Goal: Task Accomplishment & Management: Complete application form

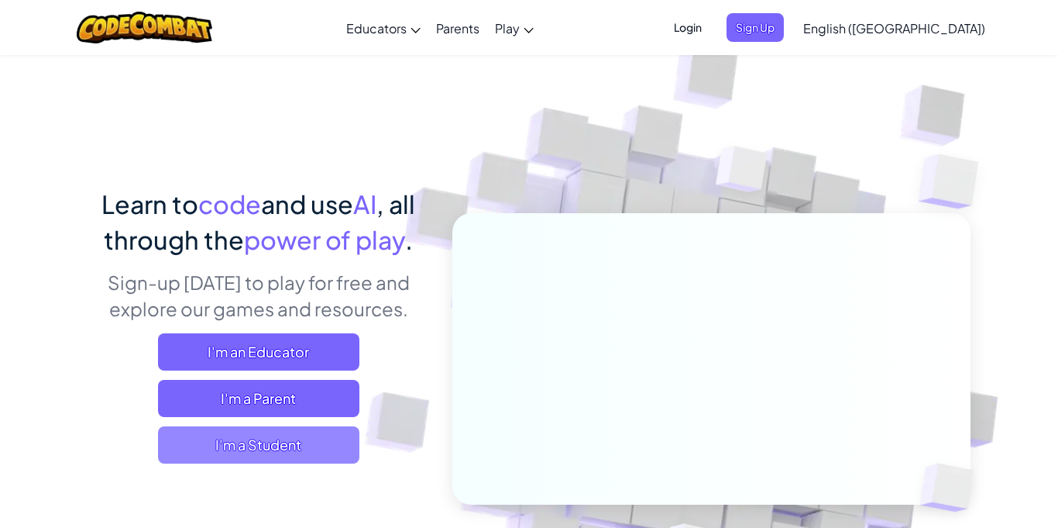
click at [292, 440] on span "I'm a Student" at bounding box center [258, 444] width 201 height 37
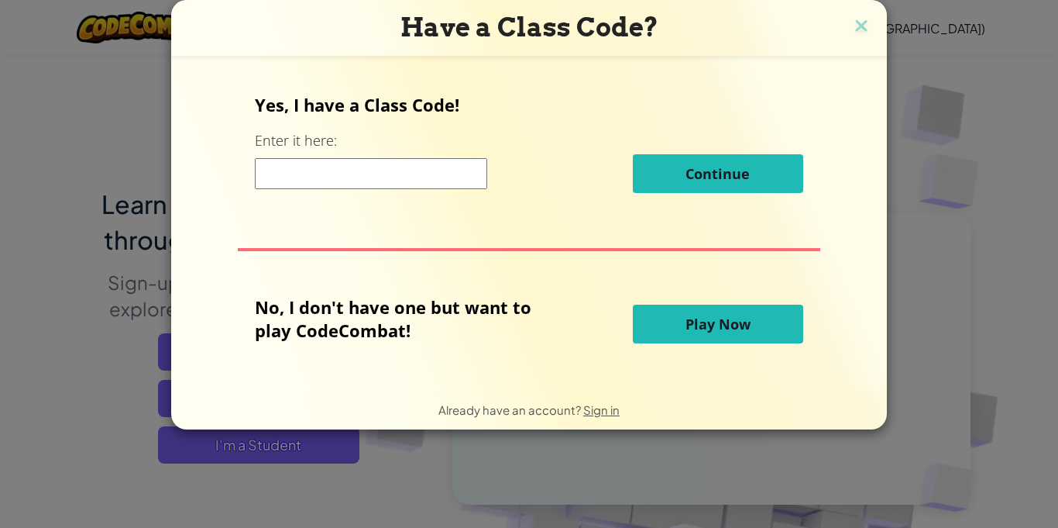
click at [398, 179] on input at bounding box center [371, 173] width 232 height 31
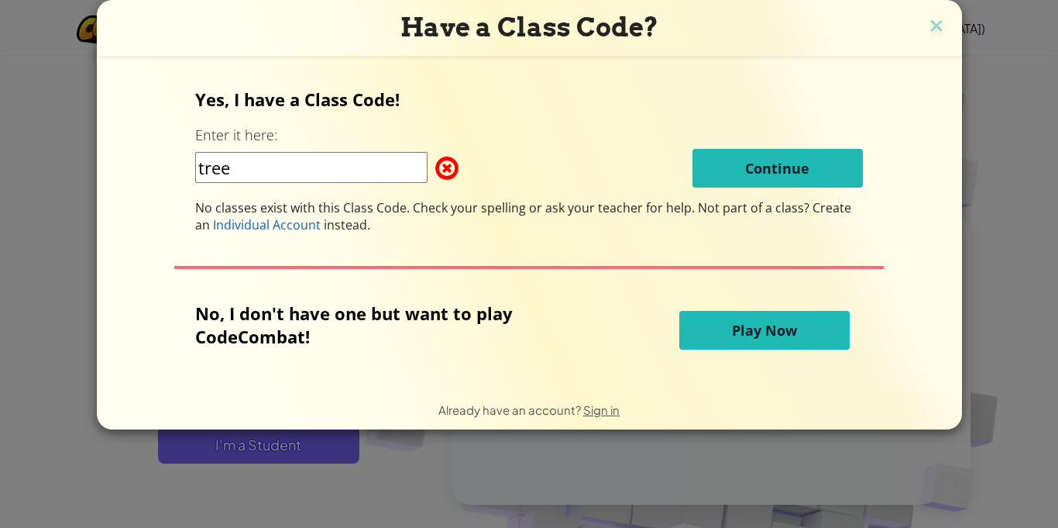
click at [202, 170] on input "tree" at bounding box center [311, 167] width 232 height 31
click at [310, 179] on input "Tree" at bounding box center [311, 167] width 232 height 31
click at [315, 177] on input "TreeHandI" at bounding box center [311, 167] width 232 height 31
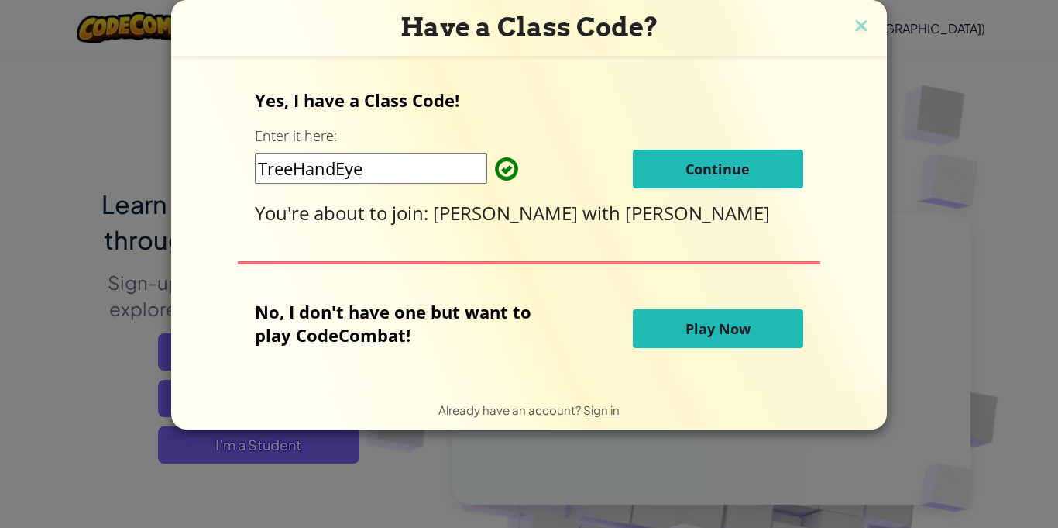
type input "TreeHandEye"
click at [676, 167] on button "Continue" at bounding box center [718, 169] width 170 height 39
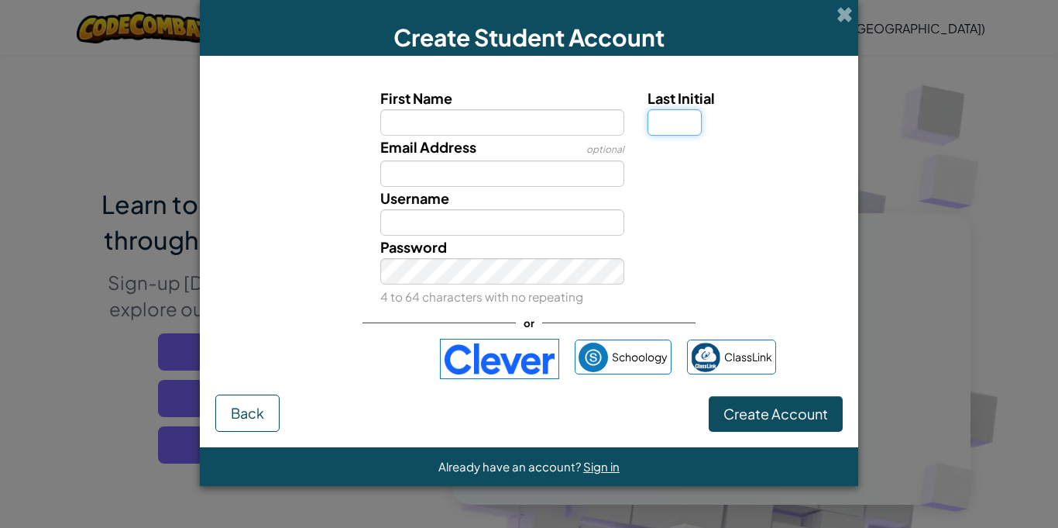
click at [653, 123] on input "Last Initial" at bounding box center [675, 122] width 54 height 26
type input "m"
type input "M"
drag, startPoint x: 514, startPoint y: 96, endPoint x: 499, endPoint y: 120, distance: 28.2
click at [499, 118] on div "First Name" at bounding box center [502, 111] width 245 height 49
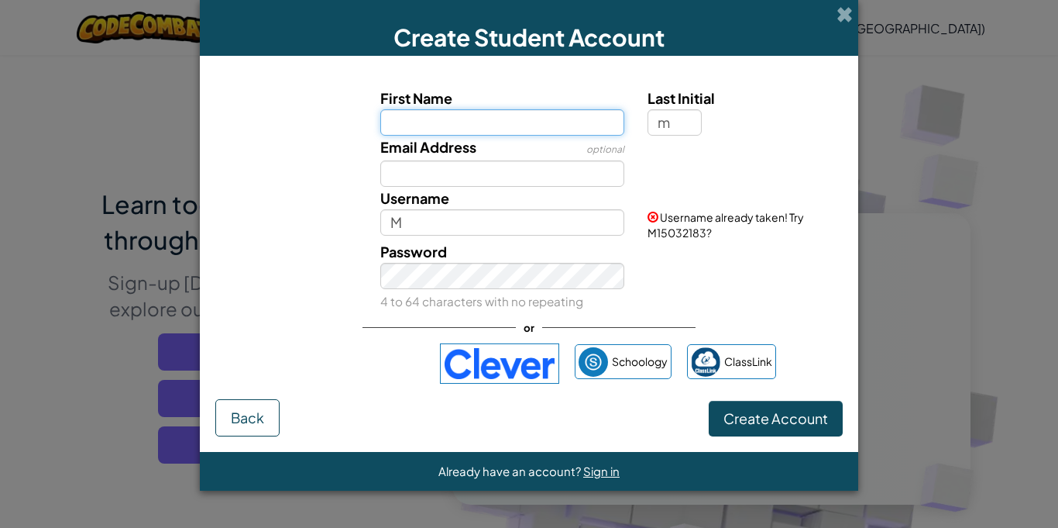
click at [499, 120] on input "First Name" at bounding box center [502, 122] width 245 height 26
type input "lucas"
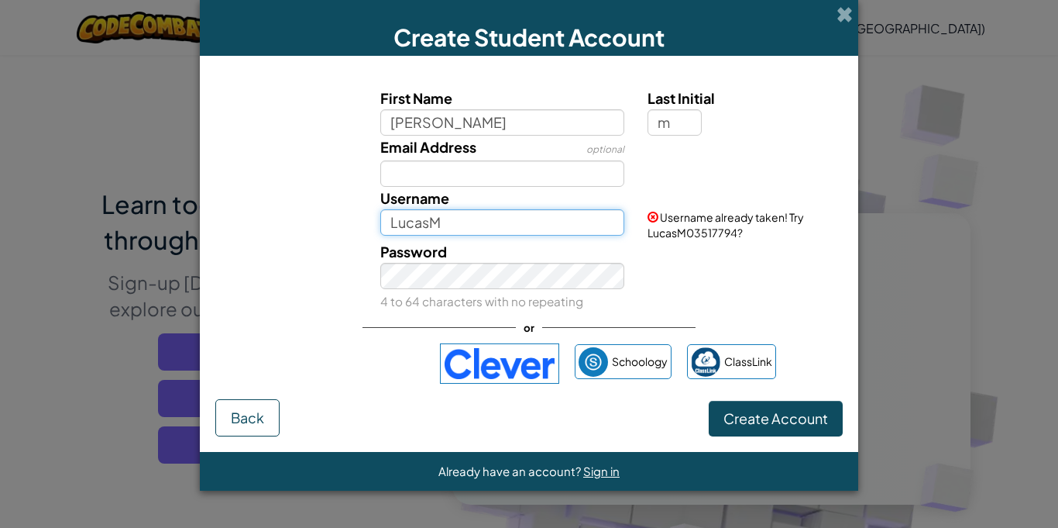
click at [399, 209] on input "LucasM" at bounding box center [502, 222] width 245 height 26
click at [454, 214] on input "LucasM" at bounding box center [502, 222] width 245 height 26
click at [428, 224] on input "Lucassep" at bounding box center [502, 222] width 245 height 26
drag, startPoint x: 502, startPoint y: 218, endPoint x: 490, endPoint y: 223, distance: 13.2
click at [504, 221] on input "Lucas sep" at bounding box center [502, 222] width 245 height 26
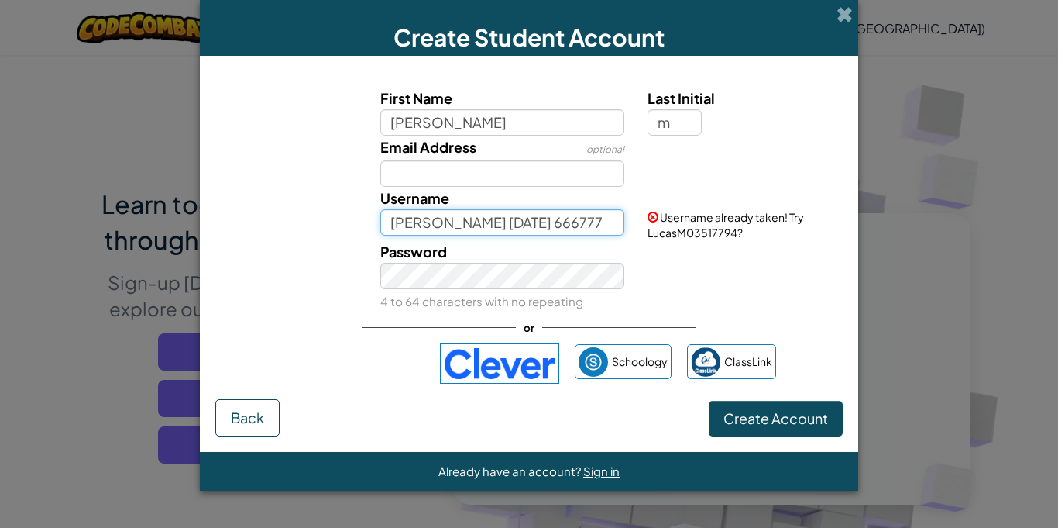
type input "[PERSON_NAME] [DATE] 666777"
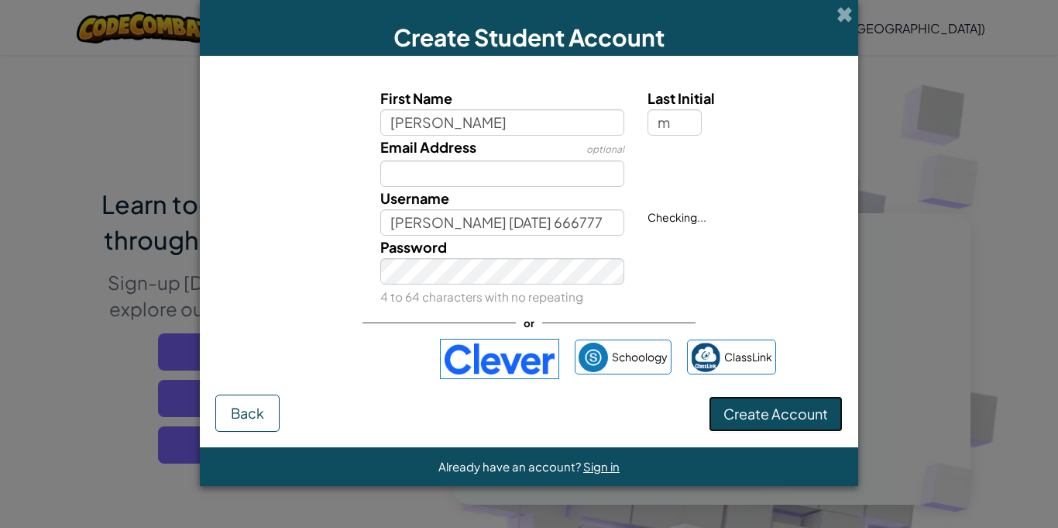
click at [797, 424] on button "Create Account" at bounding box center [776, 414] width 134 height 36
click at [765, 419] on span "Create Account" at bounding box center [776, 413] width 105 height 18
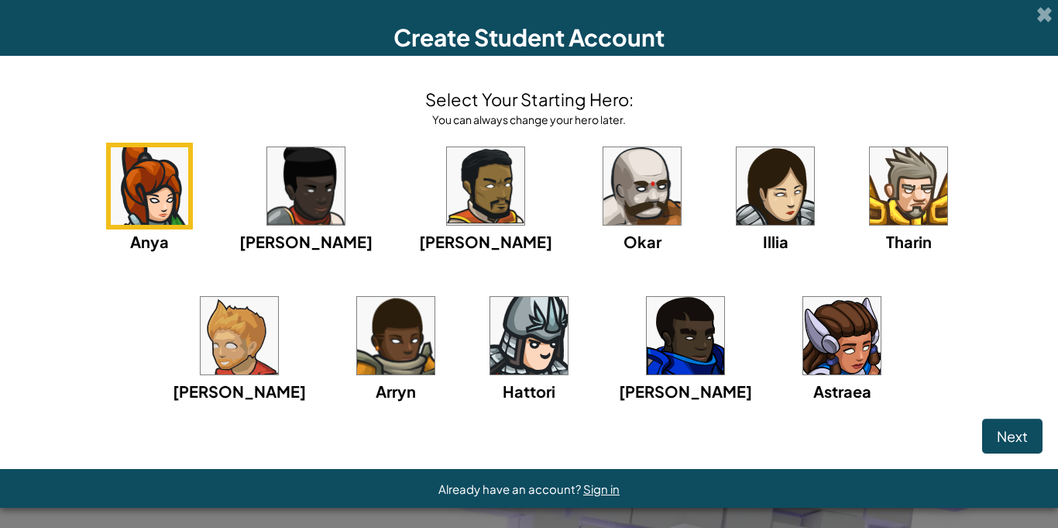
click at [870, 193] on img at bounding box center [908, 185] width 77 height 77
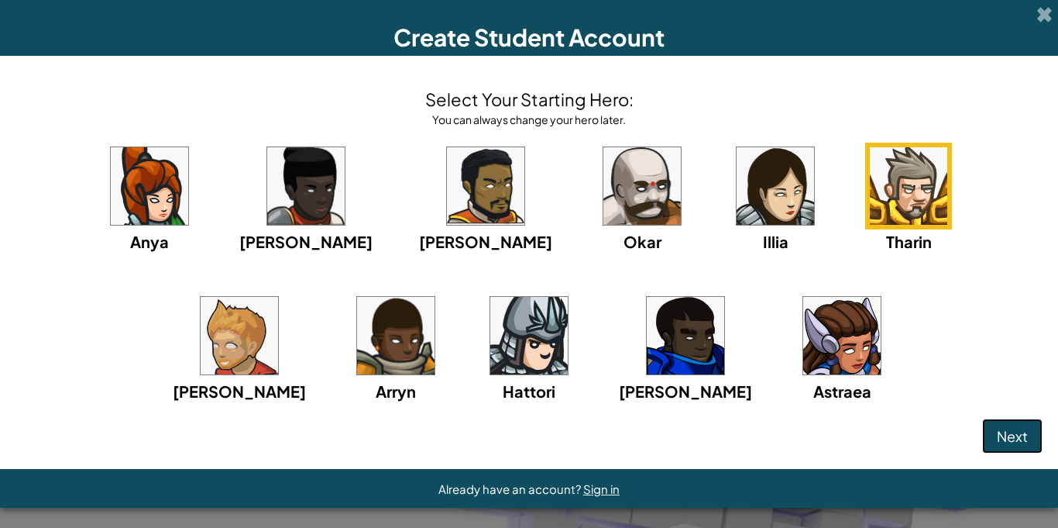
click at [1008, 434] on span "Next" at bounding box center [1012, 436] width 31 height 18
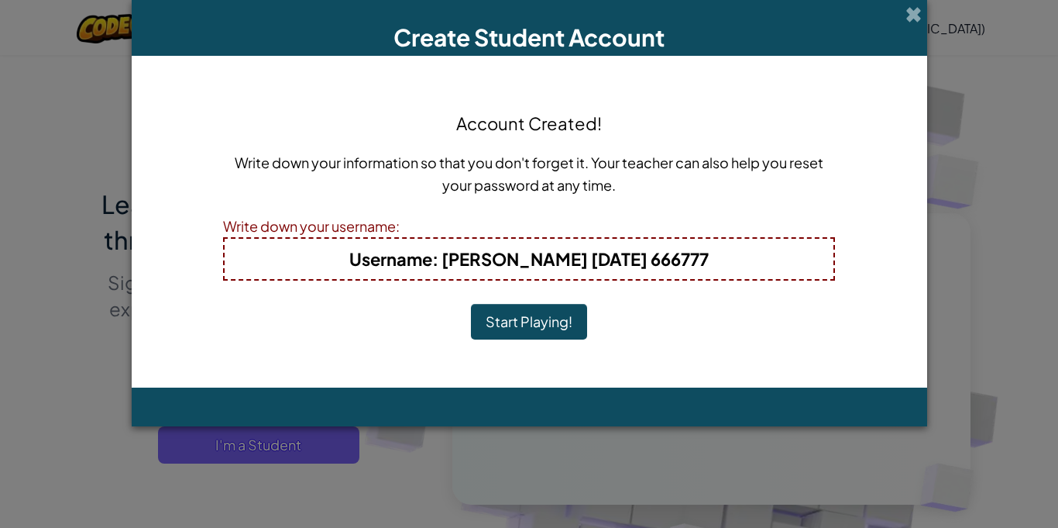
click at [545, 314] on button "Start Playing!" at bounding box center [529, 322] width 116 height 36
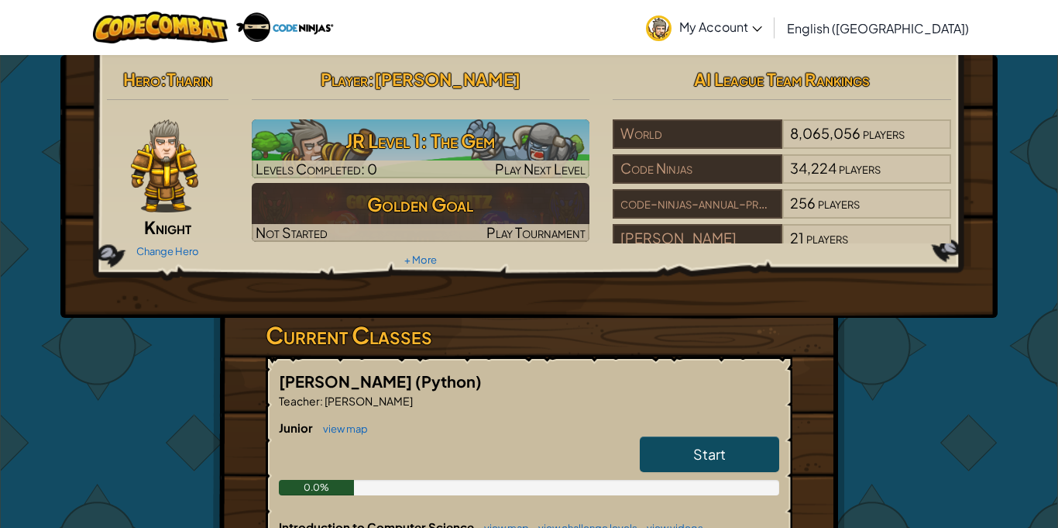
click at [726, 463] on link "Start" at bounding box center [709, 454] width 139 height 36
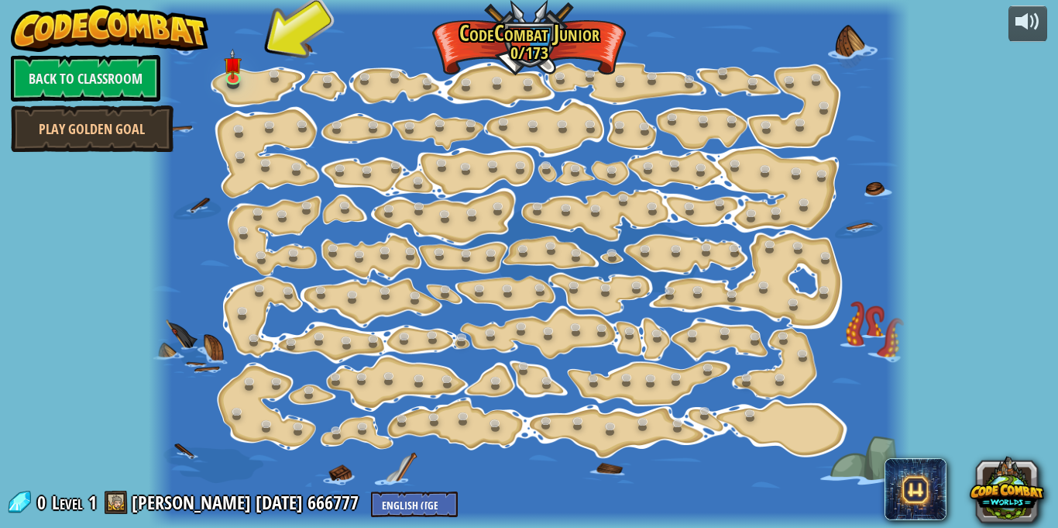
click at [287, 47] on div at bounding box center [529, 264] width 761 height 528
click at [114, 70] on link "Back to Classroom" at bounding box center [86, 78] width 150 height 46
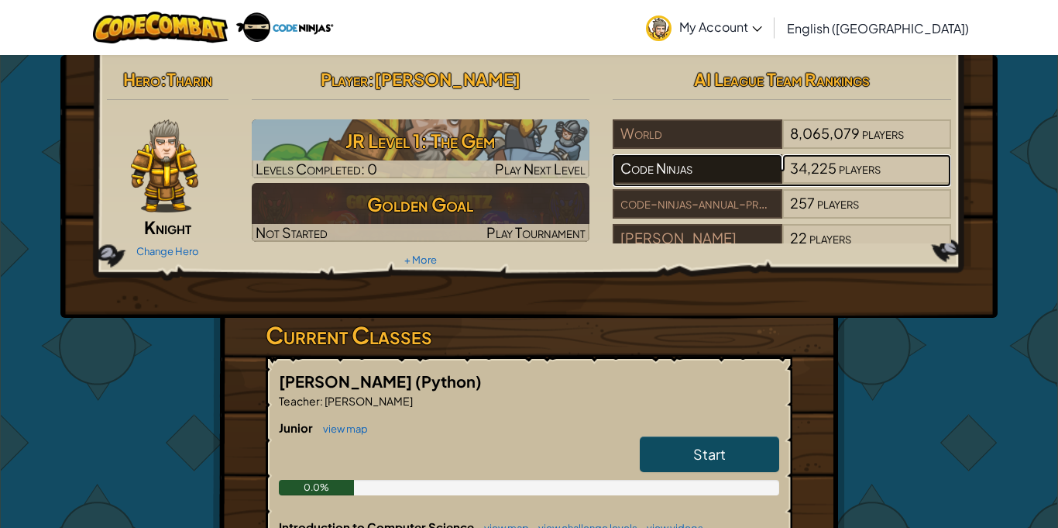
click at [708, 171] on div "Code Ninjas" at bounding box center [697, 168] width 169 height 29
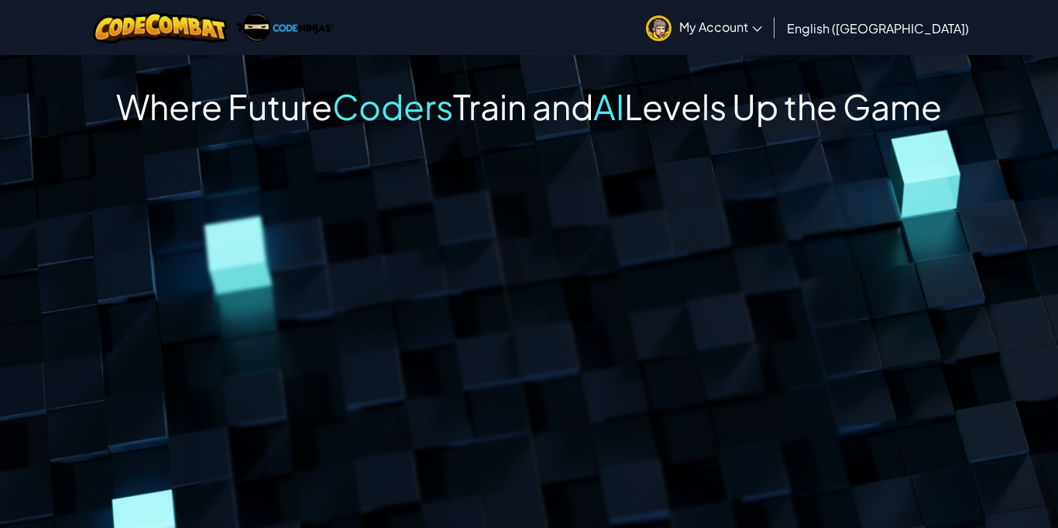
click at [762, 19] on span "My Account" at bounding box center [720, 27] width 83 height 16
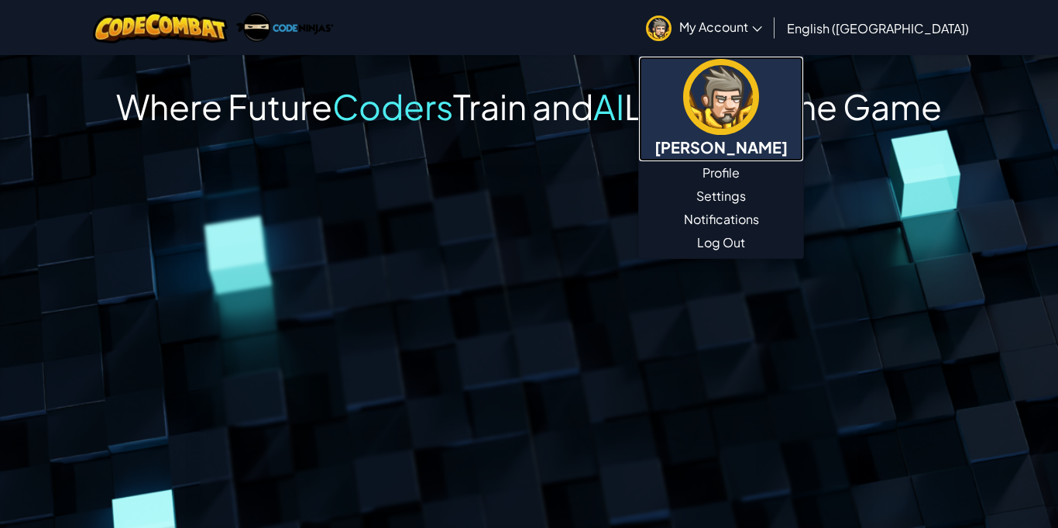
click at [788, 140] on h5 "[PERSON_NAME]" at bounding box center [721, 147] width 133 height 24
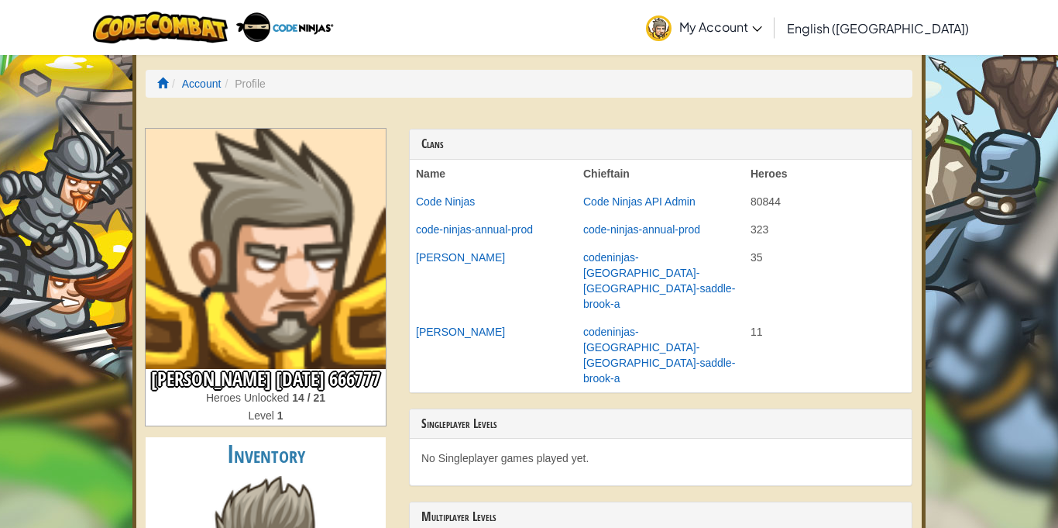
click at [171, 8] on div at bounding box center [213, 27] width 265 height 55
click at [171, 15] on img at bounding box center [161, 28] width 136 height 32
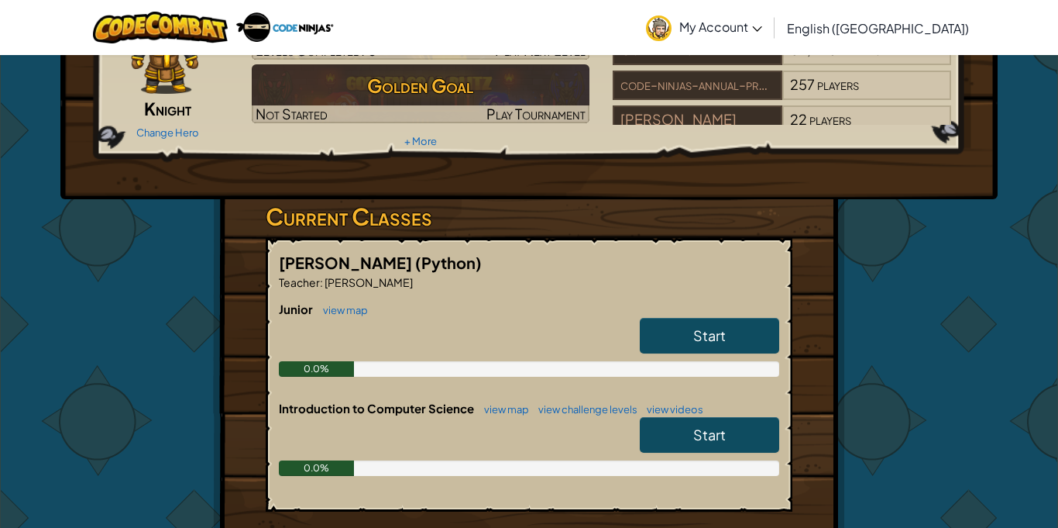
scroll to position [166, 0]
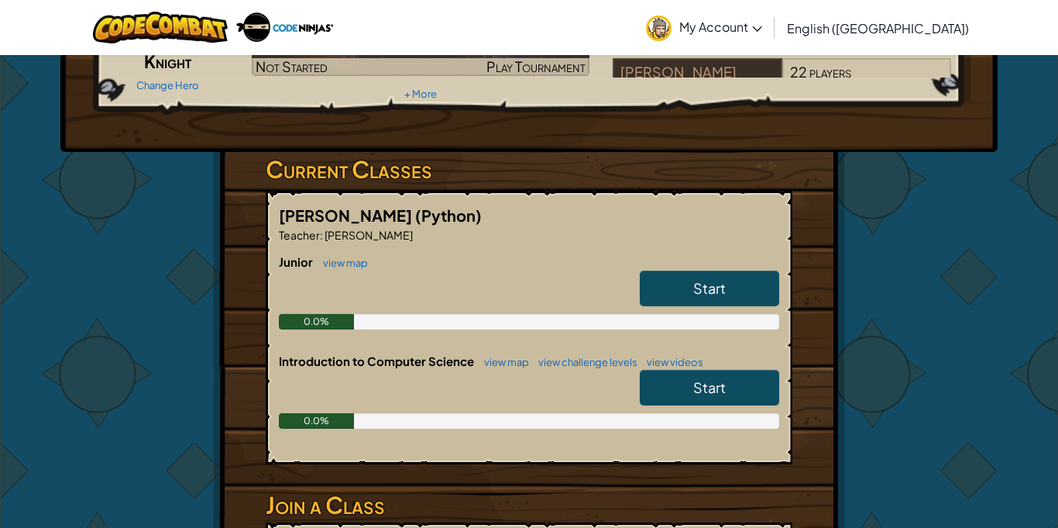
click at [703, 380] on span "Start" at bounding box center [709, 387] width 33 height 18
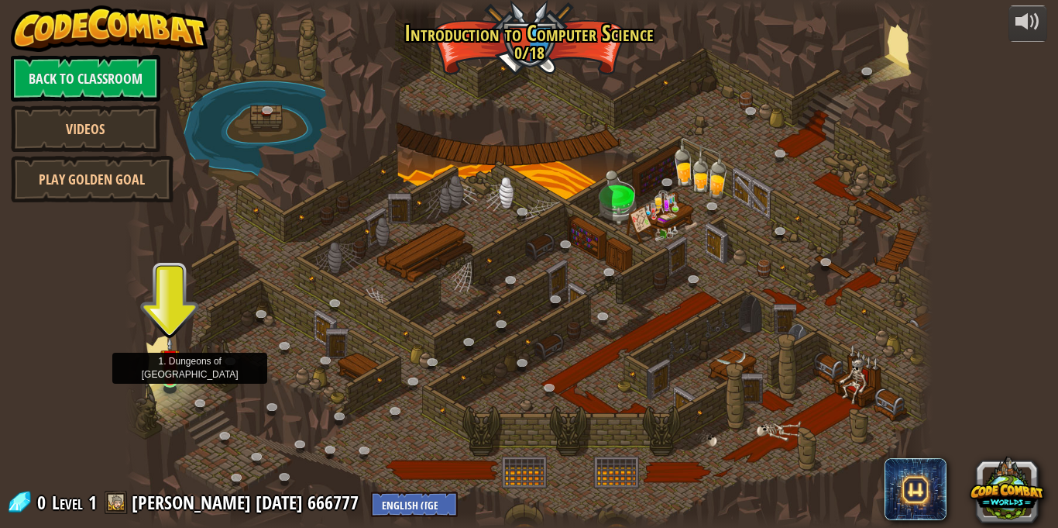
click at [178, 363] on img at bounding box center [169, 358] width 19 height 45
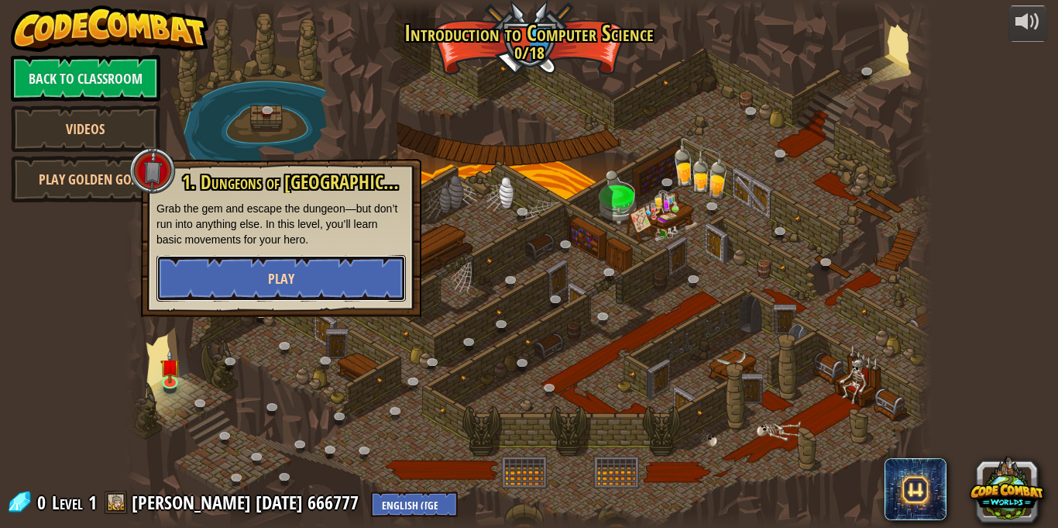
click at [236, 277] on button "Play" at bounding box center [280, 278] width 249 height 46
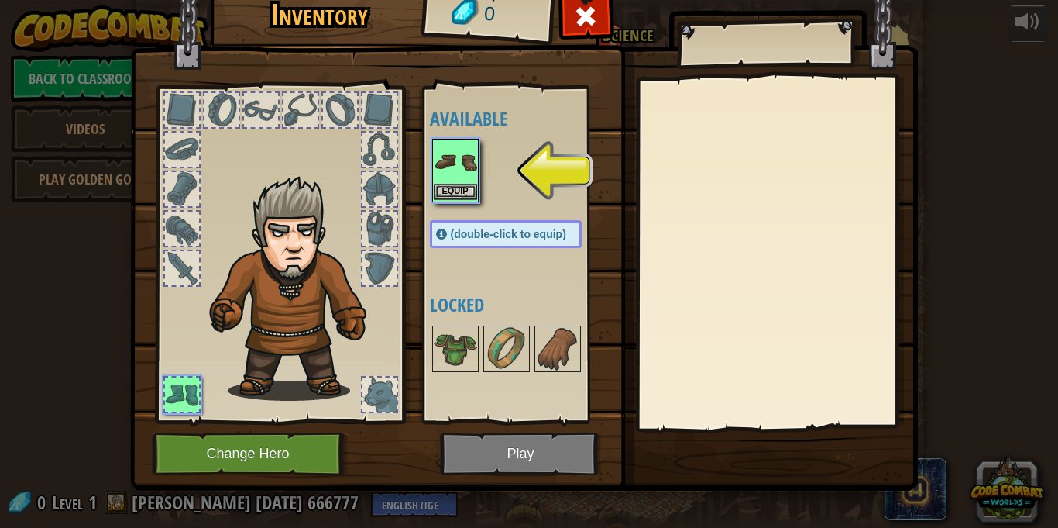
click at [452, 176] on img at bounding box center [455, 161] width 43 height 43
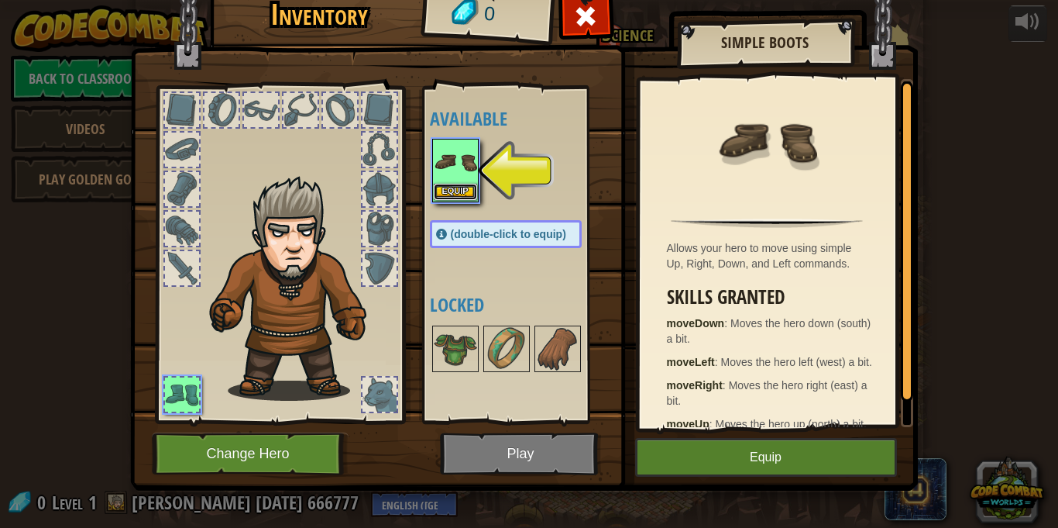
click at [463, 196] on button "Equip" at bounding box center [455, 192] width 43 height 16
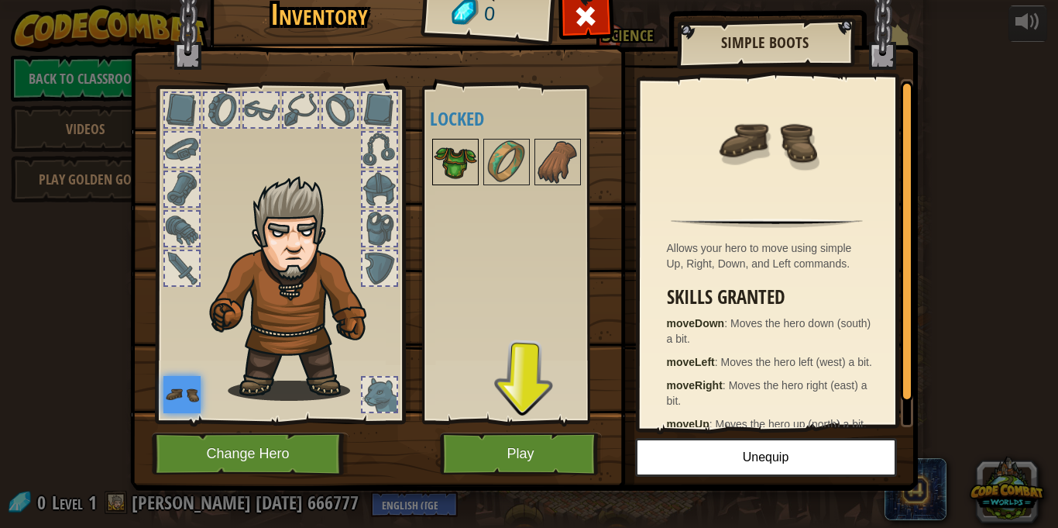
click at [455, 170] on img at bounding box center [455, 161] width 43 height 43
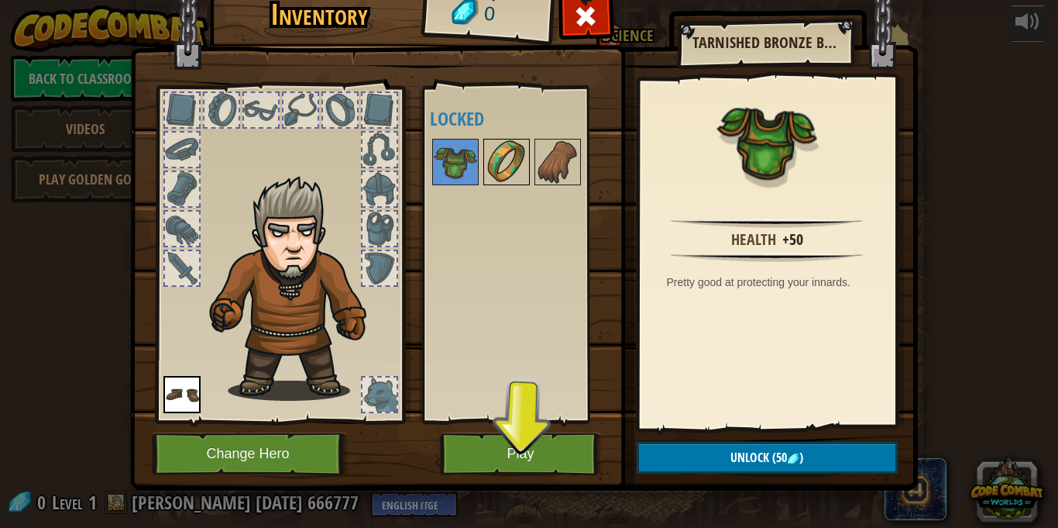
click at [523, 149] on img at bounding box center [506, 161] width 43 height 43
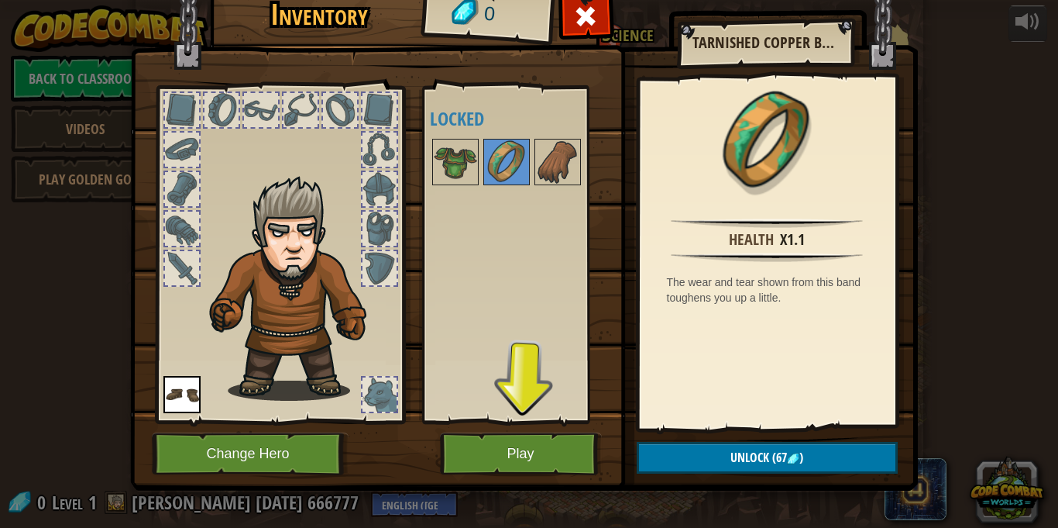
click at [588, 162] on div at bounding box center [521, 161] width 183 height 51
click at [558, 159] on img at bounding box center [557, 161] width 43 height 43
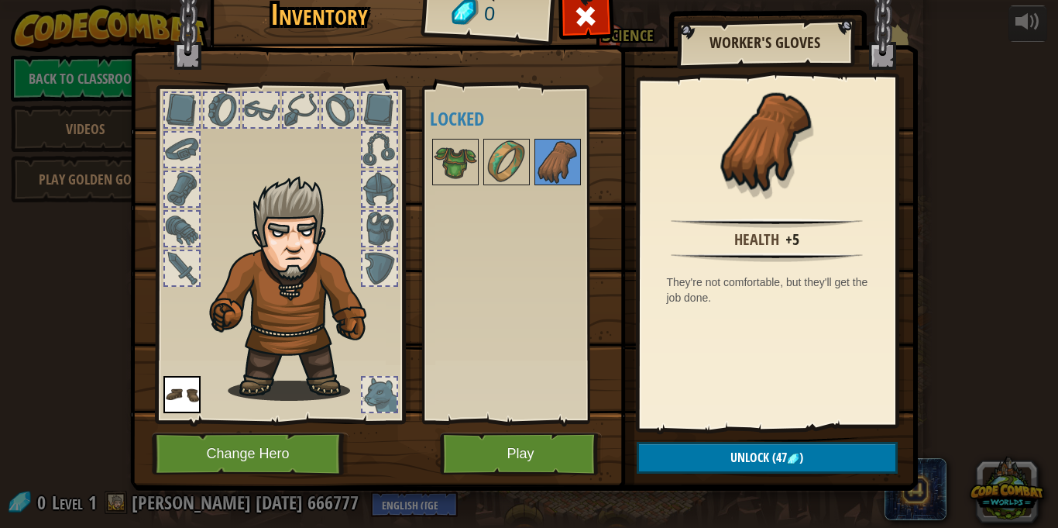
click at [395, 103] on div at bounding box center [380, 110] width 34 height 34
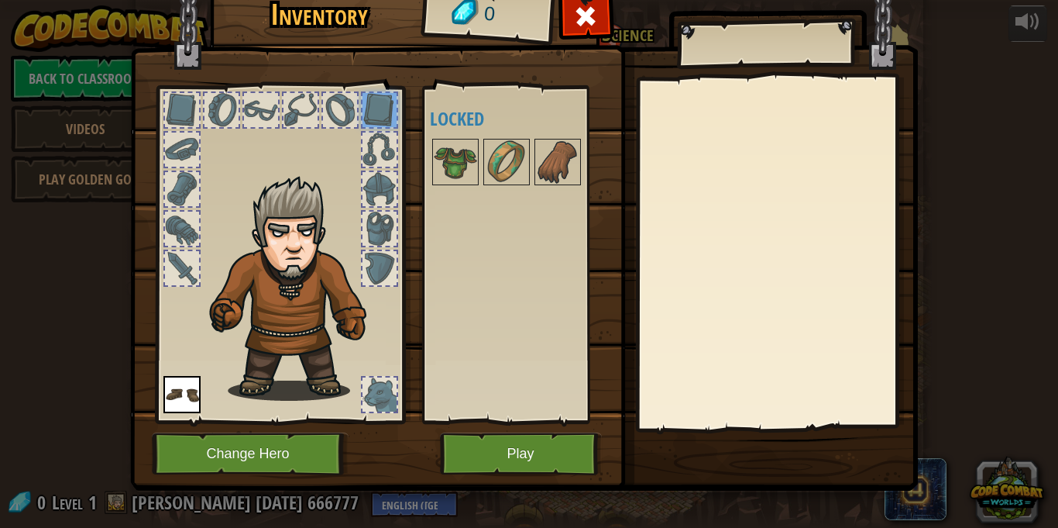
click at [208, 107] on div at bounding box center [222, 110] width 34 height 34
click at [170, 110] on div at bounding box center [182, 110] width 34 height 34
click at [577, 20] on span at bounding box center [585, 16] width 25 height 25
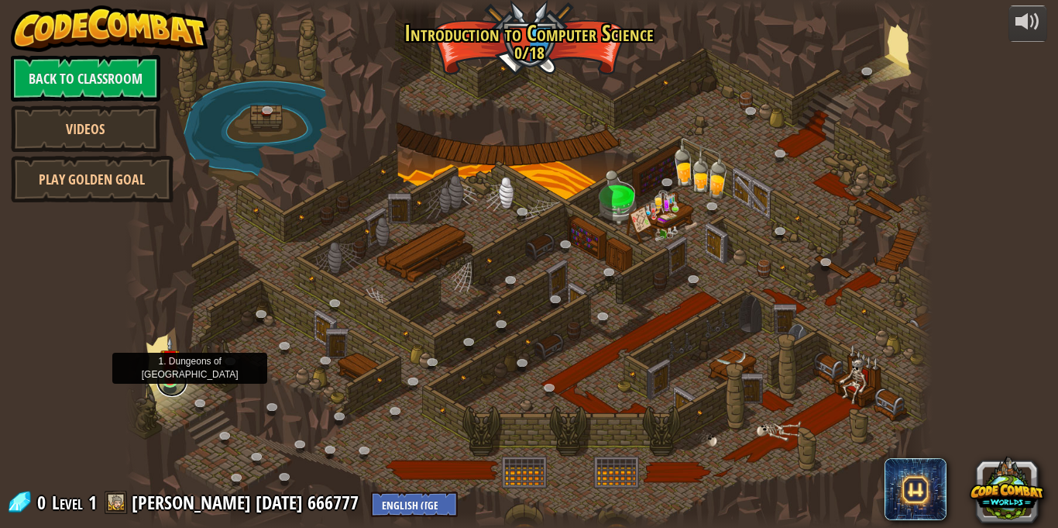
click at [163, 387] on link at bounding box center [171, 381] width 31 height 31
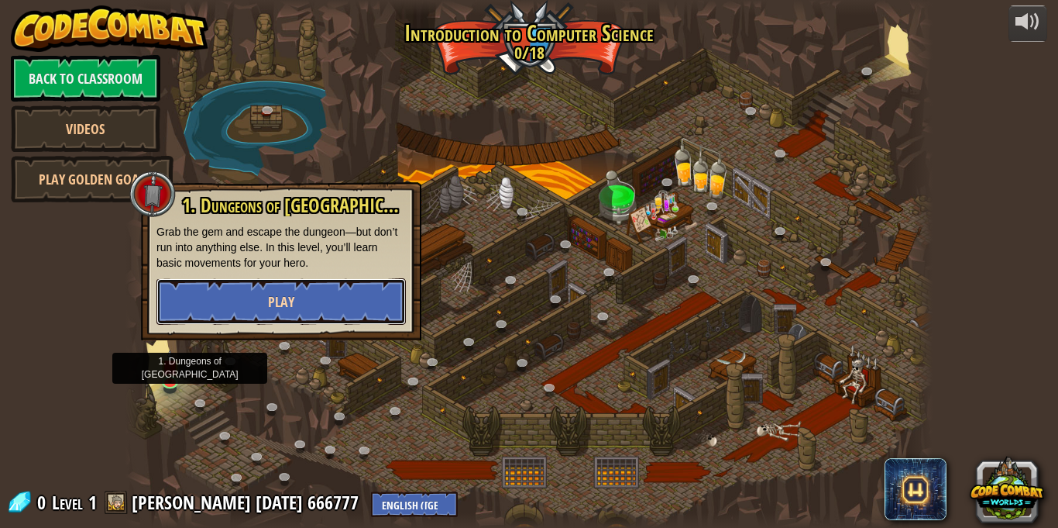
click at [240, 310] on button "Play" at bounding box center [280, 301] width 249 height 46
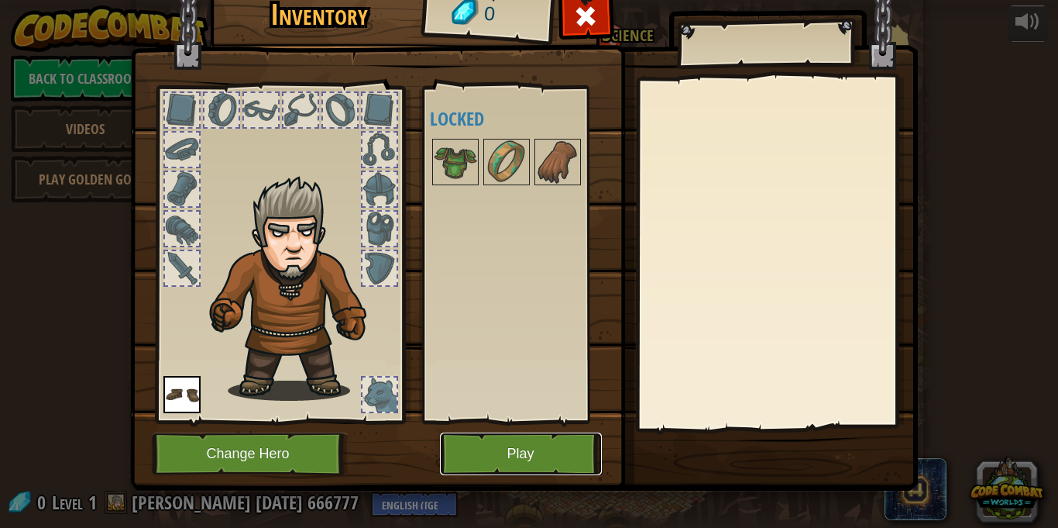
click at [562, 455] on button "Play" at bounding box center [521, 453] width 162 height 43
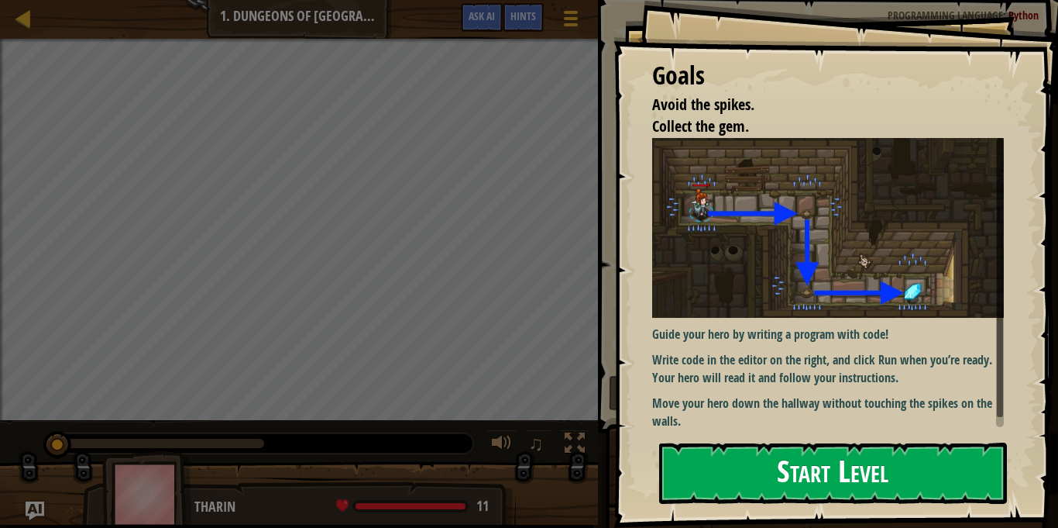
click at [742, 442] on button "Start Level" at bounding box center [833, 472] width 348 height 61
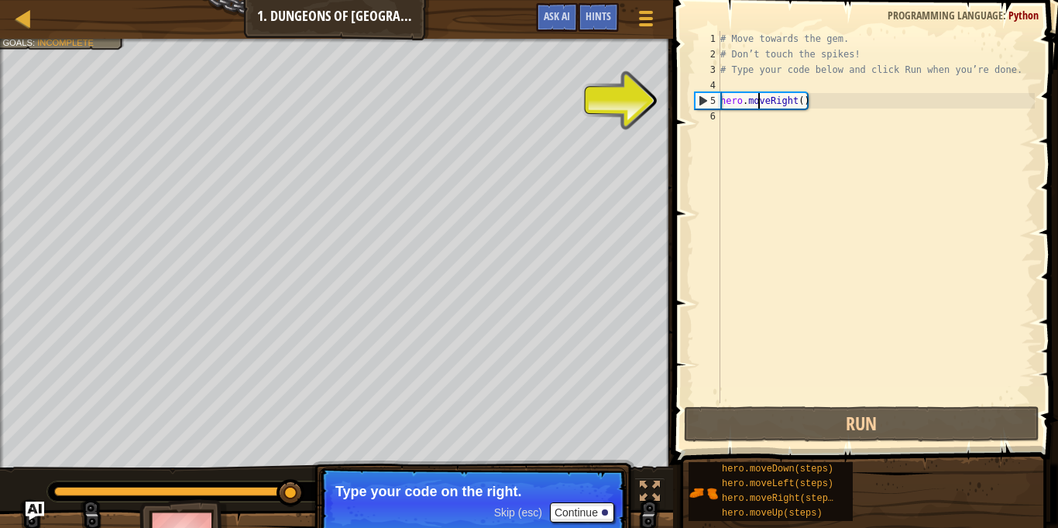
click at [756, 107] on div "# Move towards the gem. # Don’t touch the spikes! # Type your code below and cl…" at bounding box center [876, 232] width 318 height 403
type textarea "hero.moveRight()"
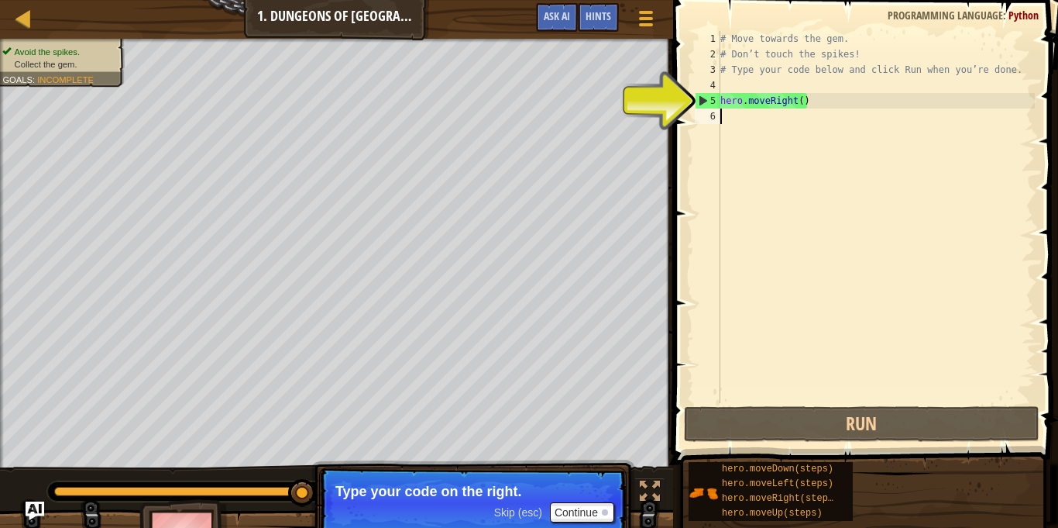
click at [801, 122] on div "# Move towards the gem. # Don’t touch the spikes! # Type your code below and cl…" at bounding box center [876, 232] width 318 height 403
click at [769, 132] on div "# Move towards the gem. # Don’t touch the spikes! # Type your code below and cl…" at bounding box center [876, 232] width 318 height 403
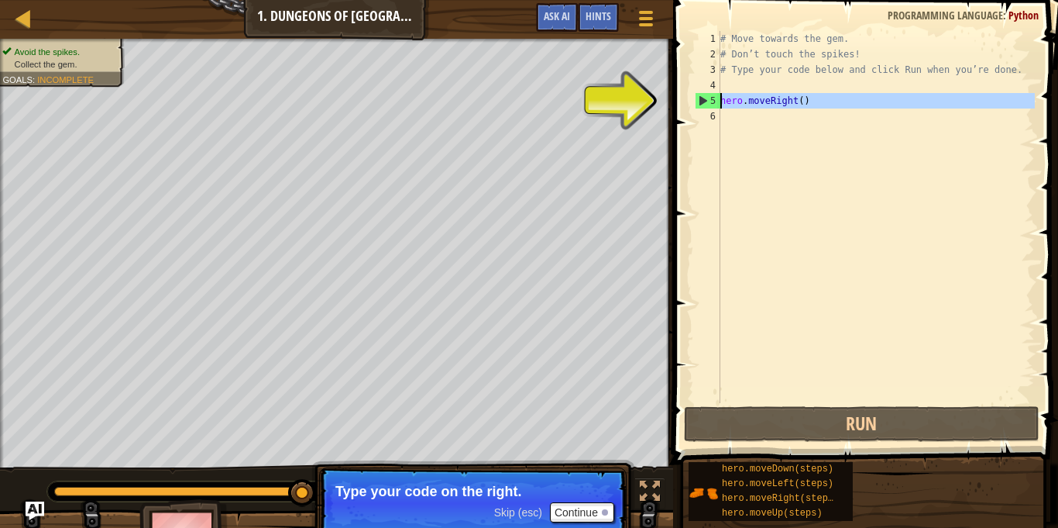
click at [704, 101] on div "5" at bounding box center [708, 100] width 25 height 15
type textarea "hero.moveRight()"
click at [737, 126] on div "# Move towards the gem. # Don’t touch the spikes! # Type your code below and cl…" at bounding box center [876, 232] width 318 height 403
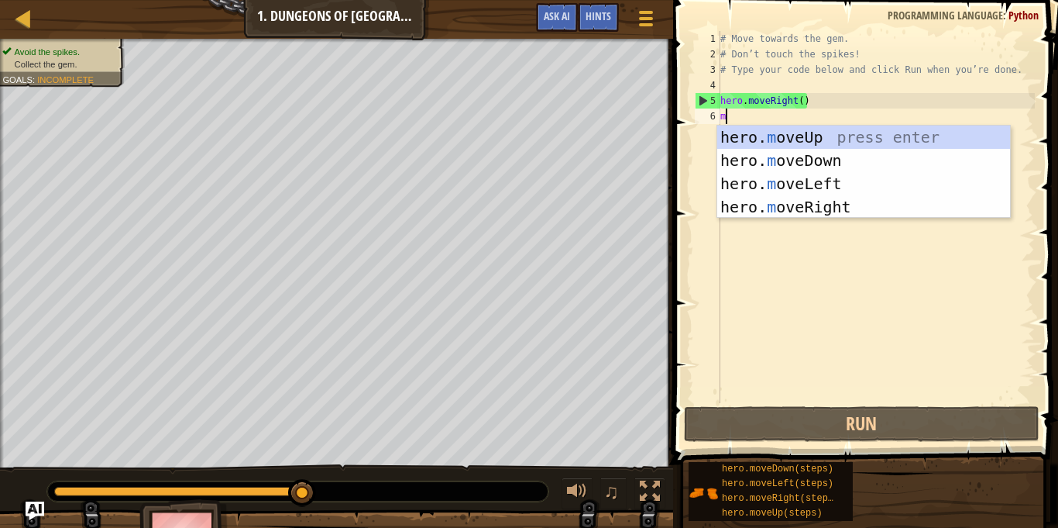
scroll to position [7, 0]
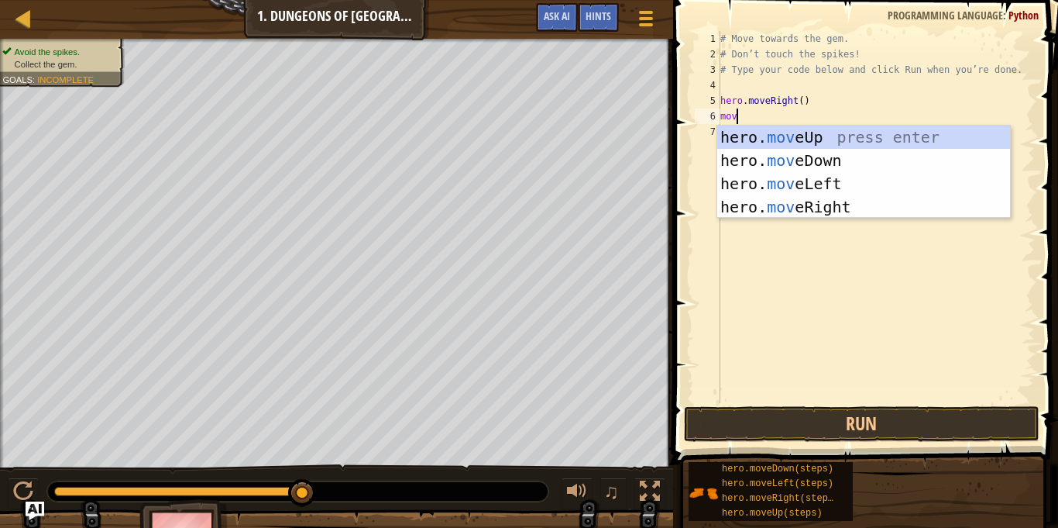
type textarea "move"
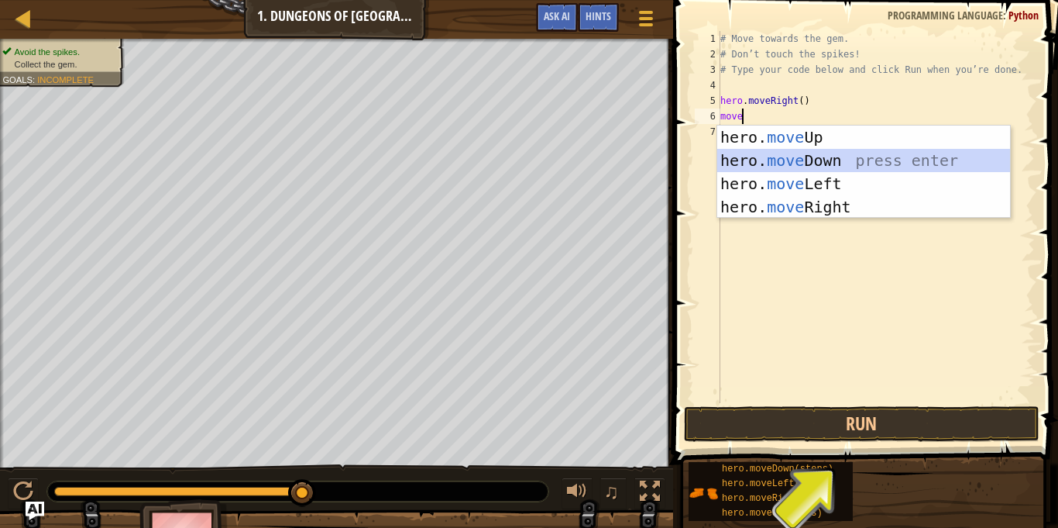
click at [829, 155] on div "hero. move Up press enter hero. move Down press enter hero. move Left press ent…" at bounding box center [863, 195] width 293 height 139
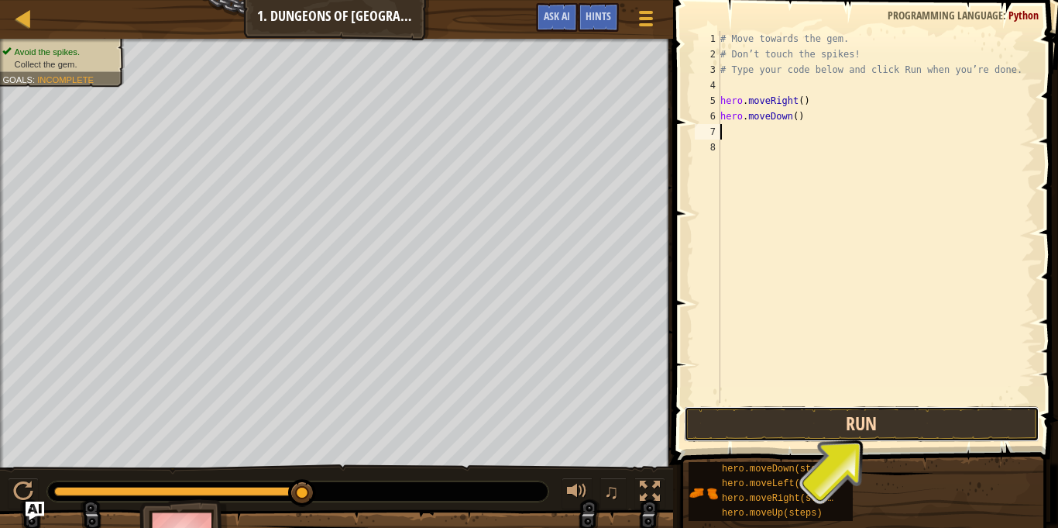
click at [870, 428] on button "Run" at bounding box center [862, 424] width 356 height 36
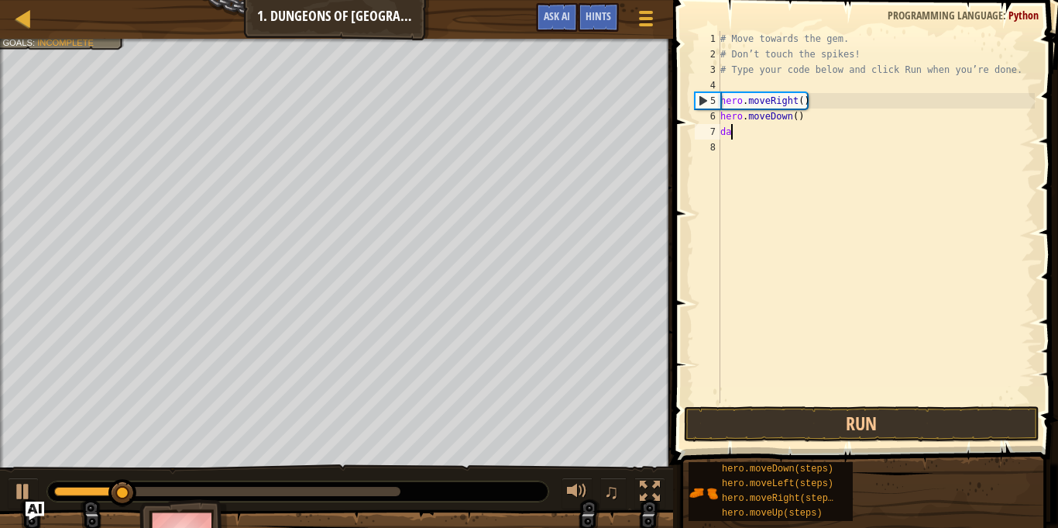
scroll to position [7, 1]
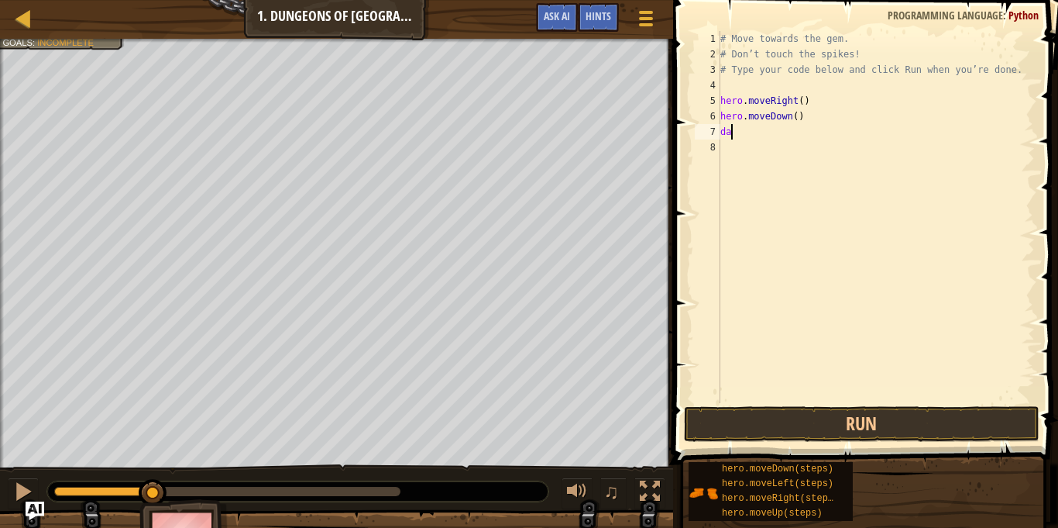
type textarea "d"
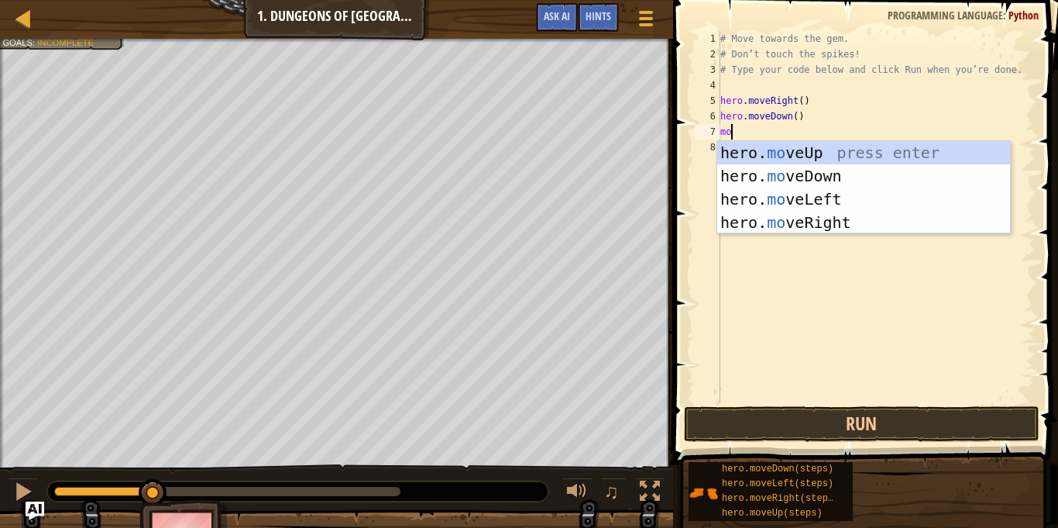
type textarea "mov"
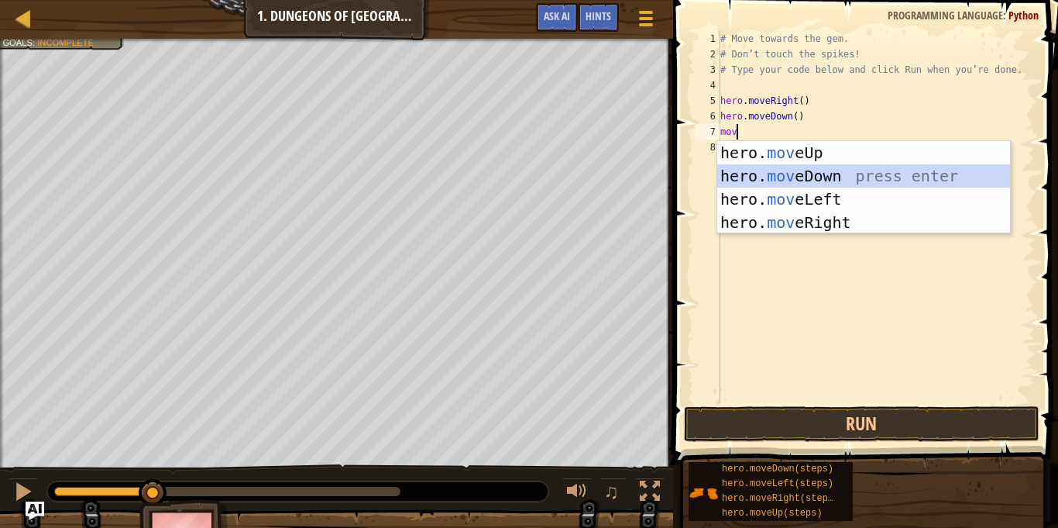
click at [858, 179] on div "hero. mov eUp press enter hero. mov eDown press enter hero. mov eLeft press ent…" at bounding box center [863, 210] width 293 height 139
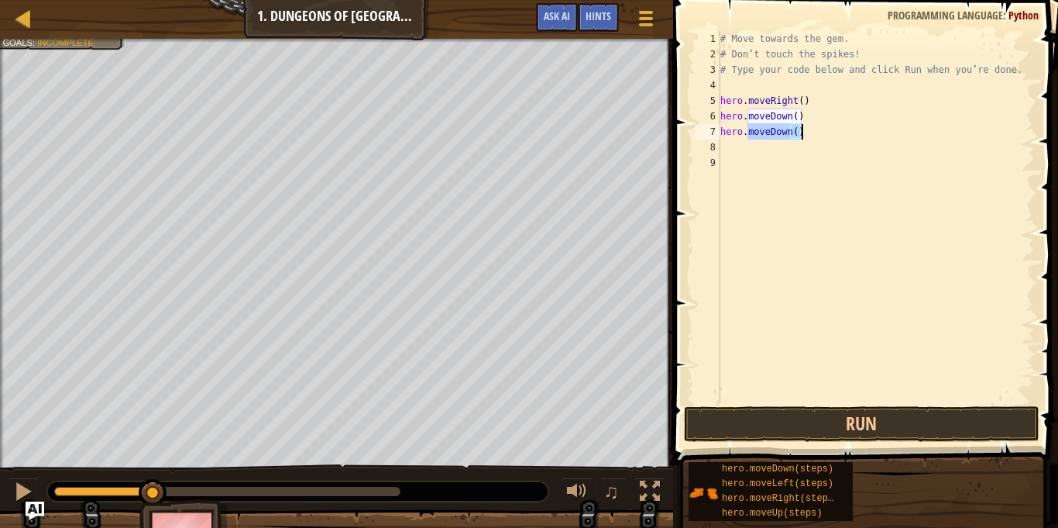
drag, startPoint x: 750, startPoint y: 133, endPoint x: 817, endPoint y: 124, distance: 68.0
click at [817, 124] on div "# Move towards the gem. # Don’t touch the spikes! # Type your code below and cl…" at bounding box center [876, 232] width 318 height 403
type textarea "hero.moveDown()"
click at [817, 146] on div "# Move towards the gem. # Don’t touch the spikes! # Type your code below and cl…" at bounding box center [876, 232] width 318 height 403
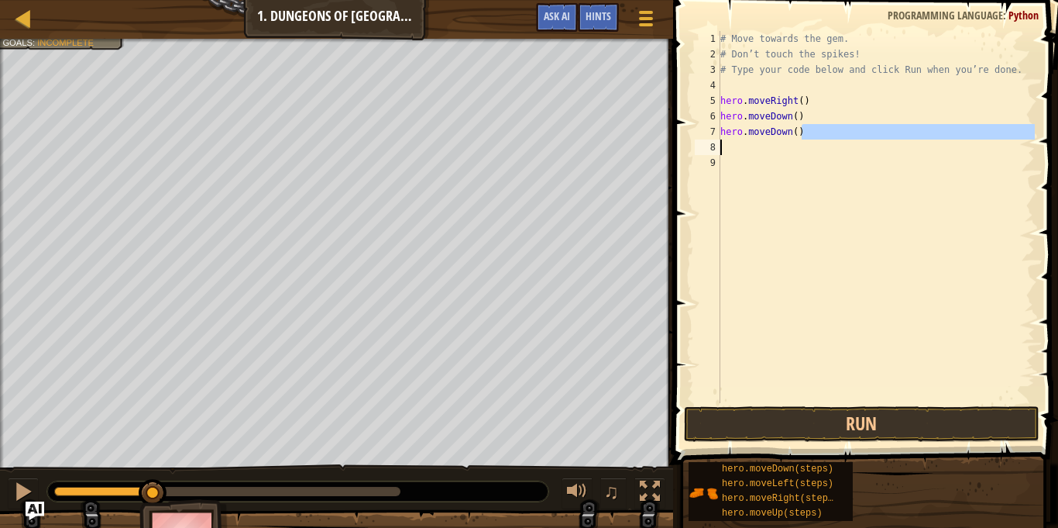
drag, startPoint x: 811, startPoint y: 126, endPoint x: 744, endPoint y: 139, distance: 68.7
click at [744, 139] on div "# Move towards the gem. # Don’t touch the spikes! # Type your code below and cl…" at bounding box center [876, 232] width 318 height 403
click at [751, 130] on div "# Move towards the gem. # Don’t touch the spikes! # Type your code below and cl…" at bounding box center [876, 232] width 318 height 403
drag, startPoint x: 750, startPoint y: 130, endPoint x: 817, endPoint y: 140, distance: 67.4
click at [817, 140] on div "# Move towards the gem. # Don’t touch the spikes! # Type your code below and cl…" at bounding box center [876, 232] width 318 height 403
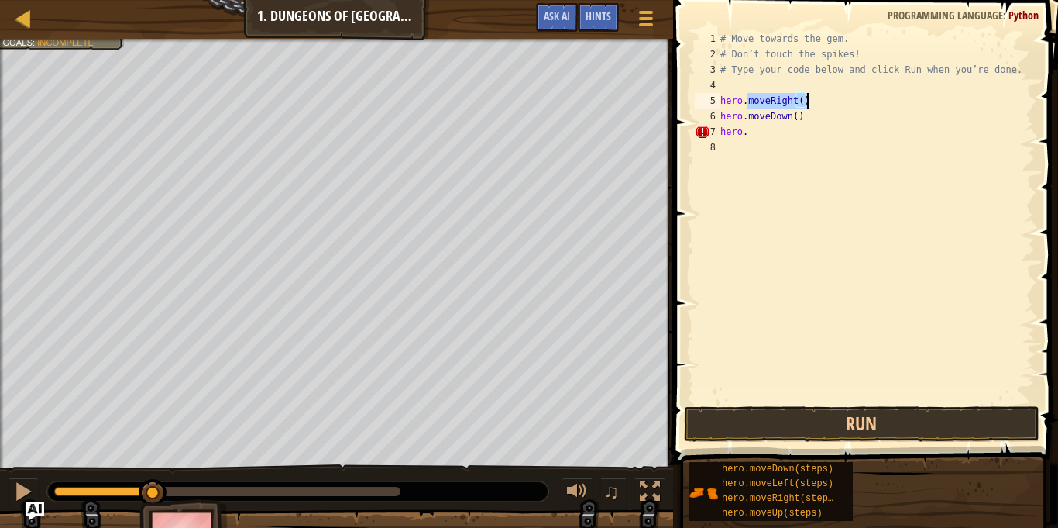
drag, startPoint x: 748, startPoint y: 102, endPoint x: 829, endPoint y: 103, distance: 80.6
click at [829, 103] on div "# Move towards the gem. # Don’t touch the spikes! # Type your code below and cl…" at bounding box center [876, 232] width 318 height 403
type textarea "hero.moveRight()"
paste textarea
click at [763, 148] on div "# Move towards the gem. # Don’t touch the spikes! # Type your code below and cl…" at bounding box center [876, 232] width 318 height 403
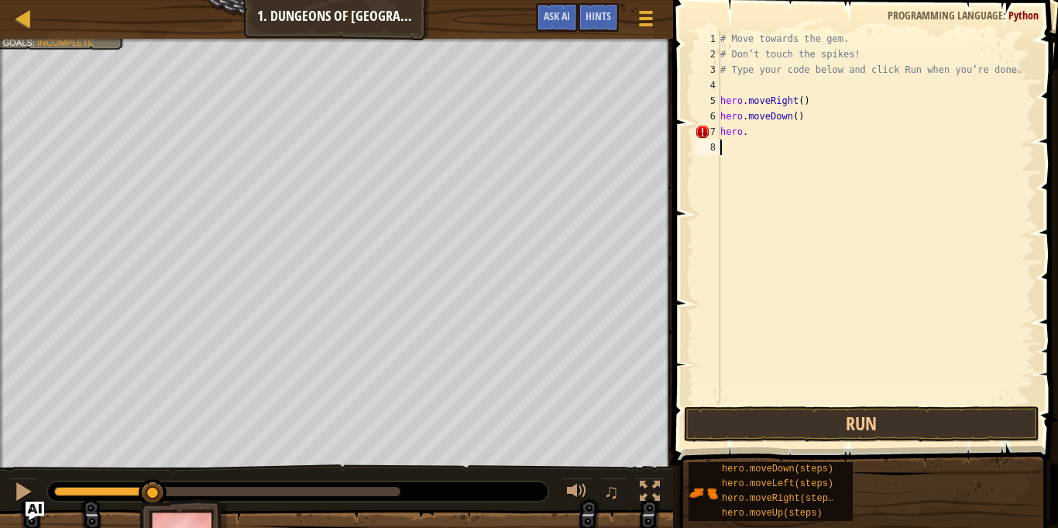
click at [744, 125] on div "# Move towards the gem. # Don’t touch the spikes! # Type your code below and cl…" at bounding box center [876, 232] width 318 height 403
paste textarea "moveRight()"
click at [741, 132] on div "# Move towards the gem. # Don’t touch the spikes! # Type your code below and cl…" at bounding box center [876, 232] width 318 height 403
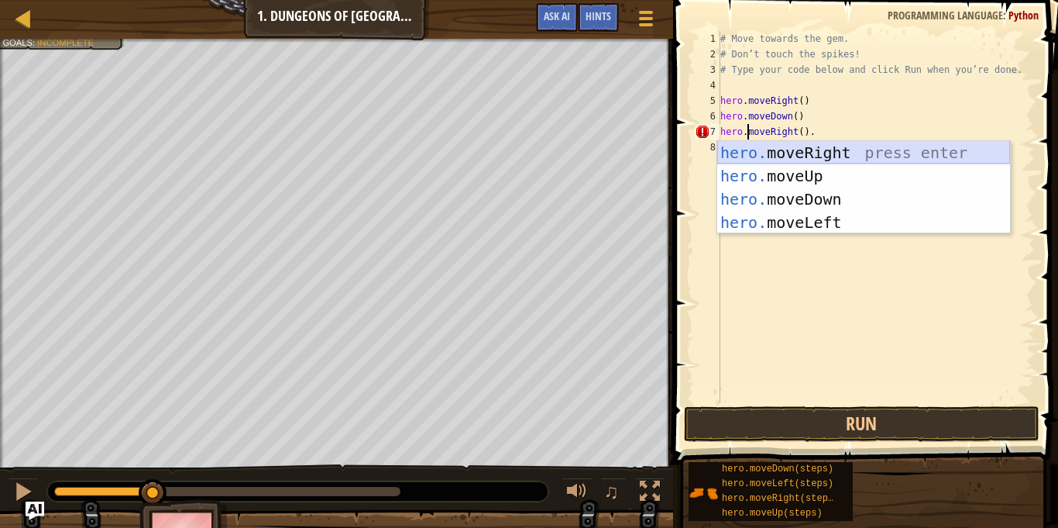
click at [813, 146] on div "hero. moveRight press enter hero. moveUp press enter hero. moveDown press enter…" at bounding box center [863, 210] width 293 height 139
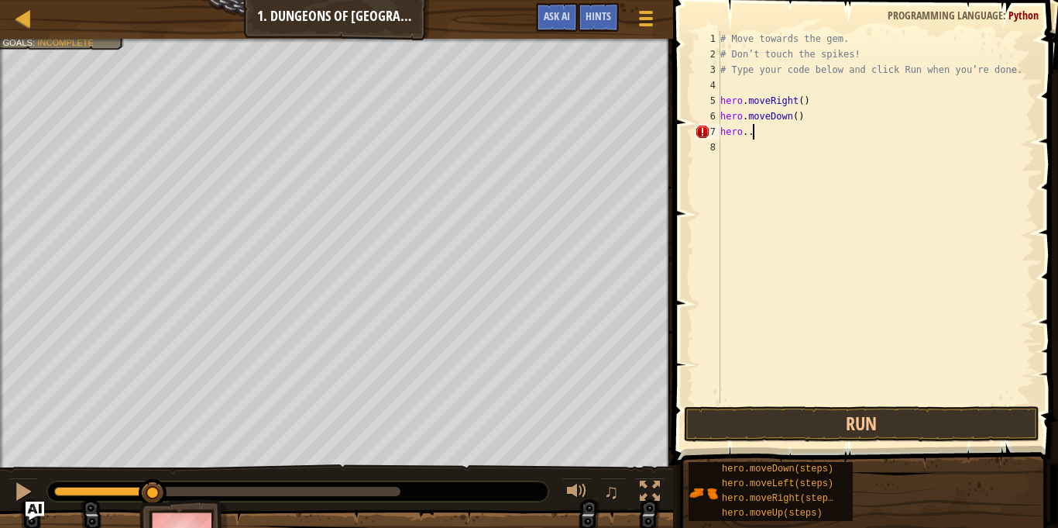
click at [766, 137] on div "# Move towards the gem. # Don’t touch the spikes! # Type your code below and cl…" at bounding box center [876, 232] width 318 height 403
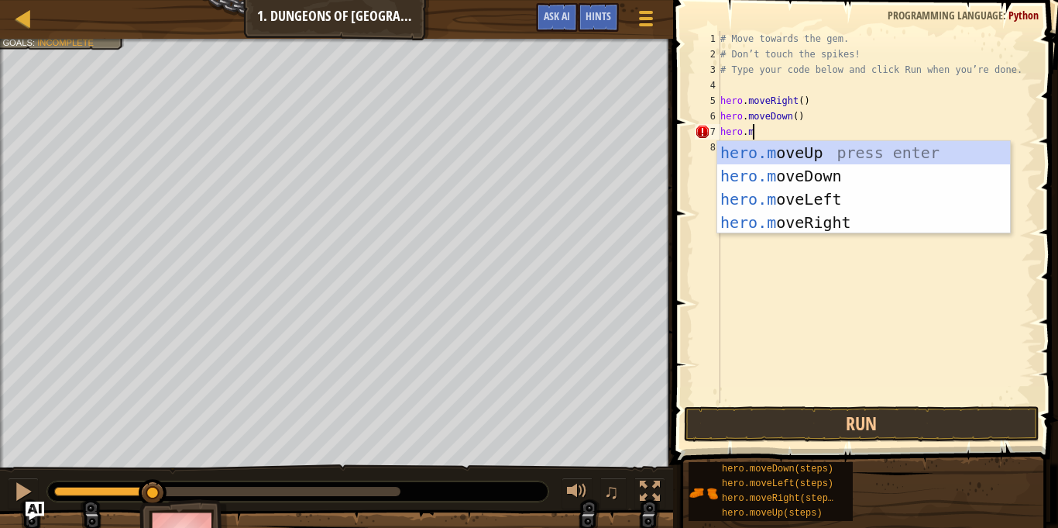
type textarea "[DOMAIN_NAME]"
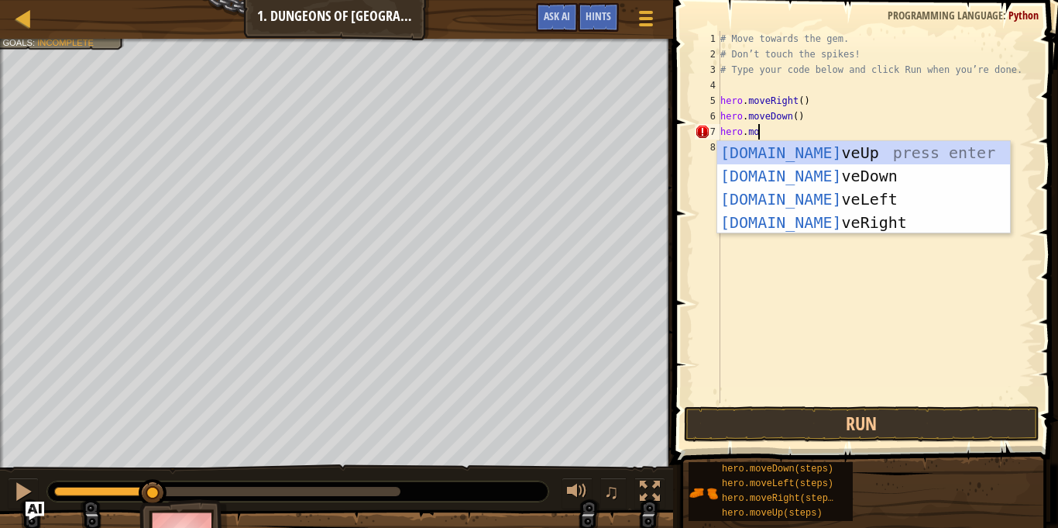
scroll to position [7, 5]
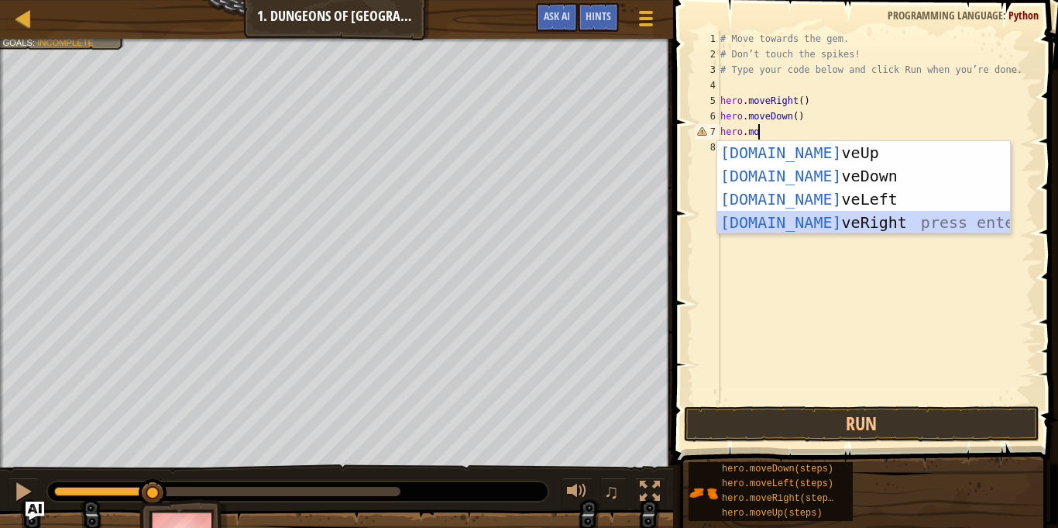
click at [856, 214] on div "[DOMAIN_NAME] veUp press enter [DOMAIN_NAME] veDown press enter [DOMAIN_NAME] v…" at bounding box center [863, 210] width 293 height 139
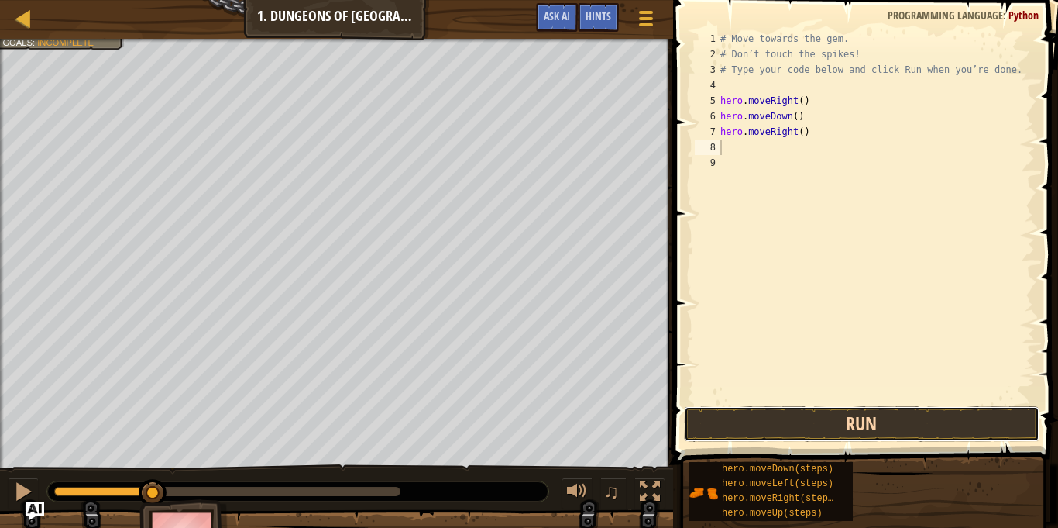
click at [841, 413] on button "Run" at bounding box center [862, 424] width 356 height 36
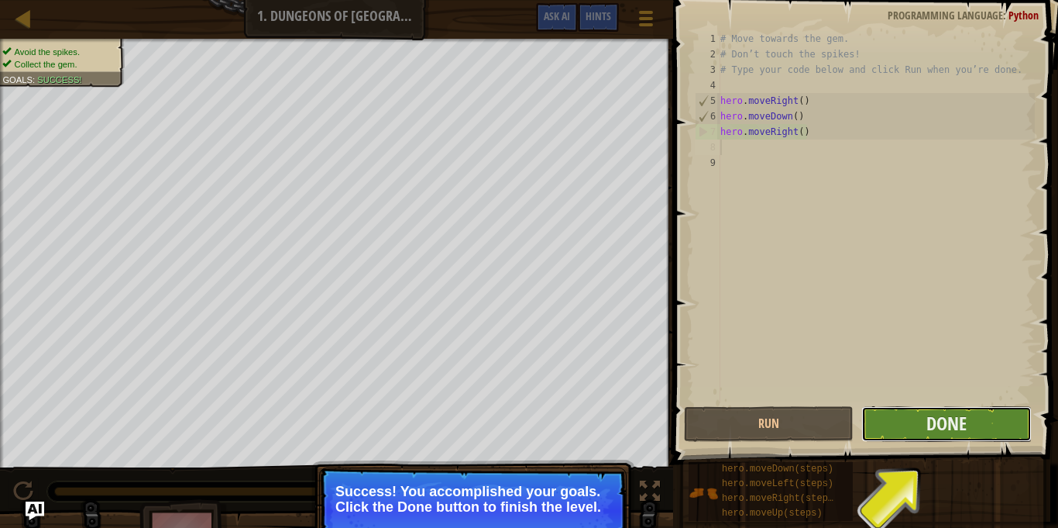
click at [947, 408] on button "Done" at bounding box center [946, 424] width 170 height 36
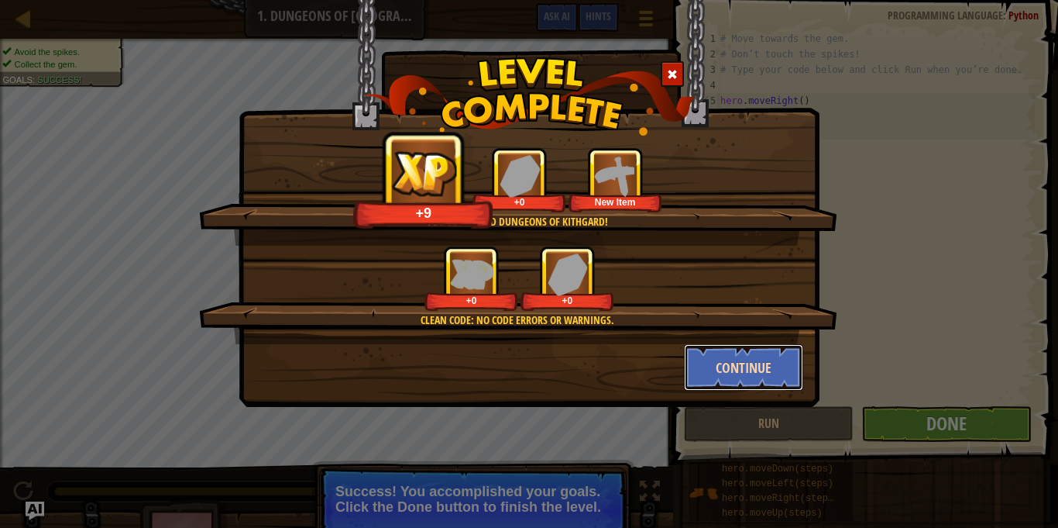
click at [769, 375] on button "Continue" at bounding box center [744, 367] width 120 height 46
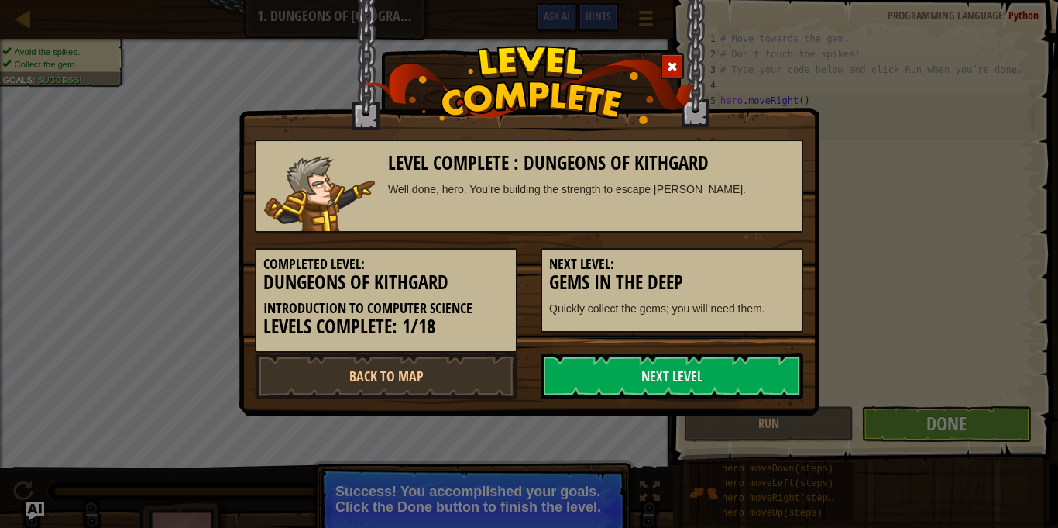
click at [765, 370] on link "Next Level" at bounding box center [672, 376] width 263 height 46
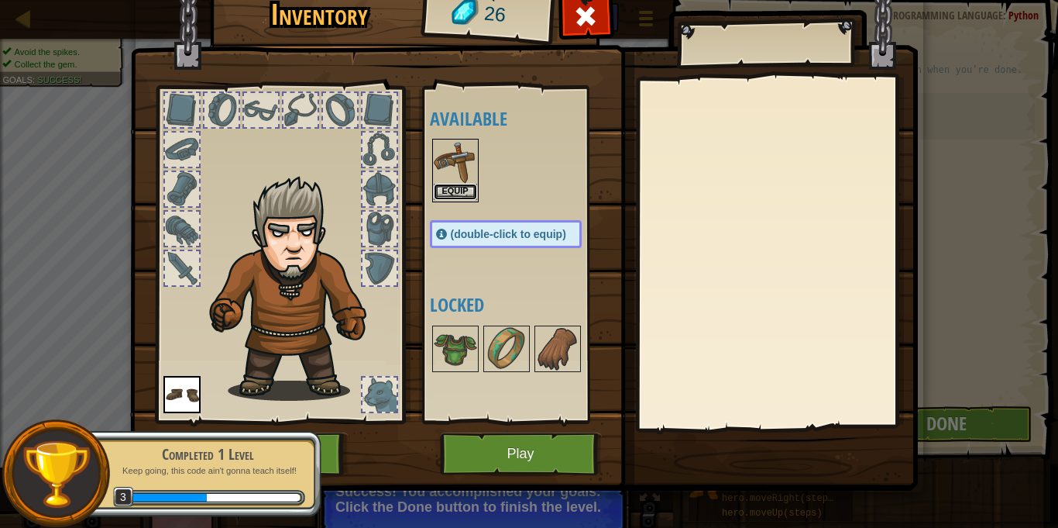
click at [449, 191] on button "Equip" at bounding box center [455, 192] width 43 height 16
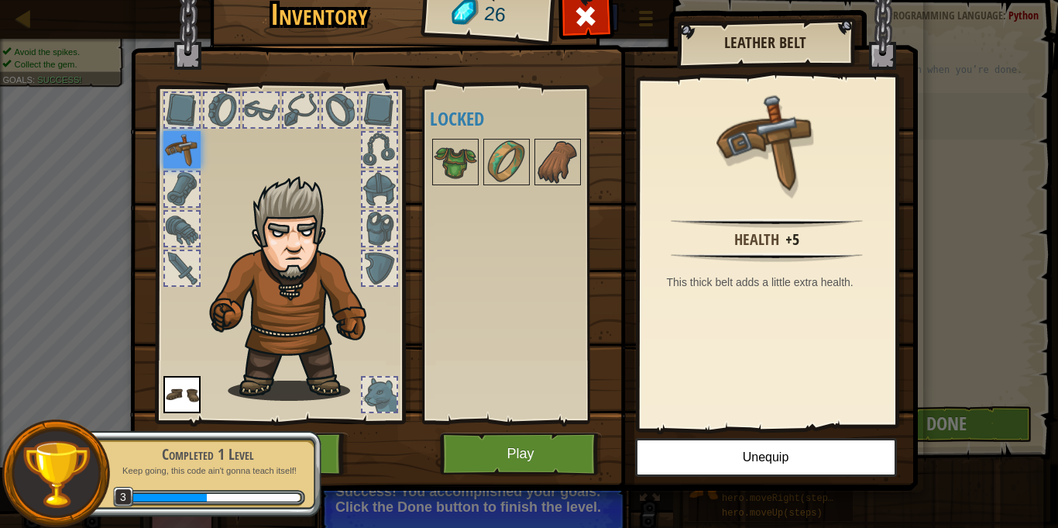
click at [479, 160] on div at bounding box center [521, 161] width 183 height 51
click at [379, 114] on div at bounding box center [380, 110] width 34 height 34
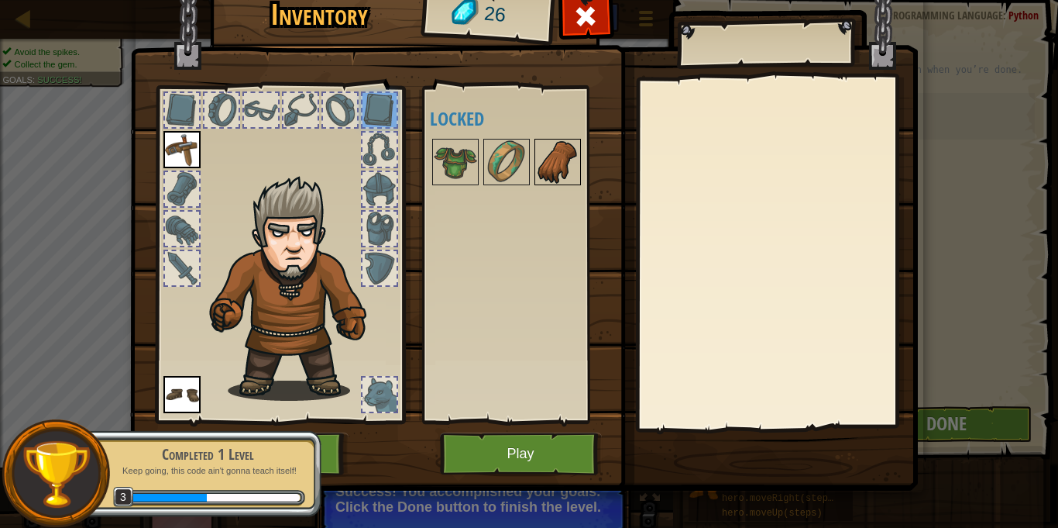
drag, startPoint x: 535, startPoint y: 156, endPoint x: 547, endPoint y: 161, distance: 13.5
click at [541, 158] on div "Available Equip Equip (double-click to equip) Locked" at bounding box center [521, 254] width 183 height 323
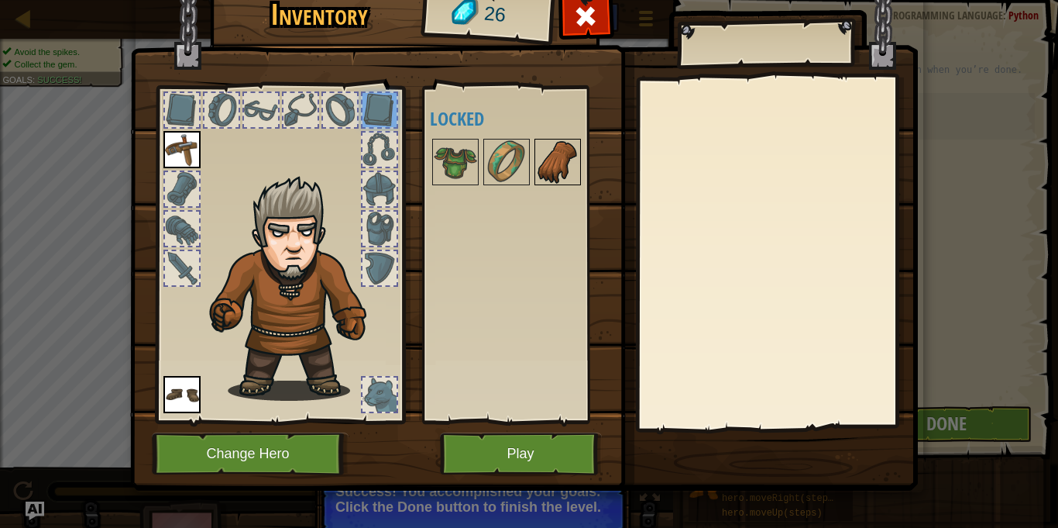
click at [573, 167] on img at bounding box center [557, 161] width 43 height 43
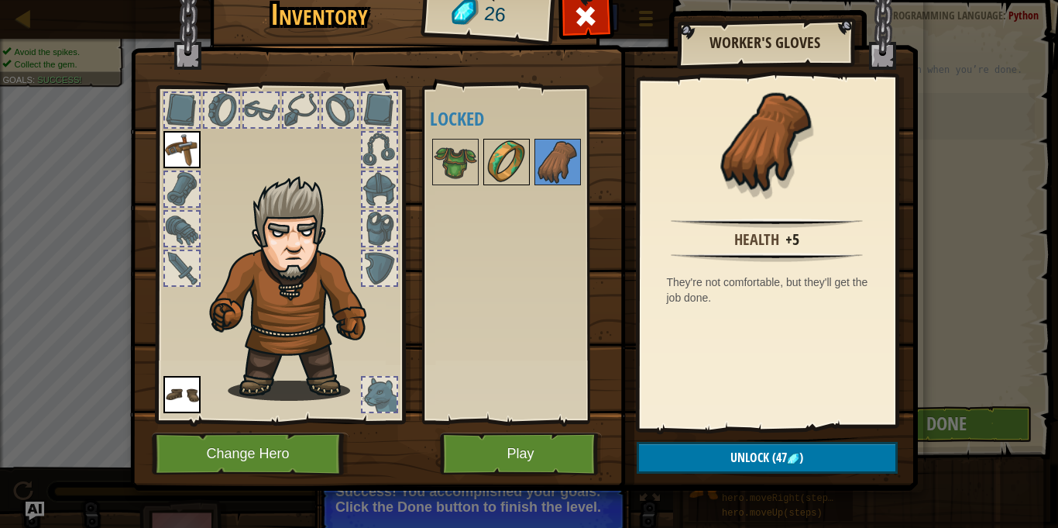
click at [494, 165] on img at bounding box center [506, 161] width 43 height 43
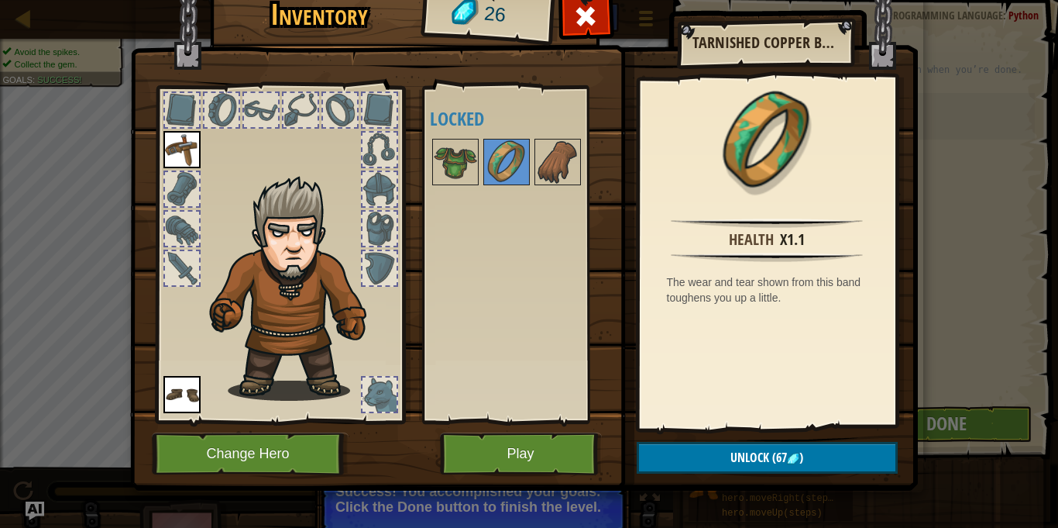
click at [764, 435] on img at bounding box center [524, 209] width 788 height 562
click at [769, 459] on span "(67" at bounding box center [778, 457] width 18 height 17
click at [590, 5] on span at bounding box center [585, 16] width 25 height 25
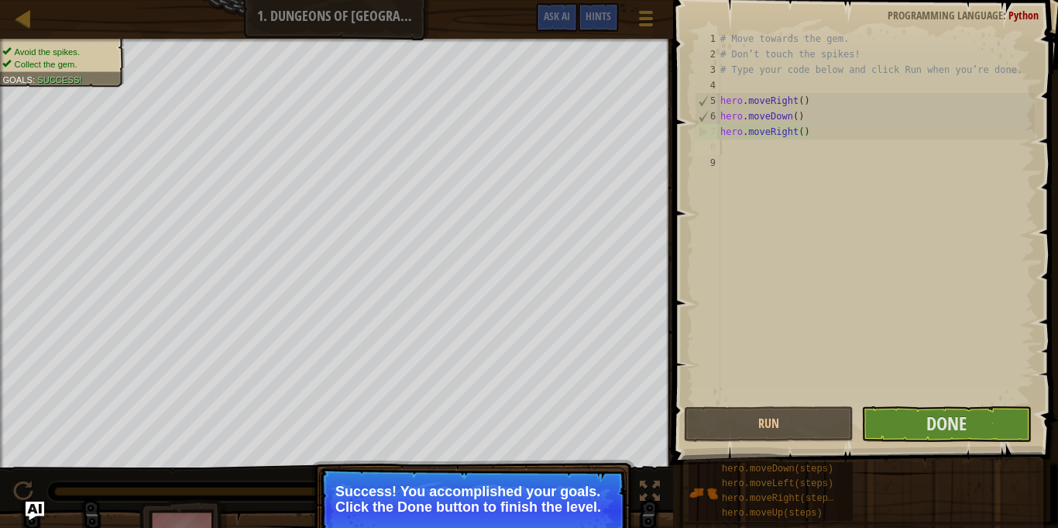
click at [623, 498] on p "Success! You accomplished your goals. Click the Done button to finish the level." at bounding box center [473, 510] width 308 height 87
click at [939, 406] on button "Done" at bounding box center [946, 424] width 170 height 36
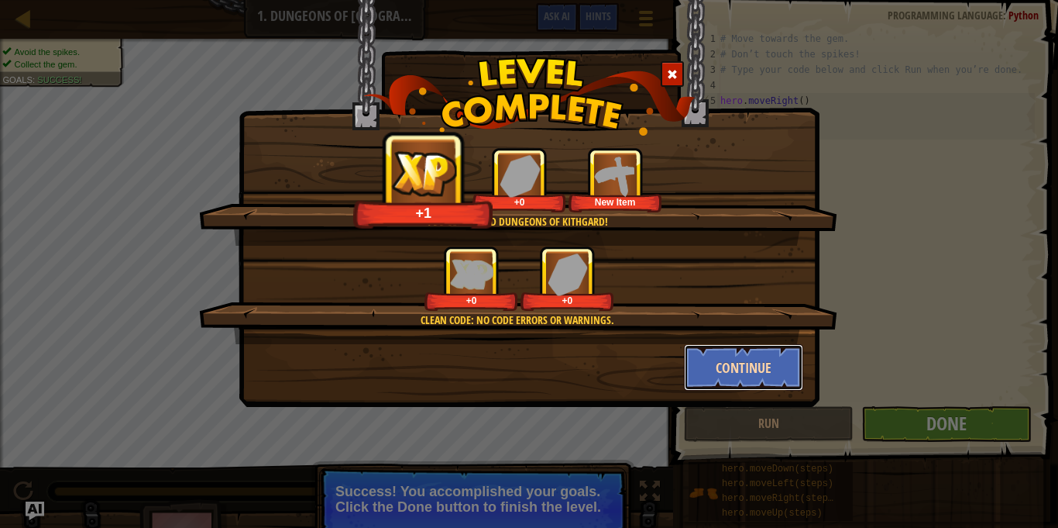
click at [755, 363] on button "Continue" at bounding box center [744, 367] width 120 height 46
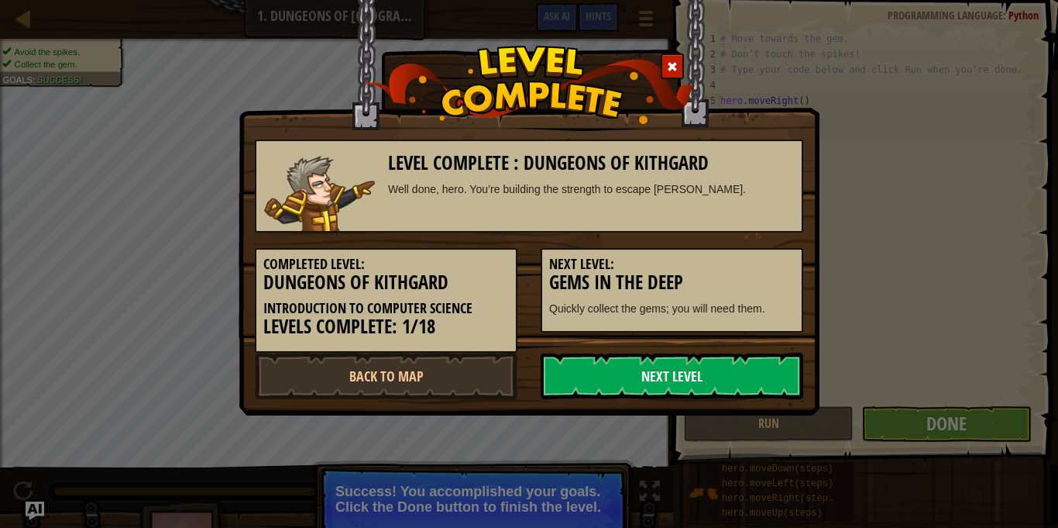
click at [755, 363] on link "Next Level" at bounding box center [672, 376] width 263 height 46
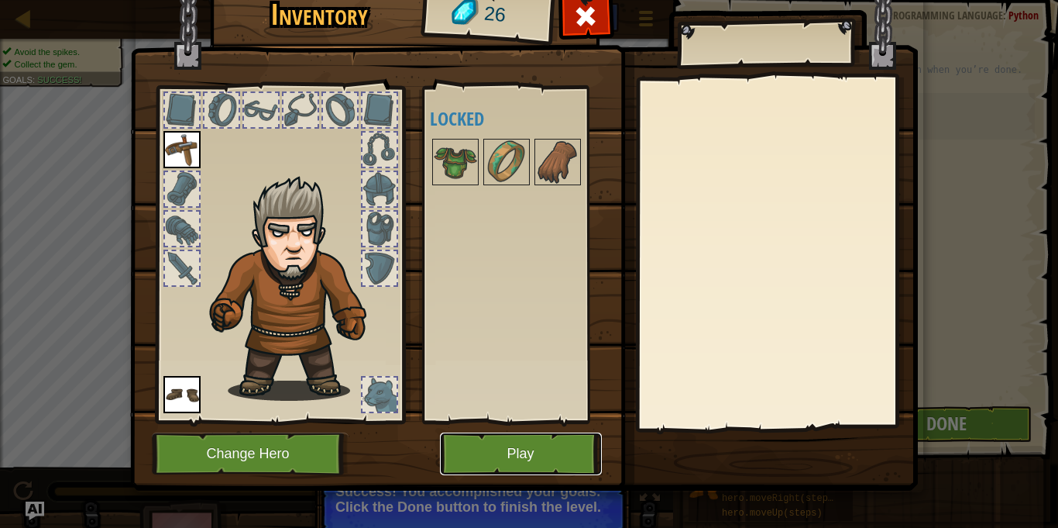
click at [553, 440] on button "Play" at bounding box center [521, 453] width 162 height 43
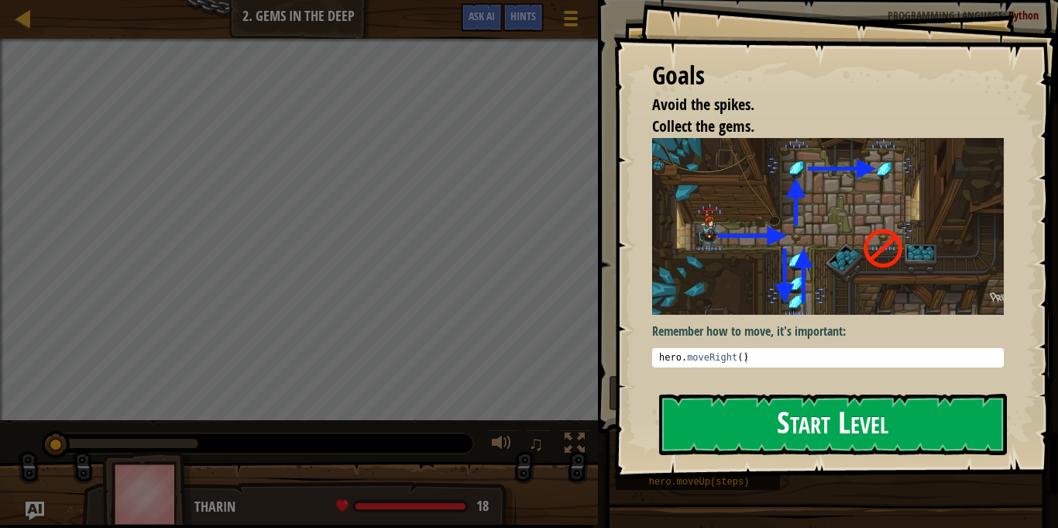
click at [788, 445] on button "Start Level" at bounding box center [833, 424] width 348 height 61
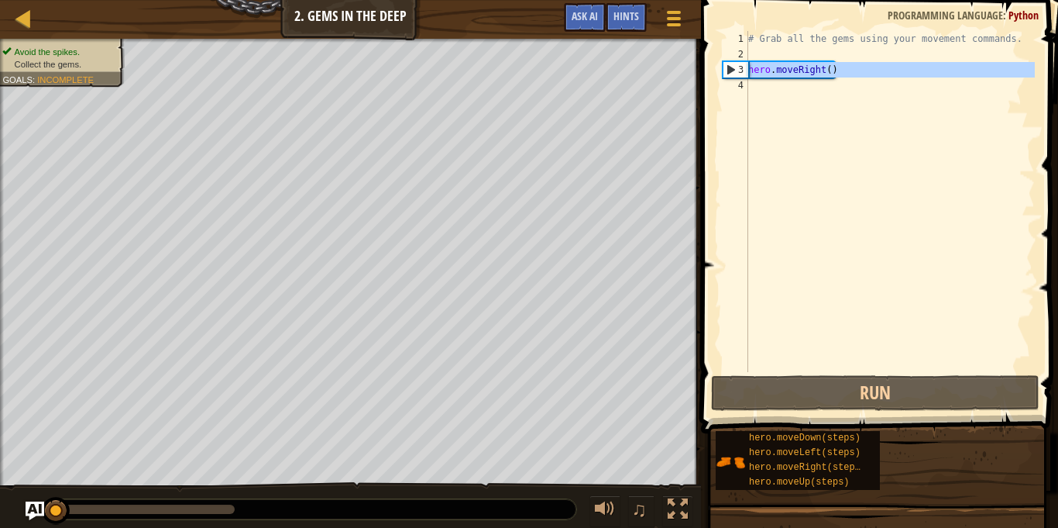
click at [727, 73] on div "3" at bounding box center [736, 69] width 25 height 15
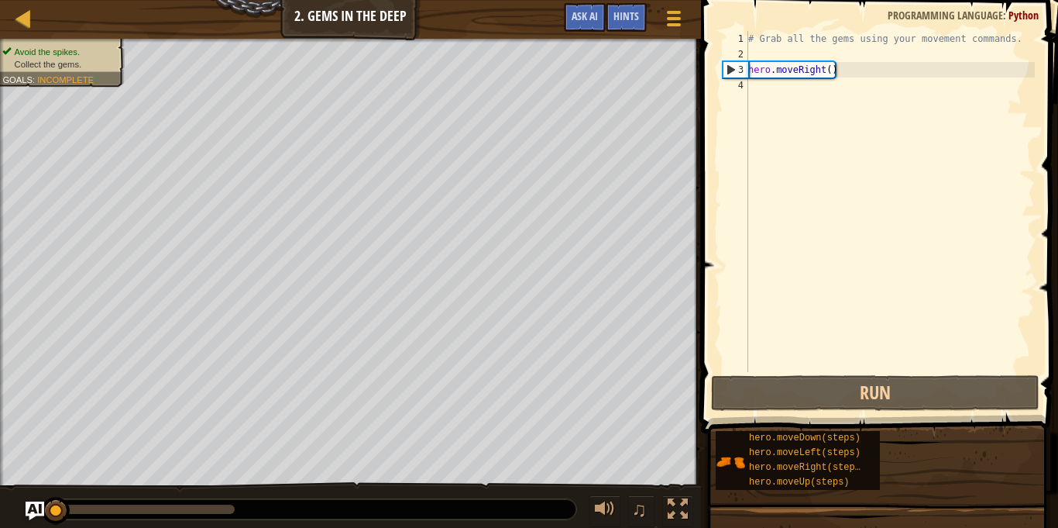
click at [731, 70] on div "3" at bounding box center [736, 69] width 25 height 15
click at [769, 67] on div "# Grab all the gems using your movement commands. hero . moveRight ( )" at bounding box center [890, 217] width 290 height 372
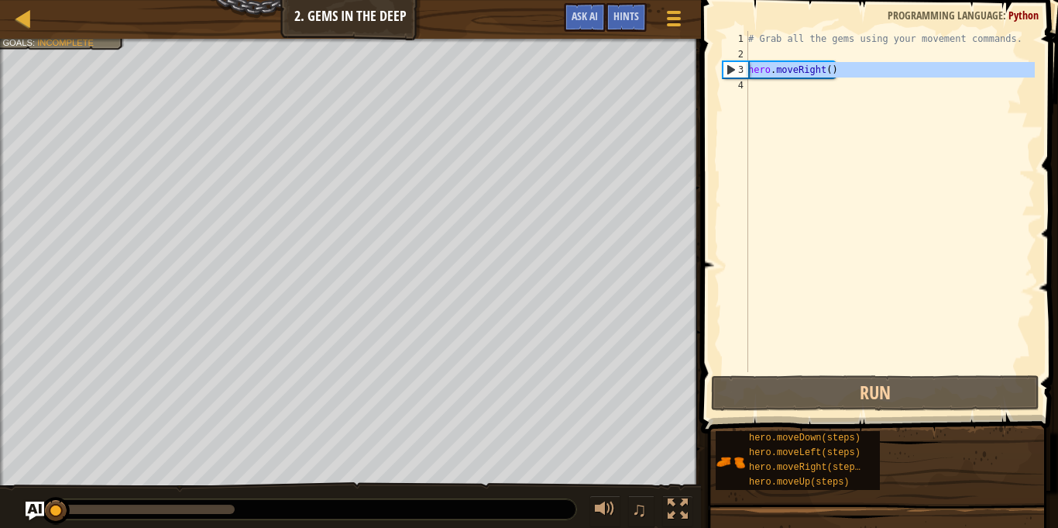
click at [732, 74] on div "3" at bounding box center [736, 69] width 25 height 15
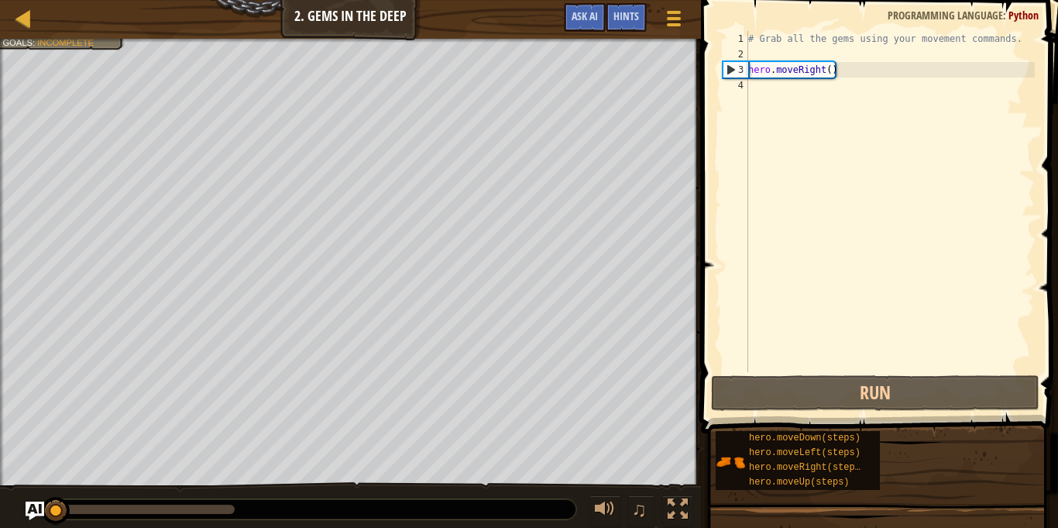
click at [732, 74] on div "3" at bounding box center [736, 69] width 25 height 15
type textarea "hero.moveRight()"
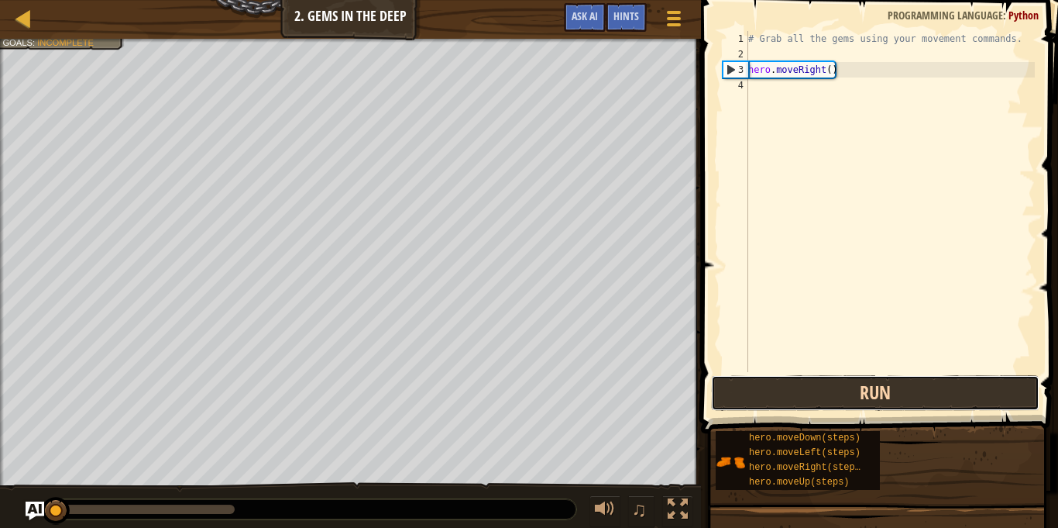
click at [846, 404] on button "Run" at bounding box center [875, 393] width 328 height 36
click at [844, 399] on button "Running" at bounding box center [875, 393] width 328 height 36
click at [841, 393] on button "Run" at bounding box center [875, 393] width 328 height 36
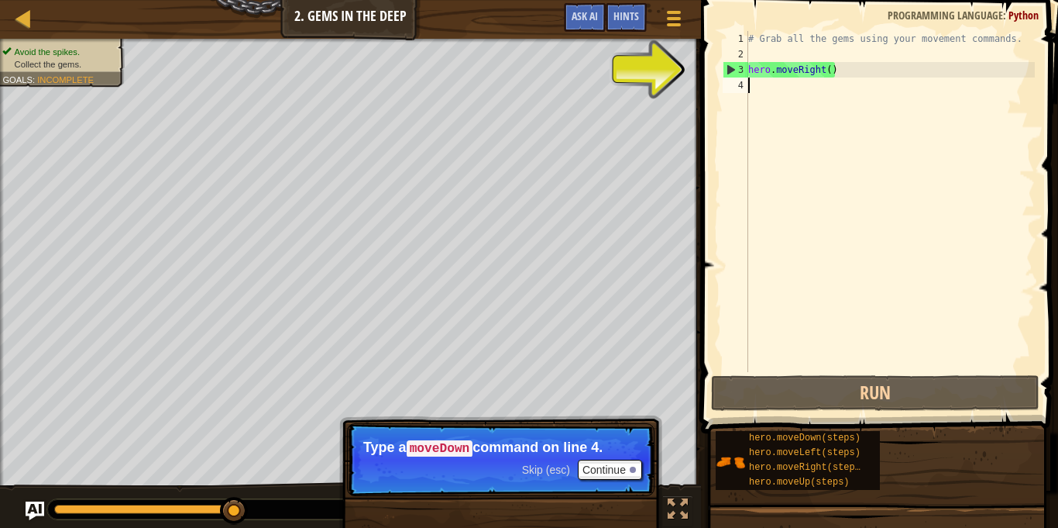
click at [773, 91] on div "# Grab all the gems using your movement commands. hero . moveRight ( )" at bounding box center [890, 217] width 290 height 372
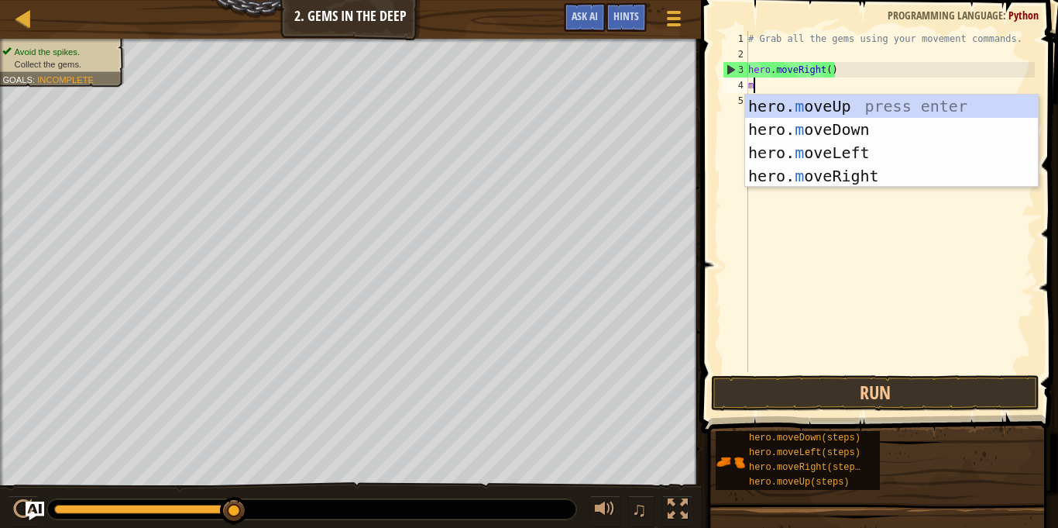
scroll to position [7, 0]
type textarea "move"
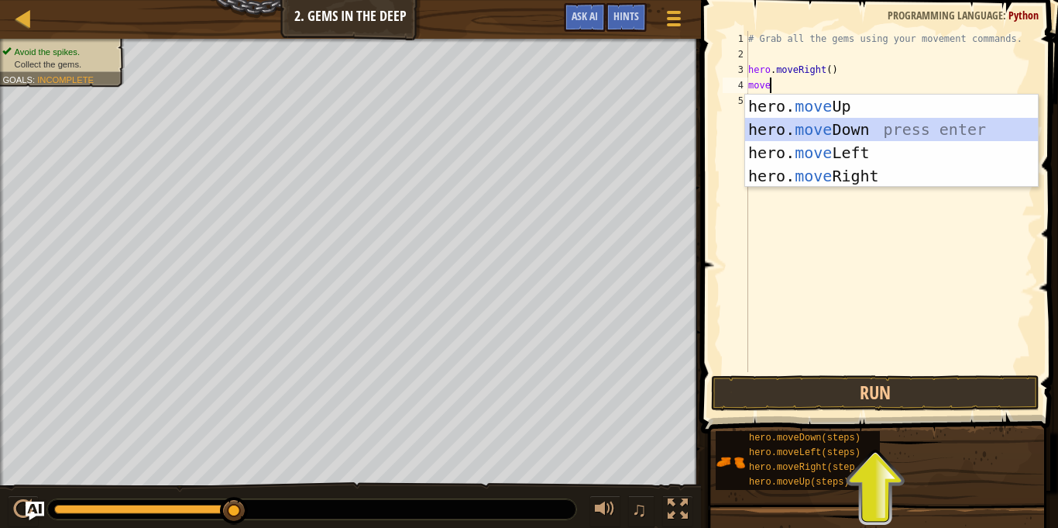
click at [837, 130] on div "hero. move Up press enter hero. move Down press enter hero. move Left press ent…" at bounding box center [891, 164] width 293 height 139
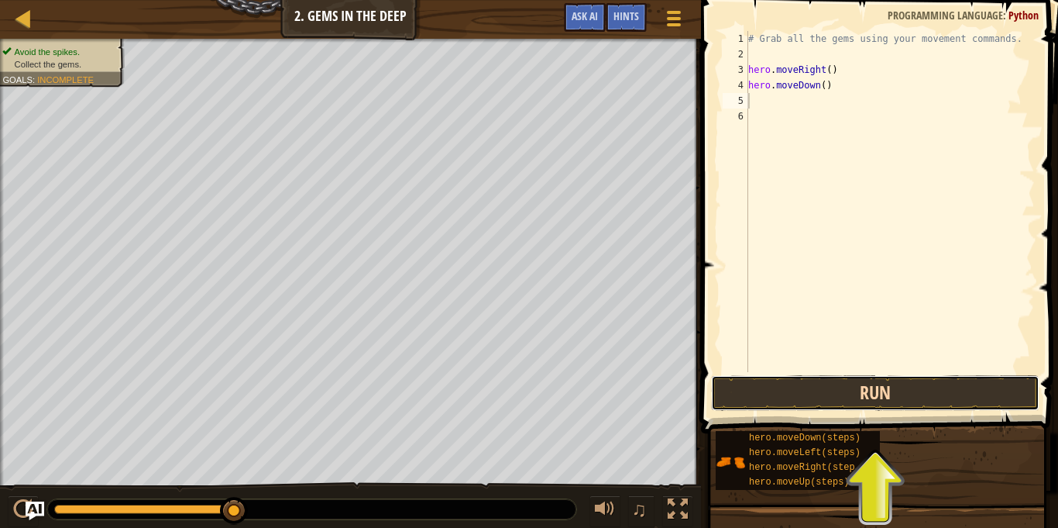
click at [867, 401] on button "Run" at bounding box center [875, 393] width 328 height 36
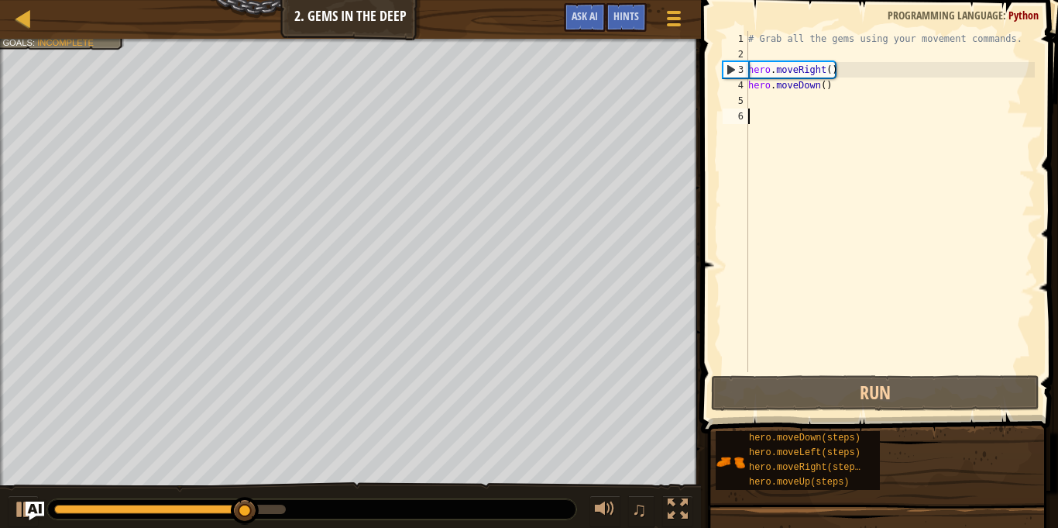
click at [755, 110] on div "# Grab all the gems using your movement commands. hero . moveRight ( ) hero . m…" at bounding box center [890, 217] width 290 height 372
click at [758, 92] on div "# Grab all the gems using your movement commands. hero . moveRight ( ) hero . m…" at bounding box center [890, 217] width 290 height 372
type textarea "hero.moveDown()"
click at [758, 110] on div "# Grab all the gems using your movement commands. hero . moveRight ( ) hero . m…" at bounding box center [890, 217] width 290 height 372
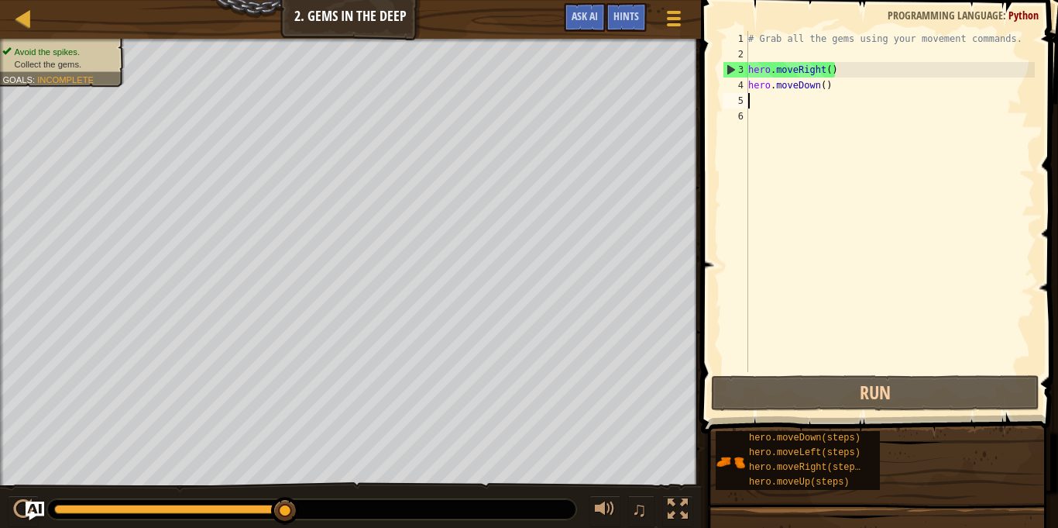
click at [758, 107] on div "# Grab all the gems using your movement commands. hero . moveRight ( ) hero . m…" at bounding box center [890, 217] width 290 height 372
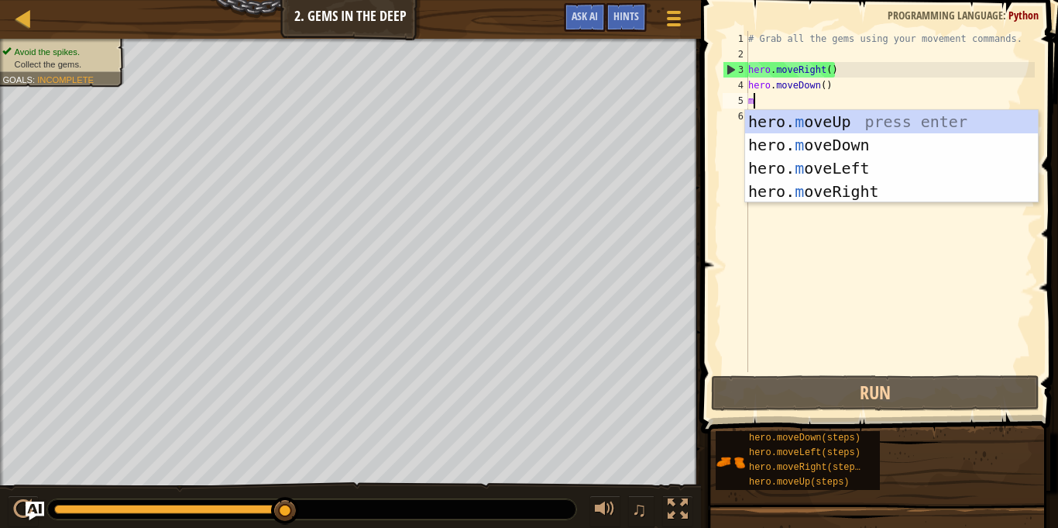
type textarea "mo"
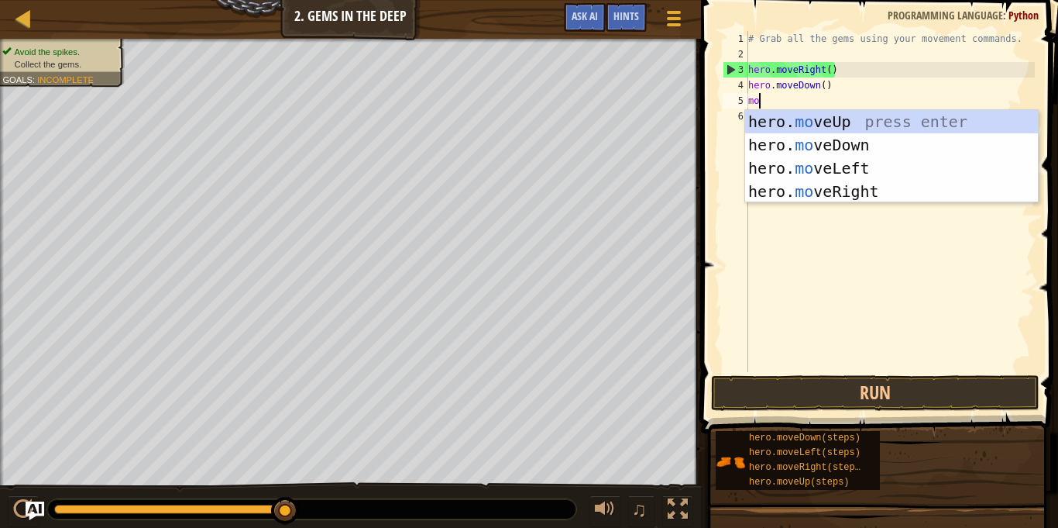
scroll to position [7, 1]
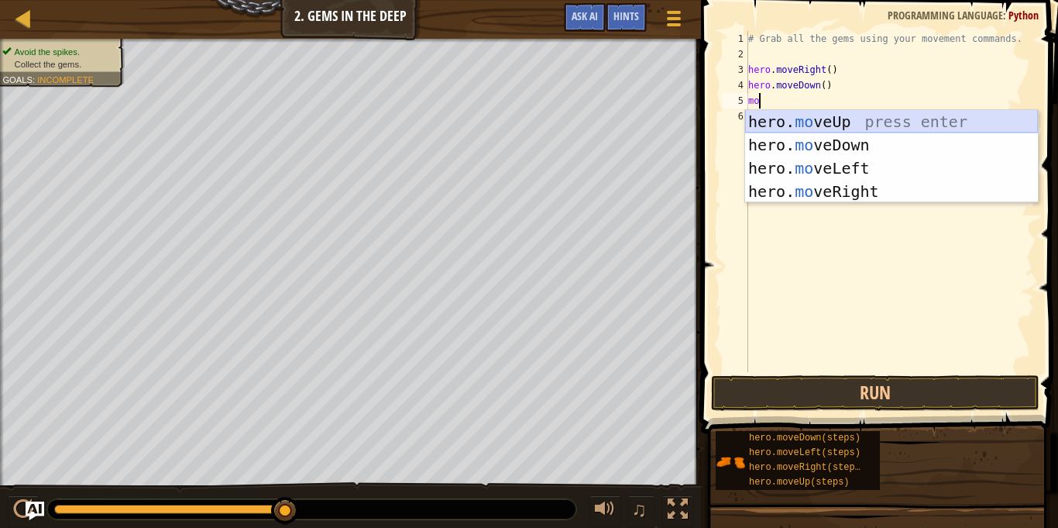
click at [841, 115] on div "hero. mo veUp press enter hero. mo veDown press enter hero. mo veLeft press ent…" at bounding box center [891, 179] width 293 height 139
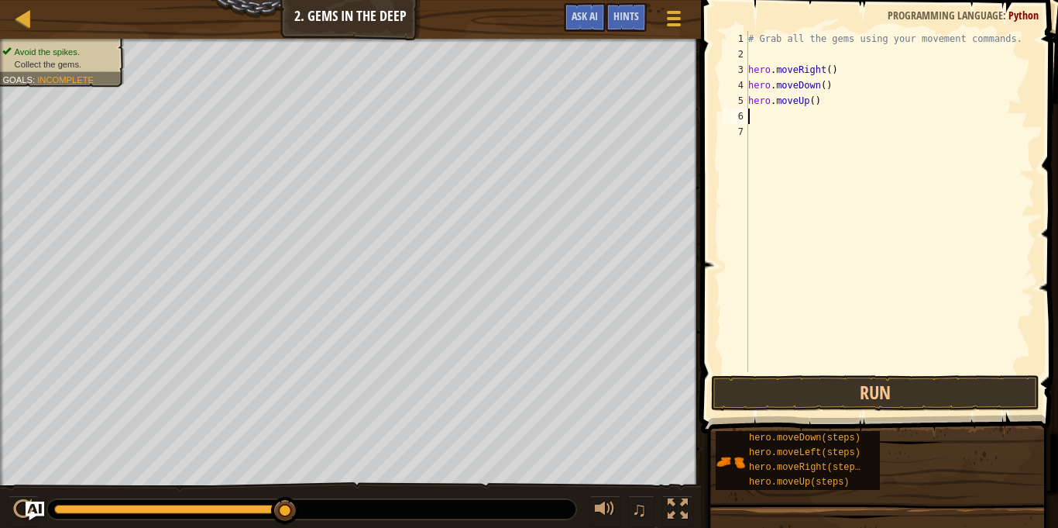
click at [762, 114] on div "# Grab all the gems using your movement commands. hero . moveRight ( ) hero . m…" at bounding box center [890, 217] width 290 height 372
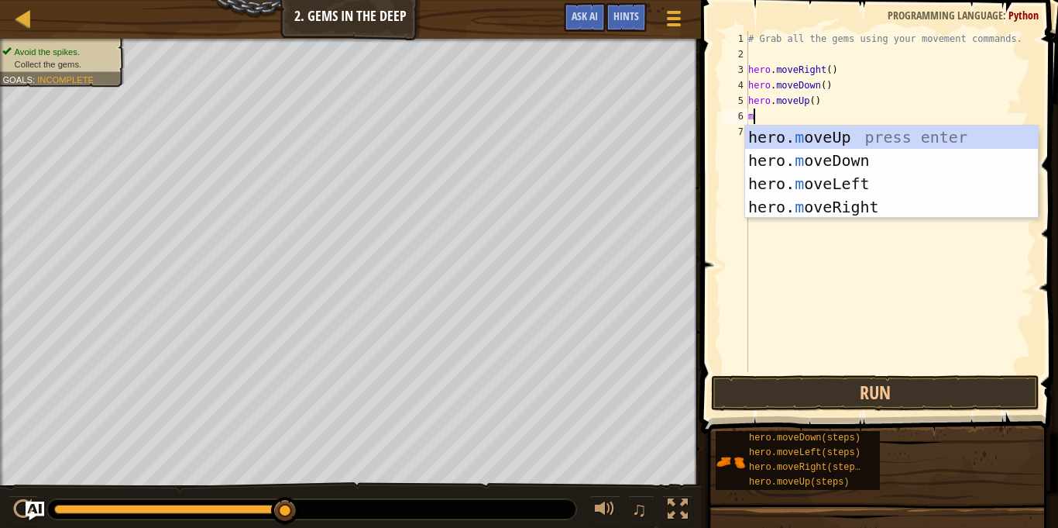
type textarea "mo"
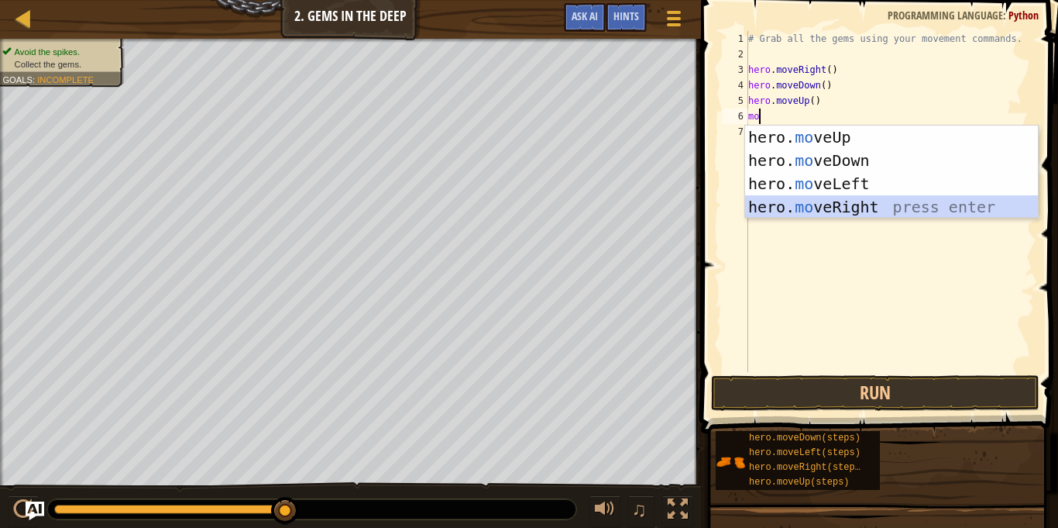
click at [865, 213] on div "hero. mo veUp press enter hero. mo veDown press enter hero. mo veLeft press ent…" at bounding box center [891, 195] width 293 height 139
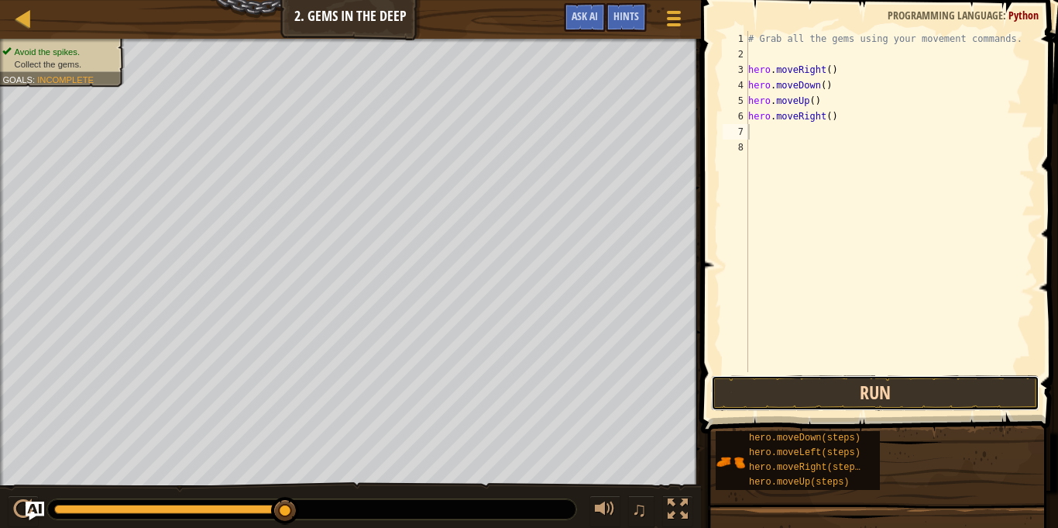
click at [885, 397] on button "Run" at bounding box center [875, 393] width 328 height 36
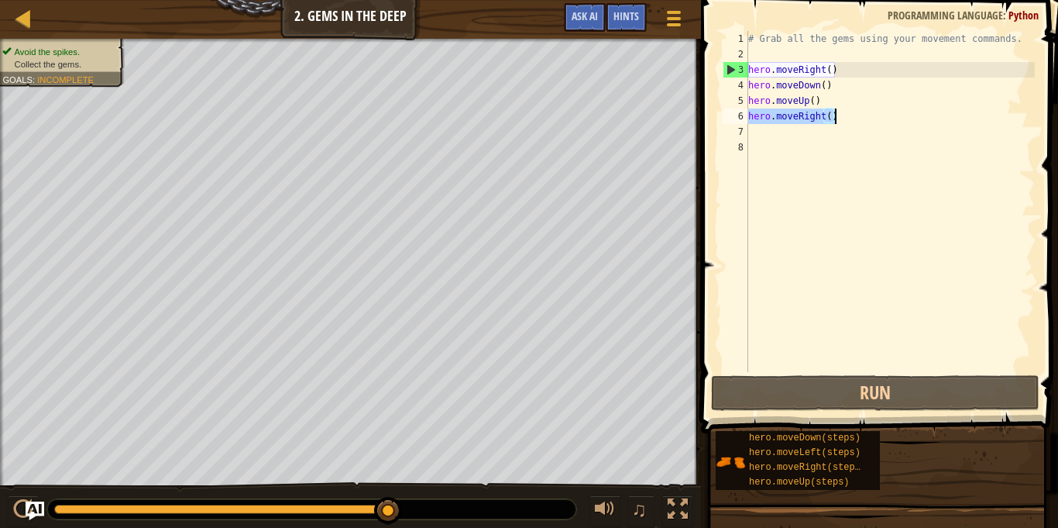
drag, startPoint x: 750, startPoint y: 112, endPoint x: 856, endPoint y: 123, distance: 106.7
click at [856, 123] on div "# Grab all the gems using your movement commands. hero . moveRight ( ) hero . m…" at bounding box center [890, 217] width 290 height 372
drag, startPoint x: 798, startPoint y: 120, endPoint x: 882, endPoint y: 124, distance: 83.8
click at [882, 124] on div "# Grab all the gems using your movement commands. hero . moveRight ( ) hero . m…" at bounding box center [890, 217] width 290 height 372
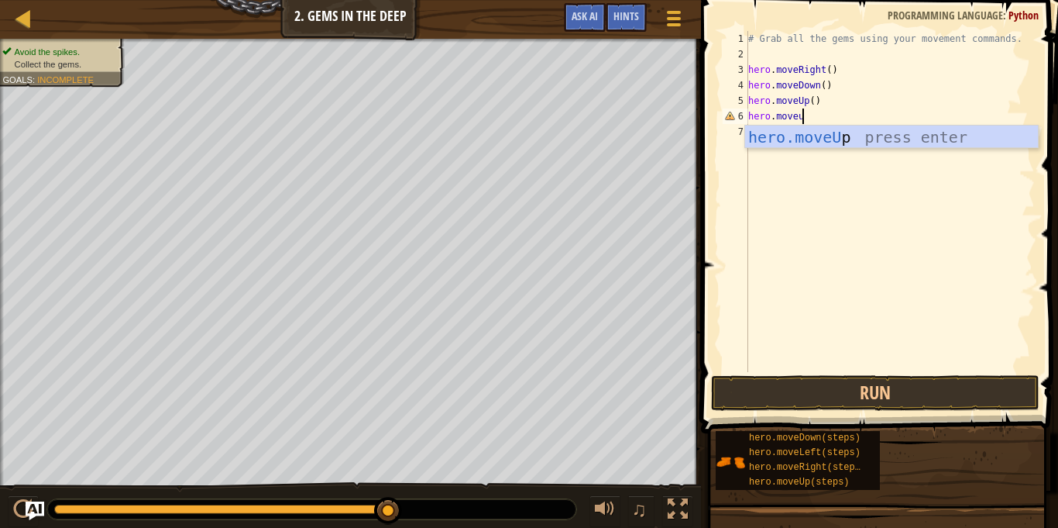
type textarea "hero.moveup"
click at [815, 142] on div "hero.moveUp press enter" at bounding box center [891, 161] width 293 height 70
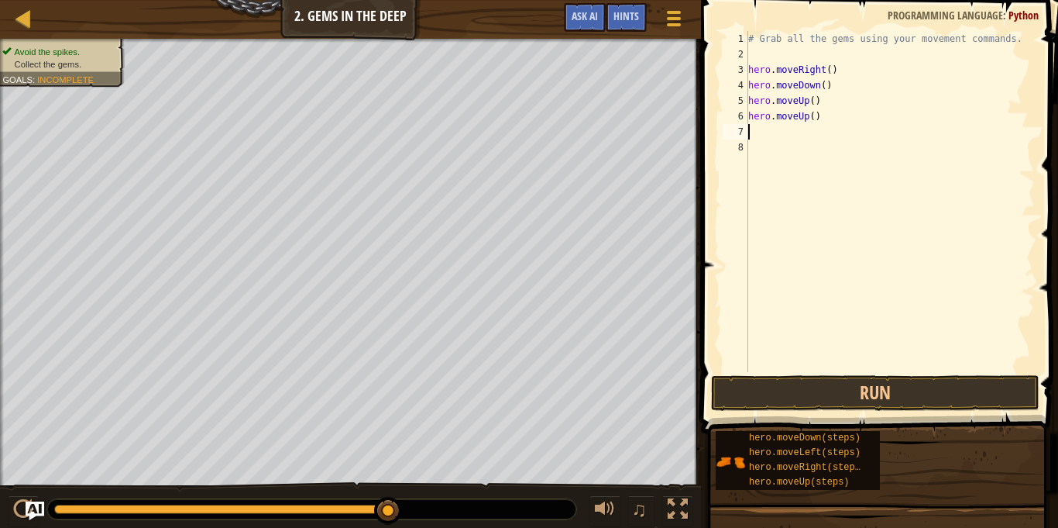
scroll to position [7, 0]
click at [858, 398] on button "Run" at bounding box center [875, 393] width 328 height 36
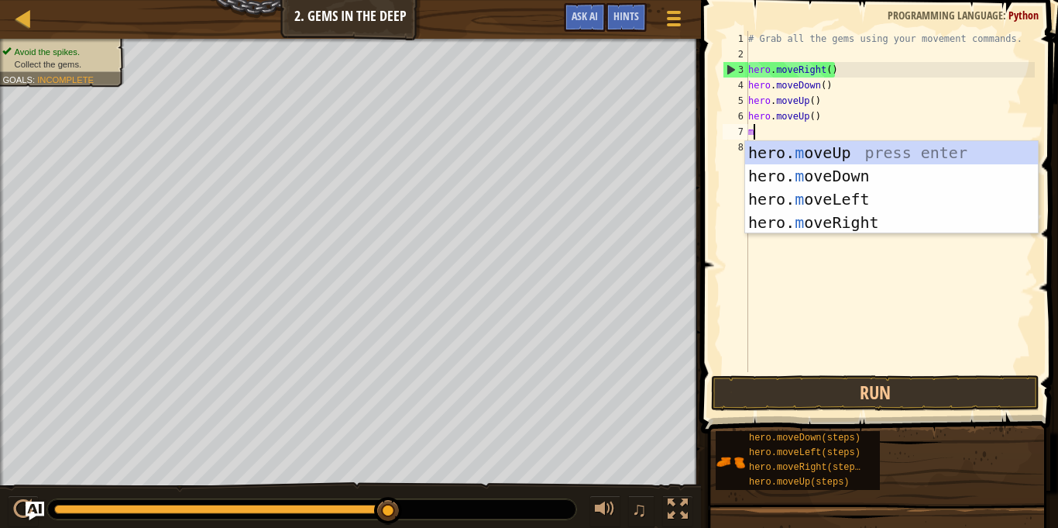
type textarea "mo"
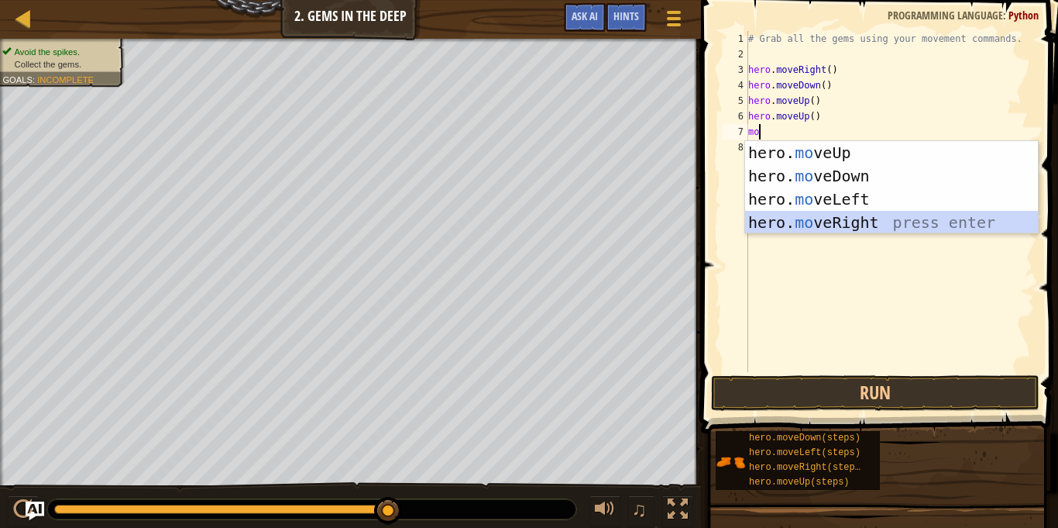
click at [835, 228] on div "hero. mo veUp press enter hero. mo veDown press enter hero. mo veLeft press ent…" at bounding box center [891, 210] width 293 height 139
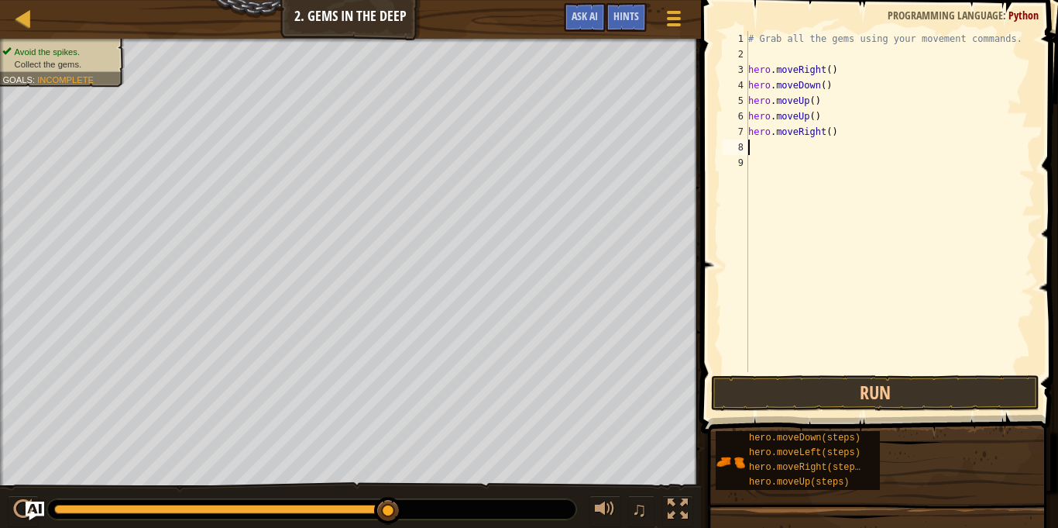
scroll to position [7, 0]
click at [862, 392] on button "Run" at bounding box center [875, 393] width 328 height 36
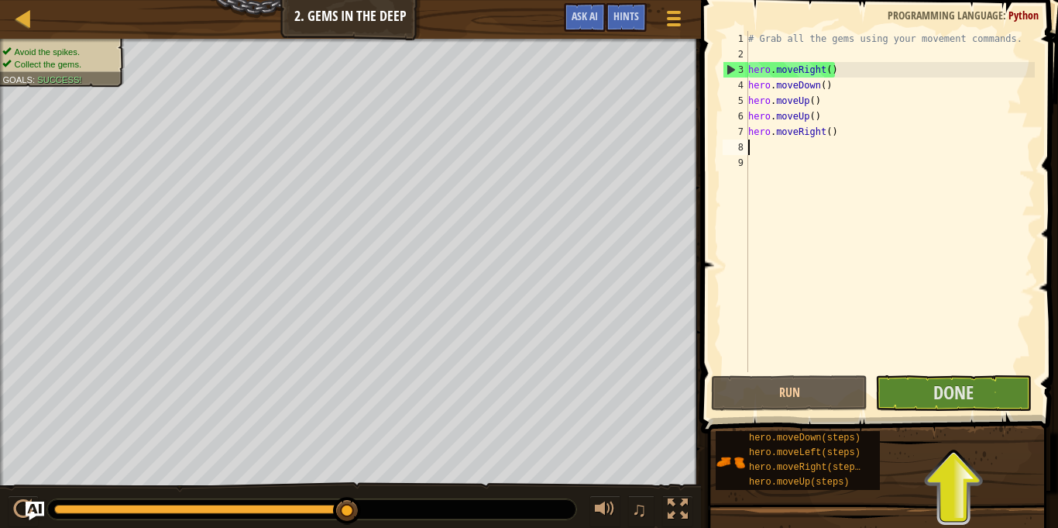
click at [765, 144] on div "# Grab all the gems using your movement commands. hero . moveRight ( ) hero . m…" at bounding box center [890, 217] width 290 height 372
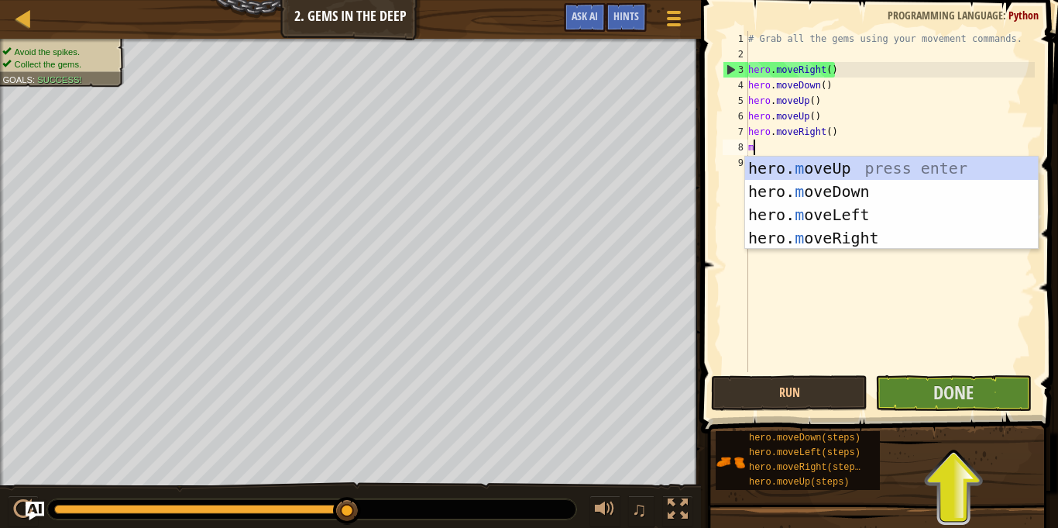
type textarea "mo"
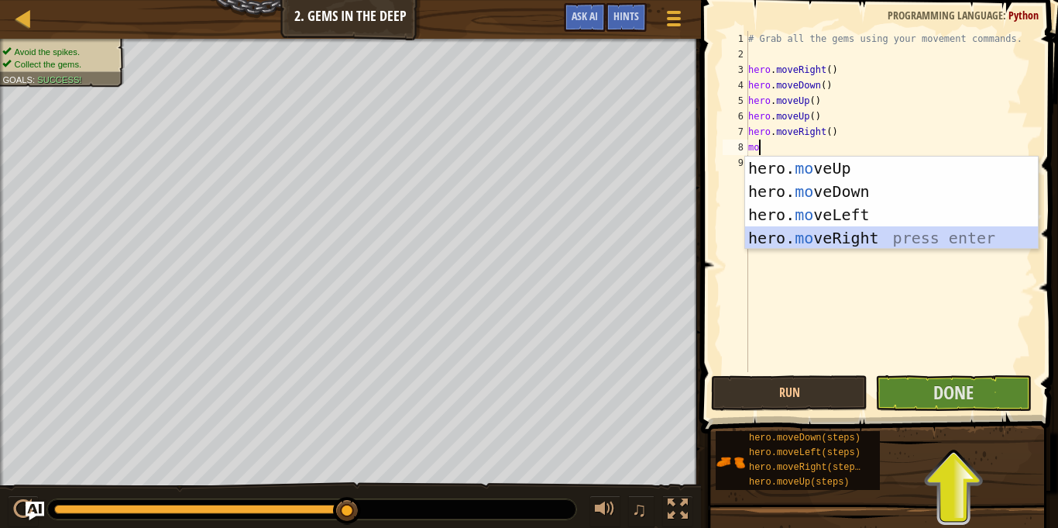
click at [789, 229] on div "hero. mo veUp press enter hero. mo veDown press enter hero. mo veLeft press ent…" at bounding box center [891, 225] width 293 height 139
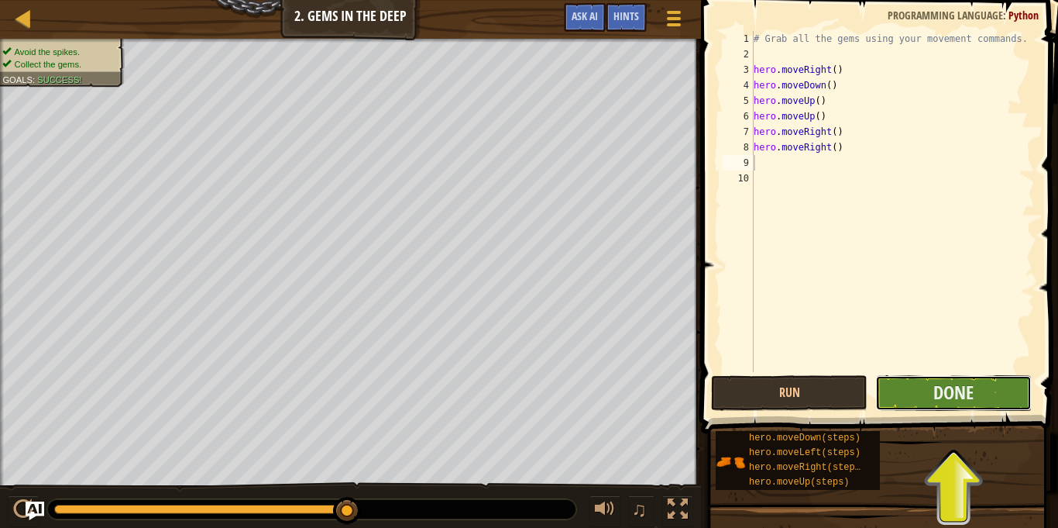
click at [975, 394] on button "Done" at bounding box center [953, 393] width 156 height 36
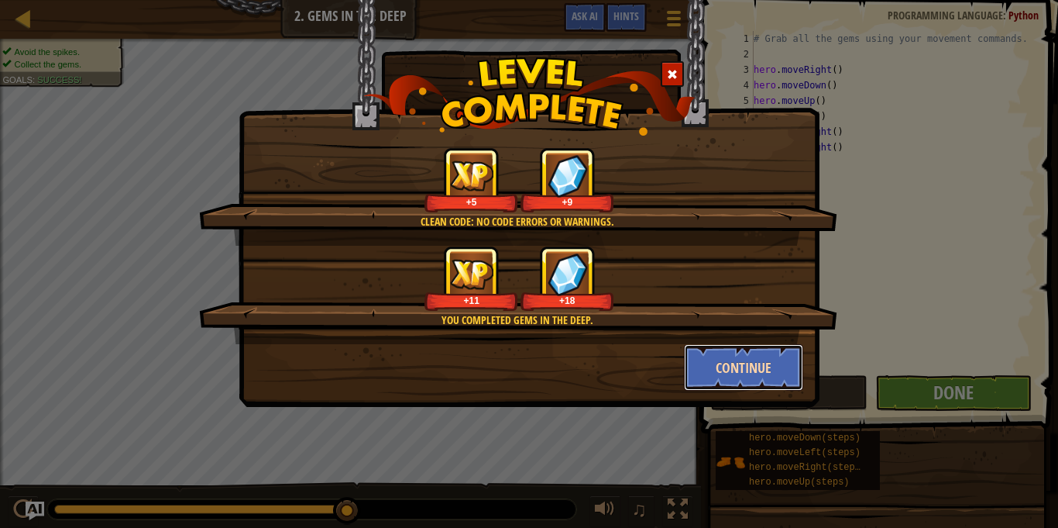
click at [765, 362] on button "Continue" at bounding box center [744, 367] width 120 height 46
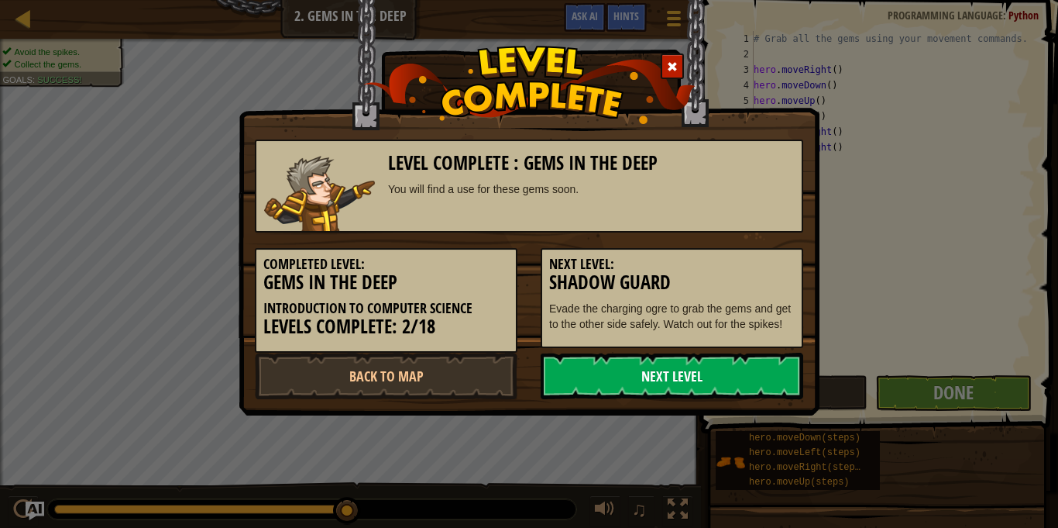
click at [754, 375] on link "Next Level" at bounding box center [672, 376] width 263 height 46
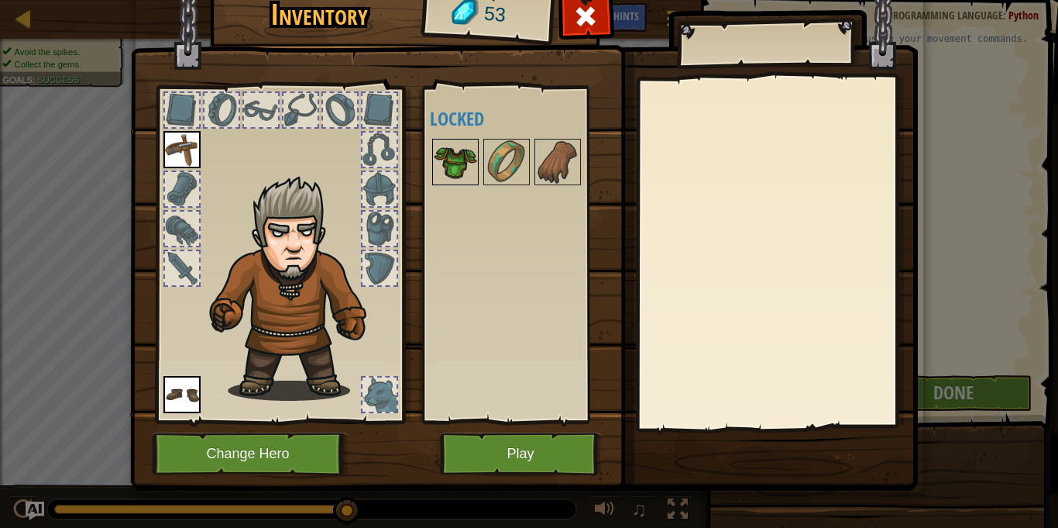
click at [466, 160] on img at bounding box center [455, 161] width 43 height 43
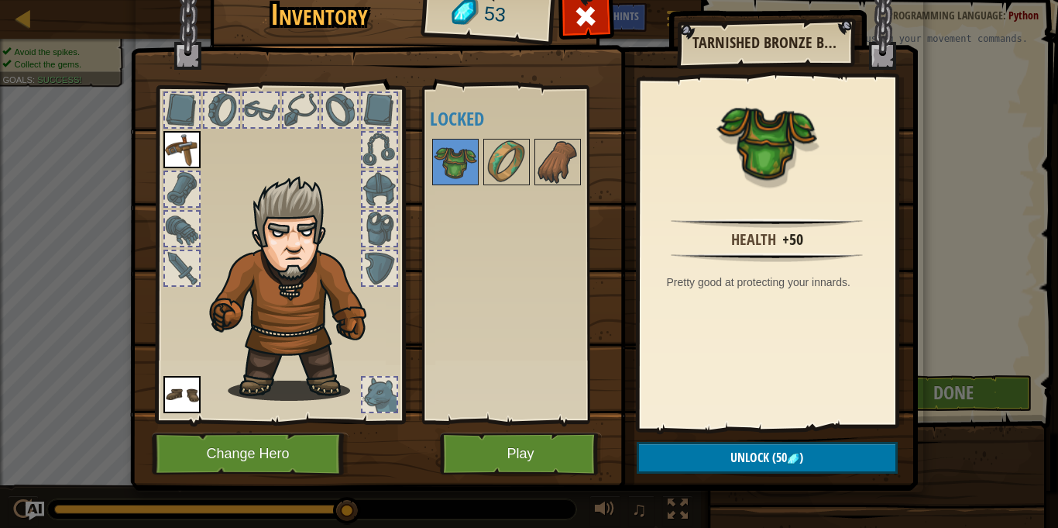
click at [391, 174] on div at bounding box center [380, 189] width 34 height 34
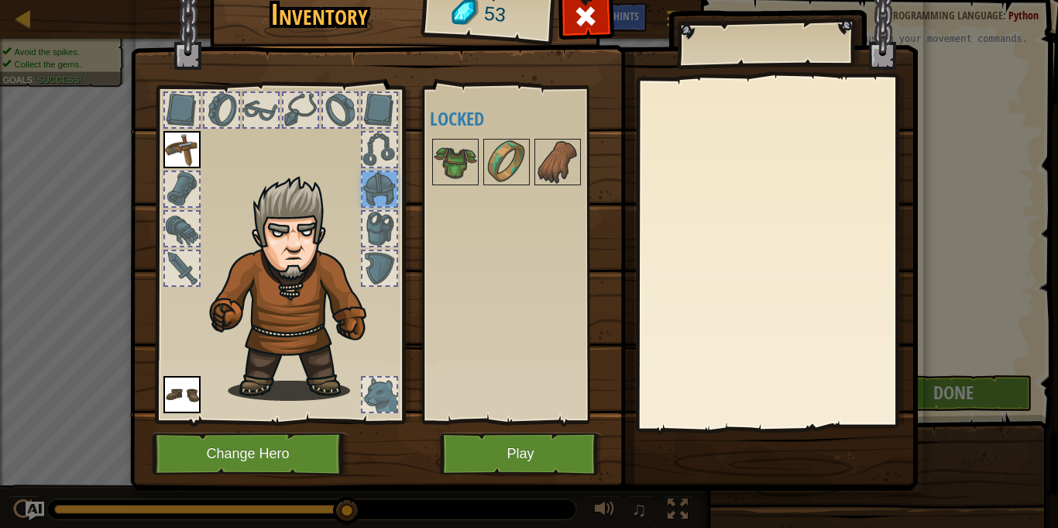
click at [561, 22] on img at bounding box center [524, 209] width 788 height 562
click at [579, 25] on span at bounding box center [585, 16] width 25 height 25
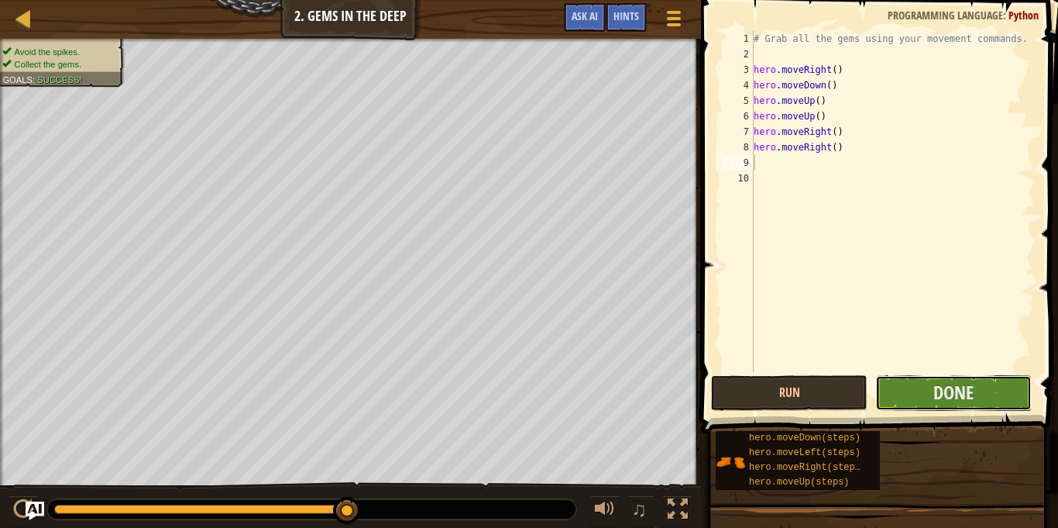
click at [983, 408] on button "Done" at bounding box center [953, 393] width 156 height 36
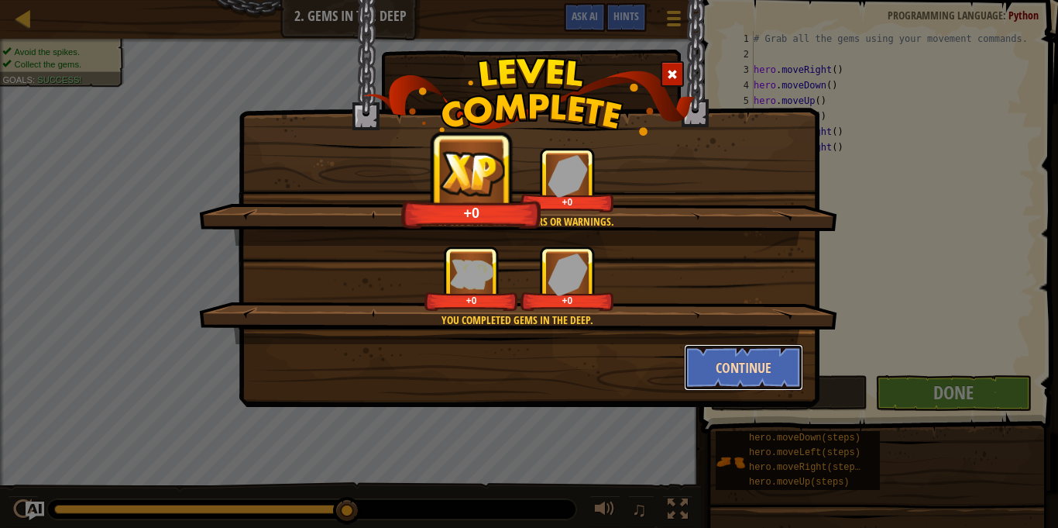
click at [771, 359] on button "Continue" at bounding box center [744, 367] width 120 height 46
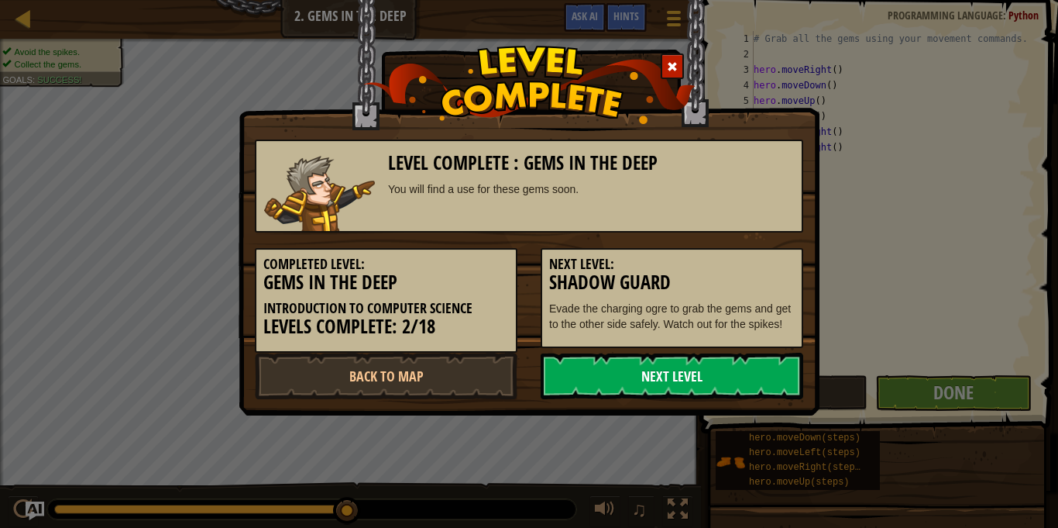
click at [707, 375] on link "Next Level" at bounding box center [672, 376] width 263 height 46
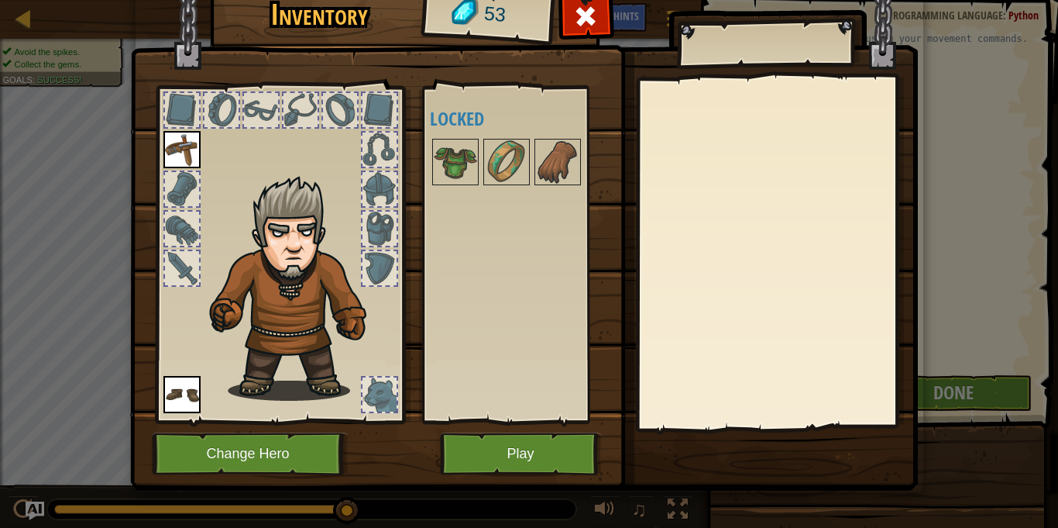
click at [583, 428] on img at bounding box center [524, 209] width 788 height 562
click at [561, 439] on button "Play" at bounding box center [521, 453] width 162 height 43
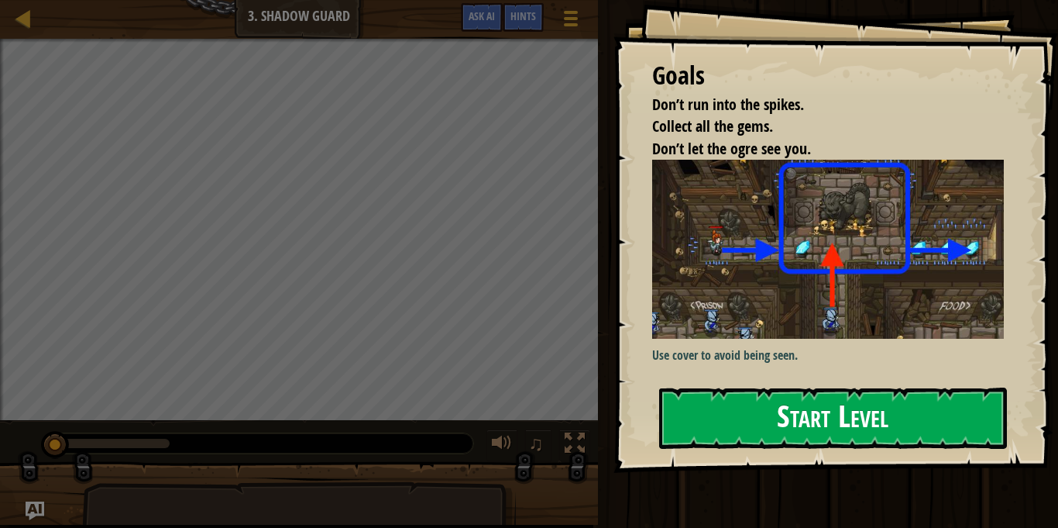
drag, startPoint x: 777, startPoint y: 383, endPoint x: 778, endPoint y: 414, distance: 30.2
click at [778, 387] on div "Goals Don’t run into the spikes. Collect all the gems. Don’t let the ogre see y…" at bounding box center [836, 236] width 445 height 473
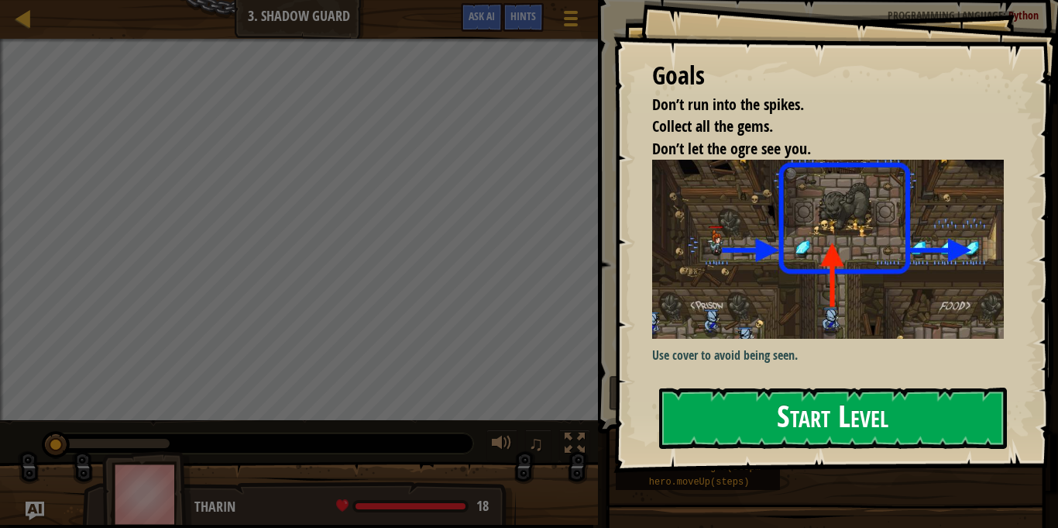
click at [779, 438] on button "Start Level" at bounding box center [833, 417] width 348 height 61
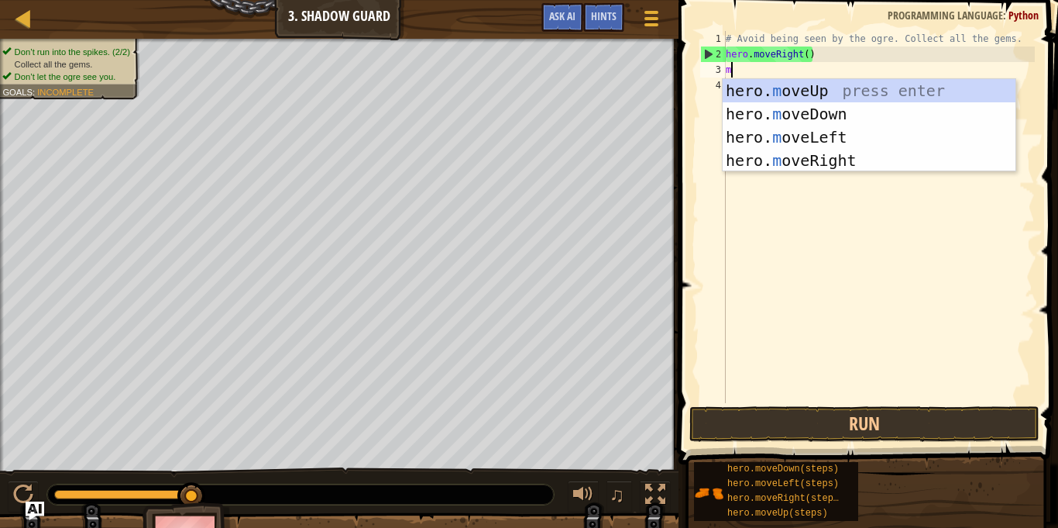
scroll to position [7, 0]
type textarea "mo"
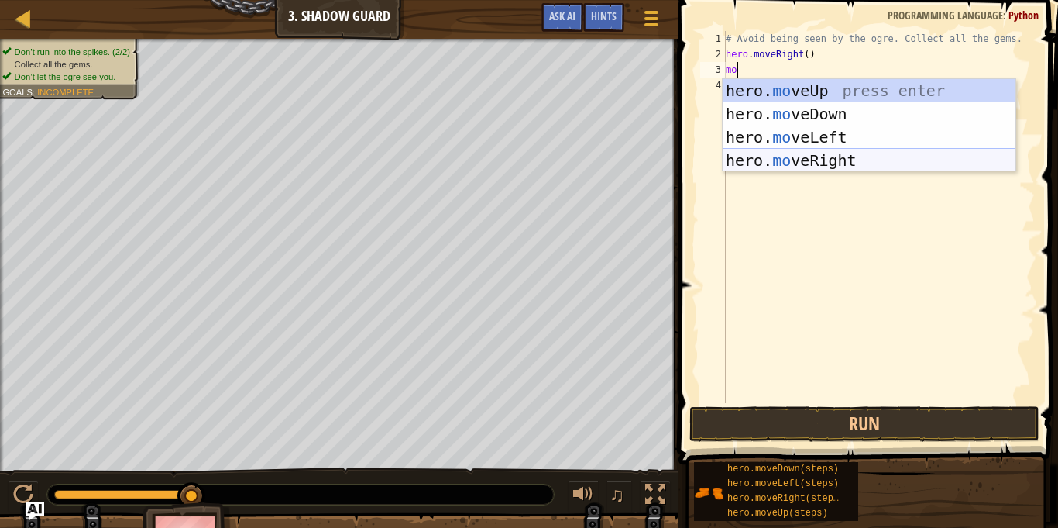
click at [838, 153] on div "hero. mo veUp press enter hero. mo veDown press enter hero. mo veLeft press ent…" at bounding box center [869, 148] width 293 height 139
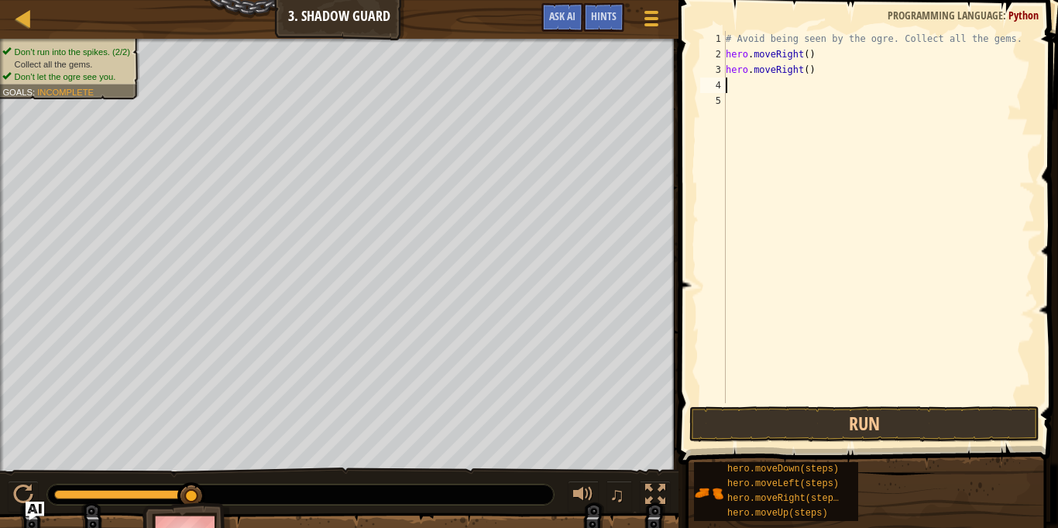
scroll to position [7, 0]
click at [770, 100] on div "# Avoid being seen by the ogre. Collect all the gems. hero . moveRight ( ) hero…" at bounding box center [879, 232] width 312 height 403
click at [730, 84] on div "# Avoid being seen by the ogre. Collect all the gems. hero . moveRight ( ) hero…" at bounding box center [879, 232] width 312 height 403
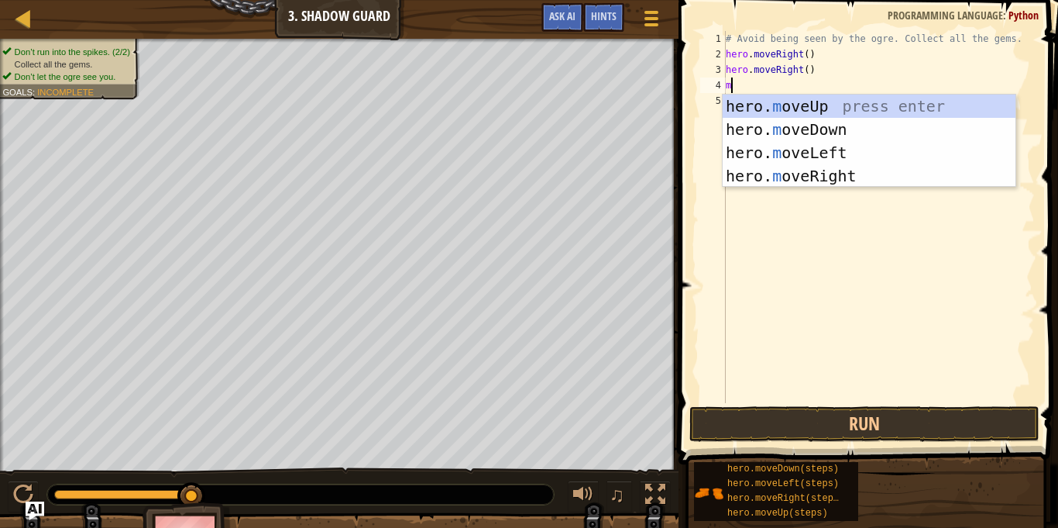
type textarea "mo"
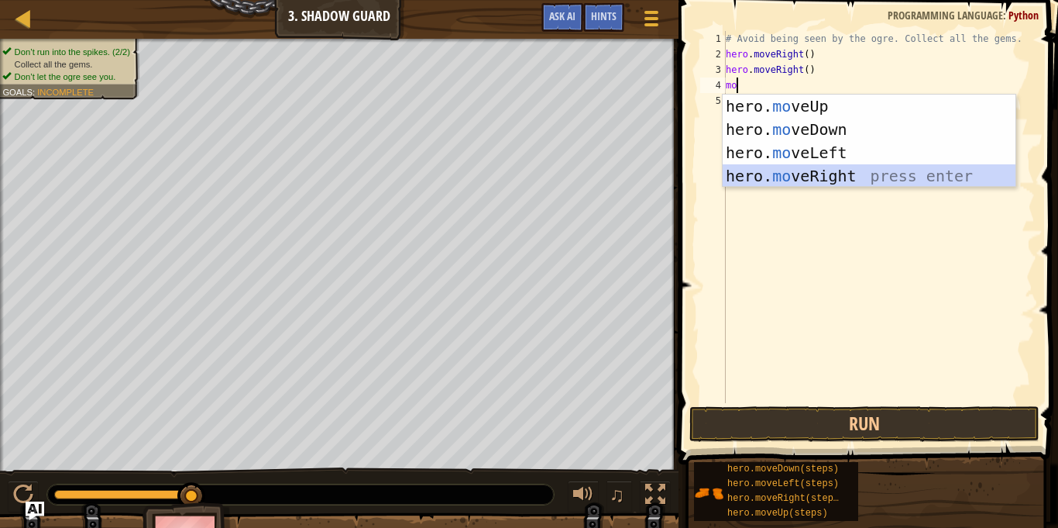
click at [848, 181] on div "hero. mo veUp press enter hero. mo veDown press enter hero. mo veLeft press ent…" at bounding box center [869, 164] width 293 height 139
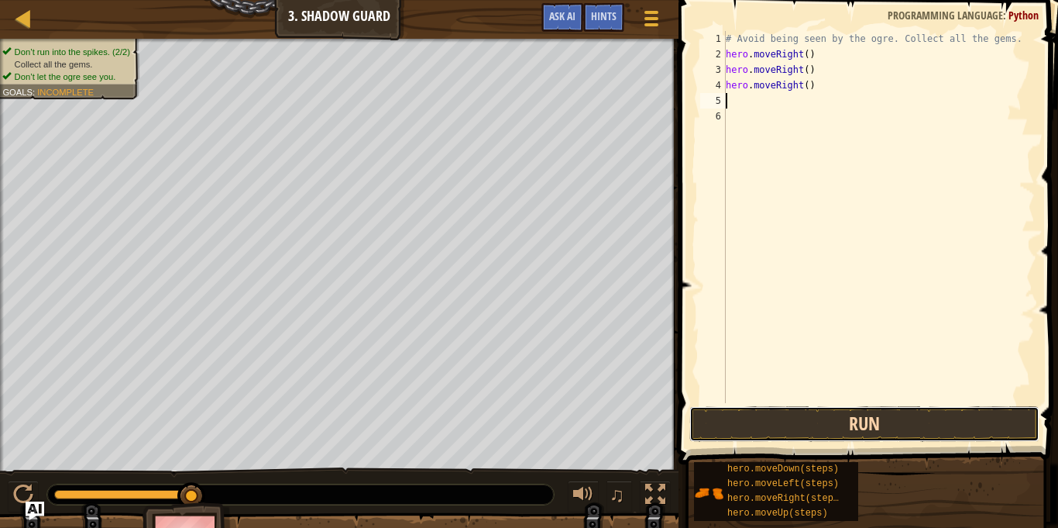
click at [781, 425] on button "Run" at bounding box center [865, 424] width 350 height 36
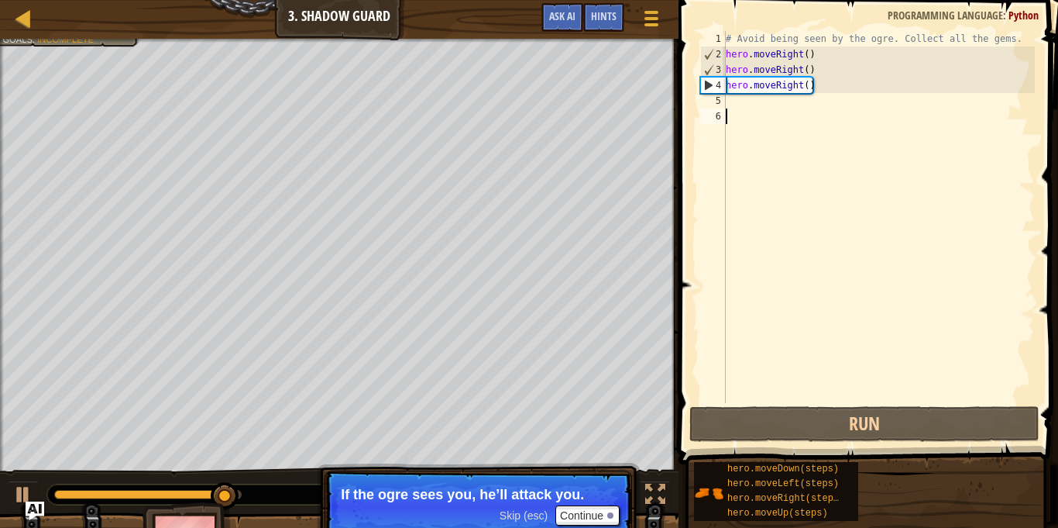
drag, startPoint x: 745, startPoint y: 112, endPoint x: 732, endPoint y: 117, distance: 13.2
click at [743, 114] on div "# Avoid being seen by the ogre. Collect all the gems. hero . moveRight ( ) hero…" at bounding box center [879, 232] width 312 height 403
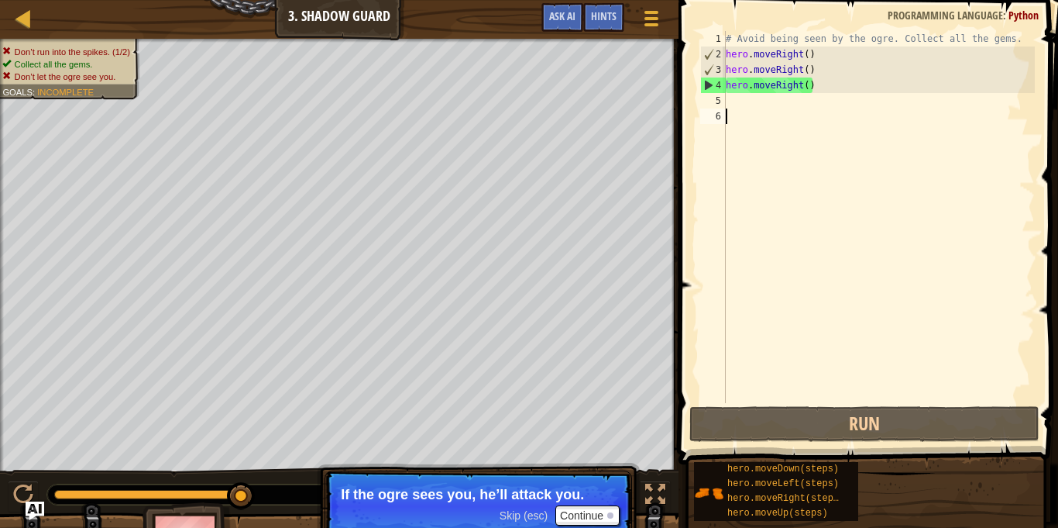
click at [726, 114] on div "# Avoid being seen by the ogre. Collect all the gems. hero . moveRight ( ) hero…" at bounding box center [879, 232] width 312 height 403
click at [731, 107] on div "# Avoid being seen by the ogre. Collect all the gems. hero . moveRight ( ) hero…" at bounding box center [879, 232] width 312 height 403
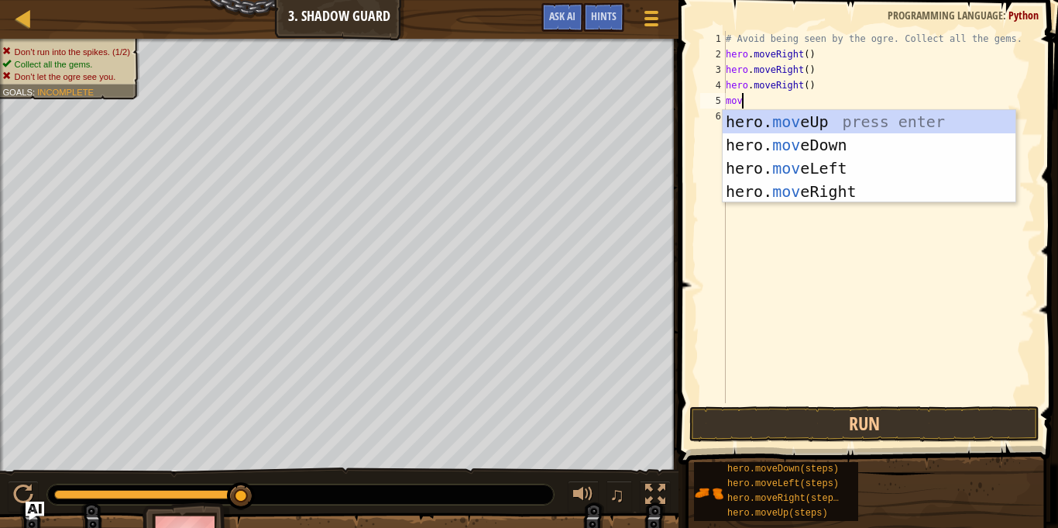
type textarea "move"
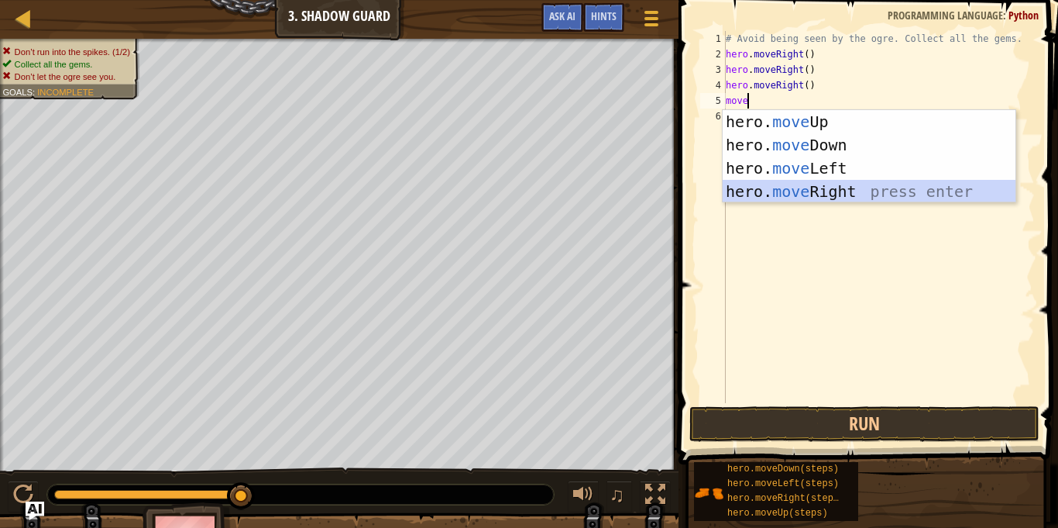
click at [777, 191] on div "hero. move Up press enter hero. move Down press enter hero. move Left press ent…" at bounding box center [869, 179] width 293 height 139
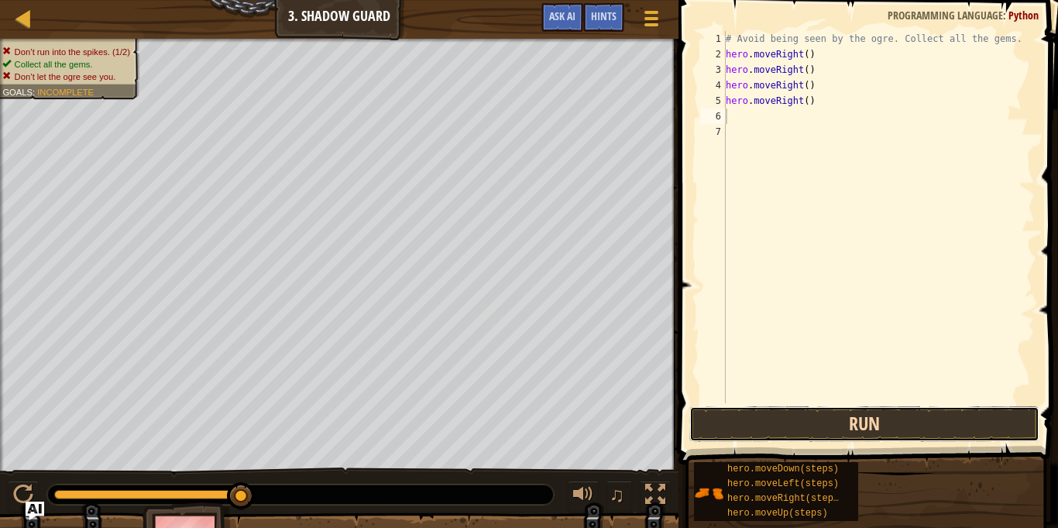
click at [870, 419] on button "Run" at bounding box center [865, 424] width 350 height 36
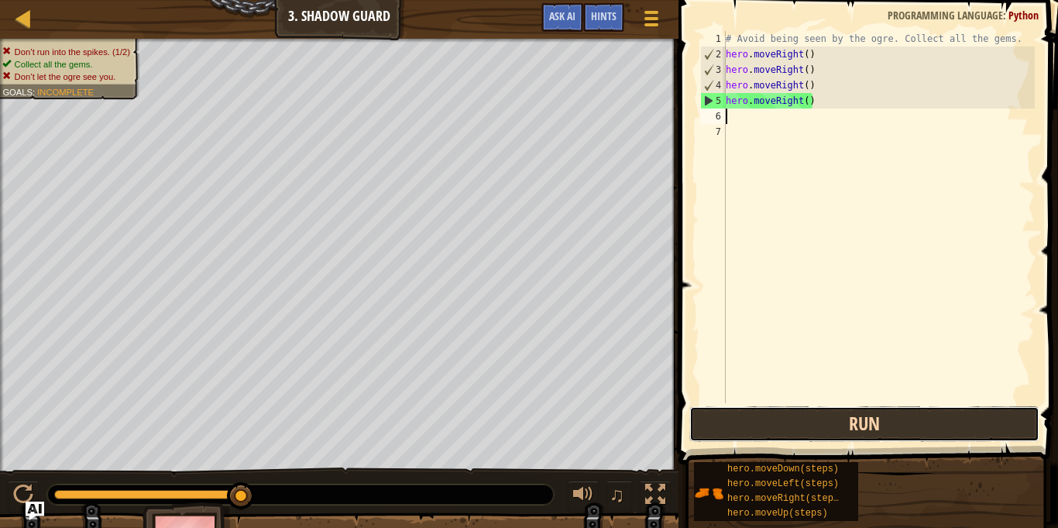
click at [850, 431] on button "Run" at bounding box center [865, 424] width 350 height 36
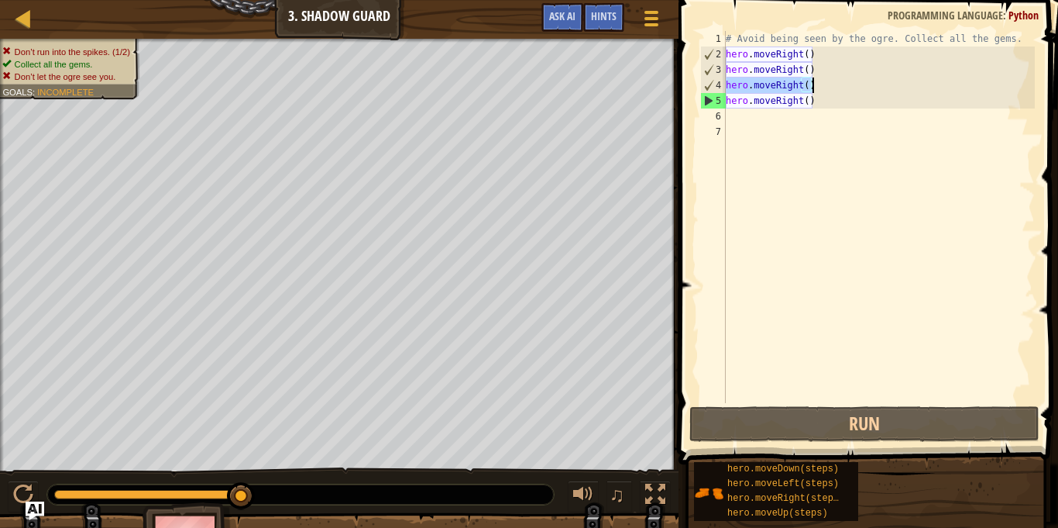
drag, startPoint x: 727, startPoint y: 83, endPoint x: 853, endPoint y: 89, distance: 126.4
click at [853, 89] on div "# Avoid being seen by the ogre. Collect all the gems. hero . moveRight ( ) hero…" at bounding box center [879, 232] width 312 height 403
type textarea "hero.moveRight()"
click at [848, 95] on div "# Avoid being seen by the ogre. Collect all the gems. hero . moveRight ( ) hero…" at bounding box center [879, 232] width 312 height 403
click at [805, 84] on div "# Avoid being seen by the ogre. Collect all the gems. hero . moveRight ( ) hero…" at bounding box center [879, 232] width 312 height 403
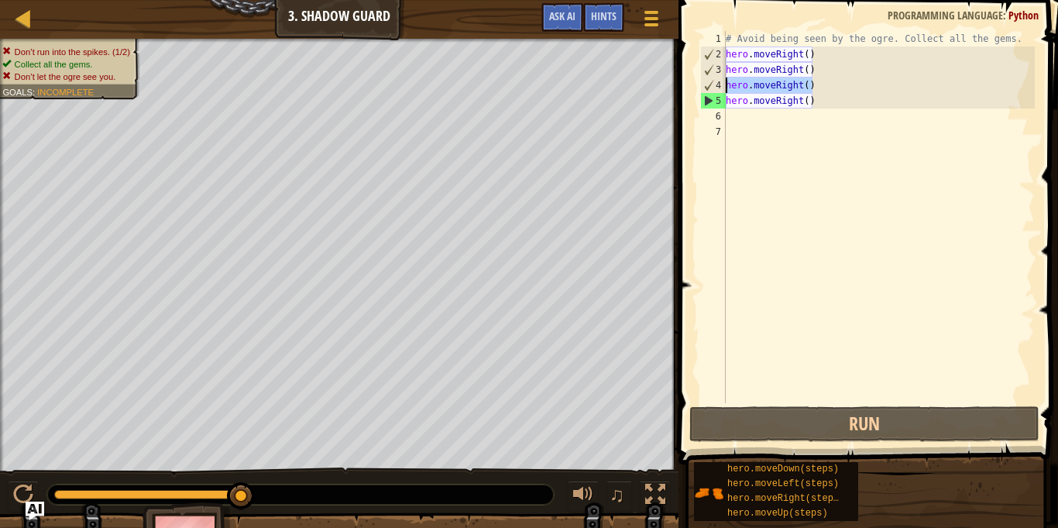
drag, startPoint x: 813, startPoint y: 85, endPoint x: 724, endPoint y: 80, distance: 89.3
click at [724, 80] on div "hero.moveRight() 1 2 3 4 5 6 7 # Avoid being seen by the ogre. Collect all the …" at bounding box center [866, 217] width 338 height 372
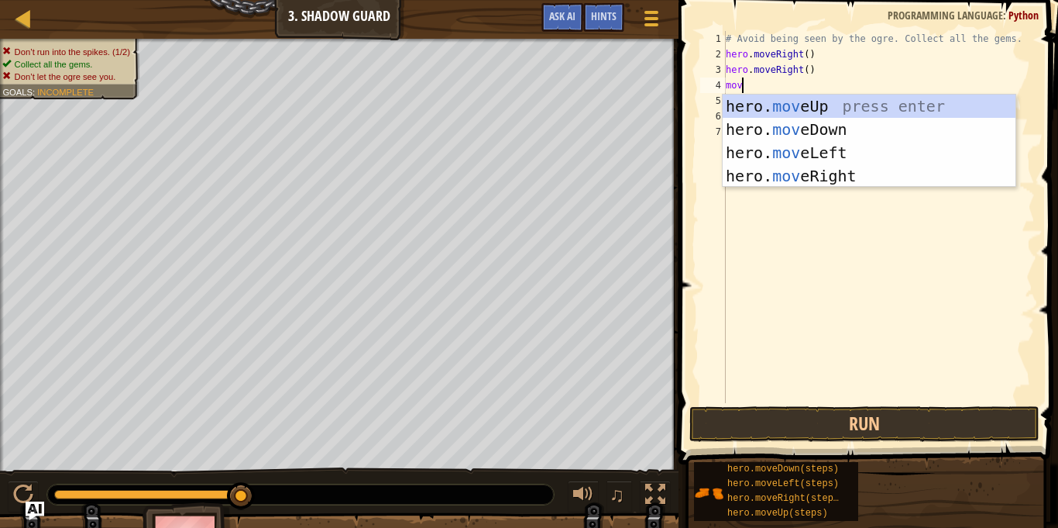
scroll to position [7, 2]
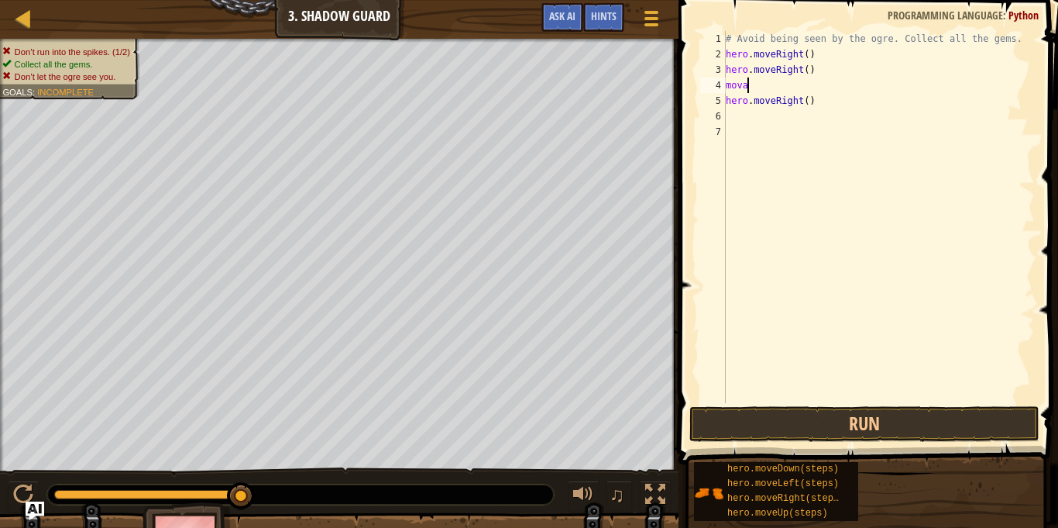
type textarea "mov"
drag, startPoint x: 913, startPoint y: 297, endPoint x: 1058, endPoint y: 449, distance: 209.9
click at [1058, 448] on div "mov 1 2 3 4 5 6 7 # Avoid being seen by the ogre. Collect all the gems. hero . …" at bounding box center [866, 263] width 384 height 510
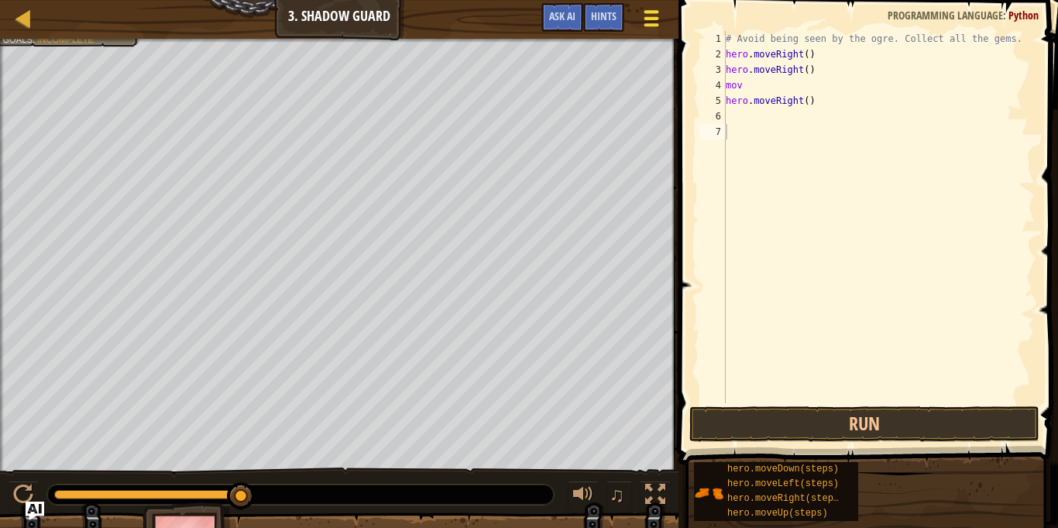
click at [643, 18] on div at bounding box center [651, 18] width 21 height 22
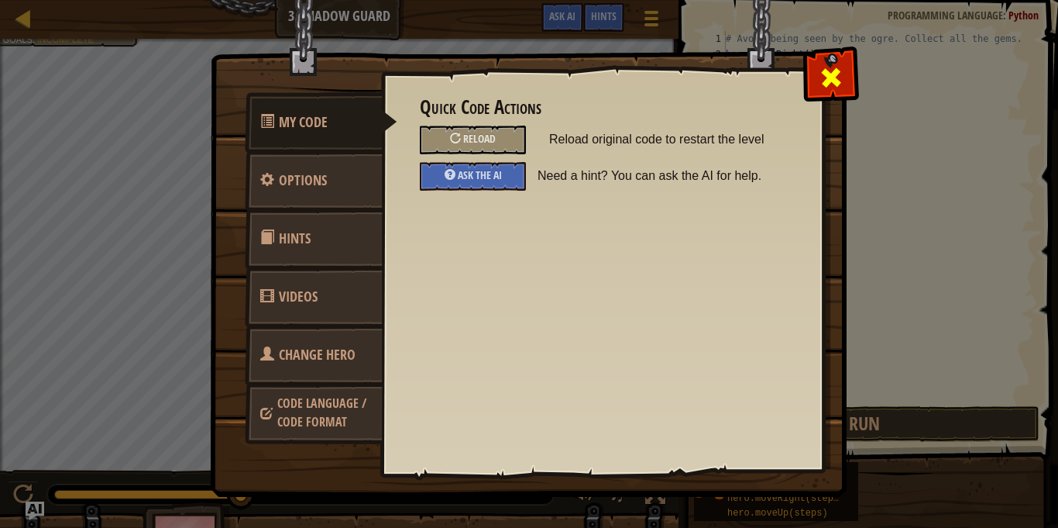
click at [852, 60] on div at bounding box center [830, 74] width 49 height 49
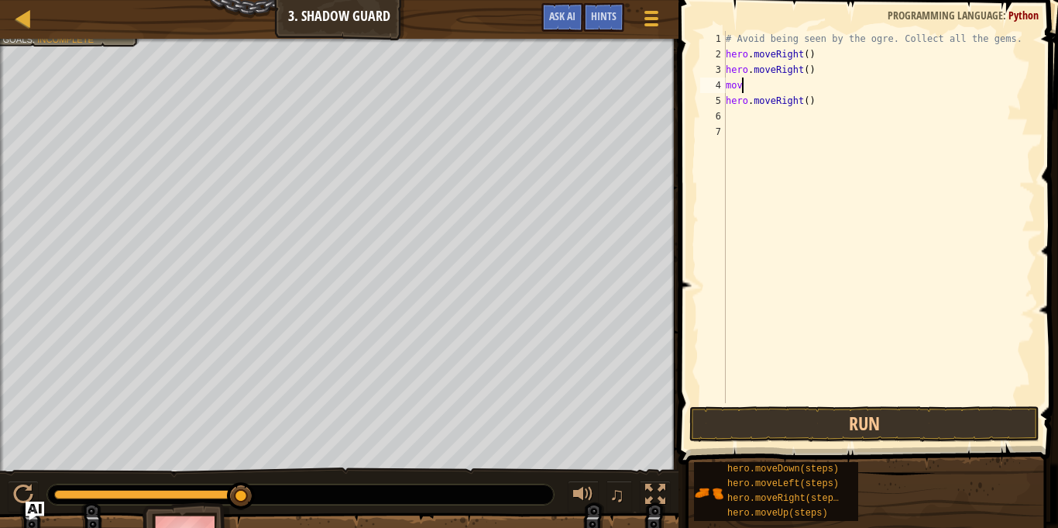
click at [769, 80] on div "# Avoid being seen by the ogre. Collect all the gems. hero . moveRight ( ) hero…" at bounding box center [879, 232] width 312 height 403
type textarea "mov"
click at [772, 425] on button "Run" at bounding box center [865, 424] width 350 height 36
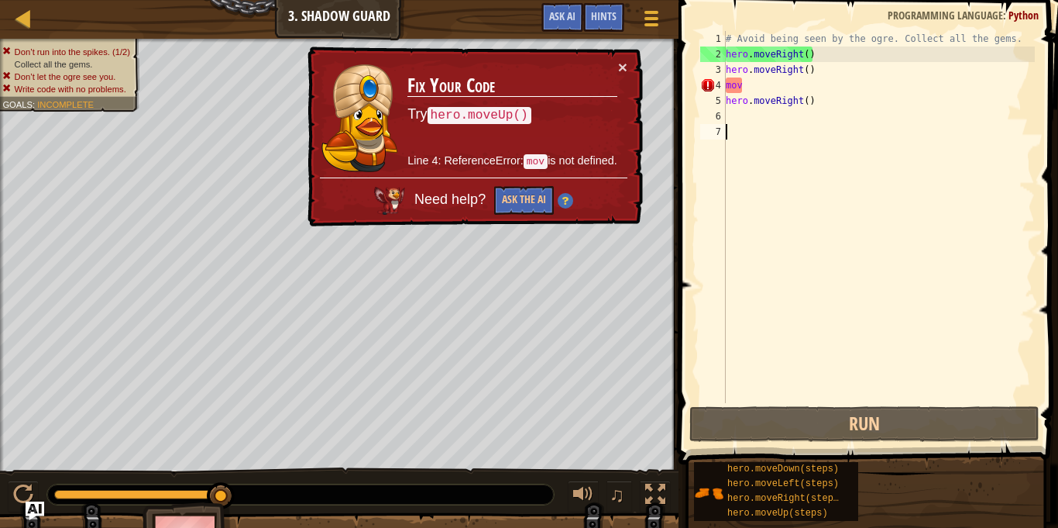
click at [753, 142] on div "# Avoid being seen by the ogre. Collect all the gems. hero . moveRight ( ) hero…" at bounding box center [879, 232] width 312 height 403
click at [776, 73] on div "# Avoid being seen by the ogre. Collect all the gems. hero . moveRight ( ) hero…" at bounding box center [879, 232] width 312 height 403
click at [774, 86] on div "# Avoid being seen by the ogre. Collect all the gems. hero . moveRight ( ) hero…" at bounding box center [879, 232] width 312 height 403
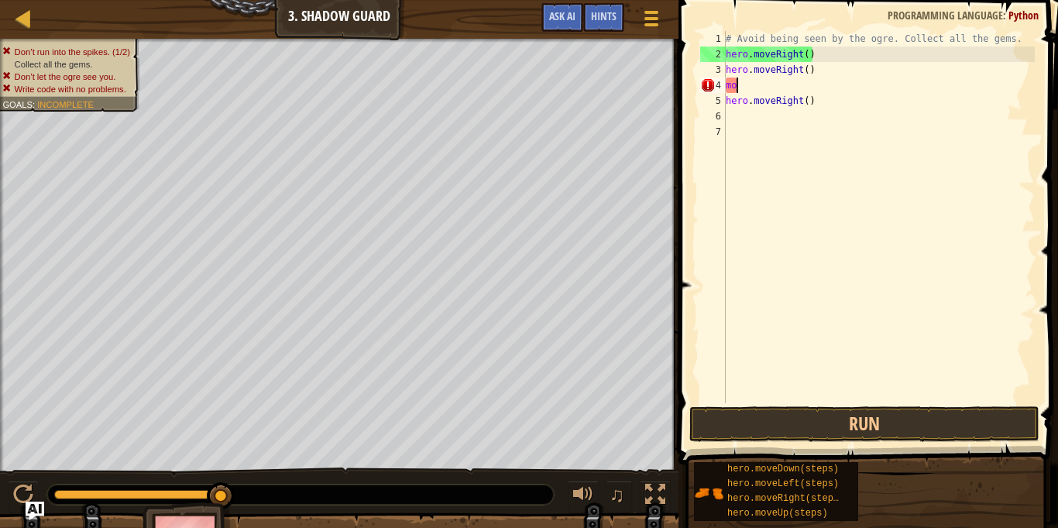
type textarea "m"
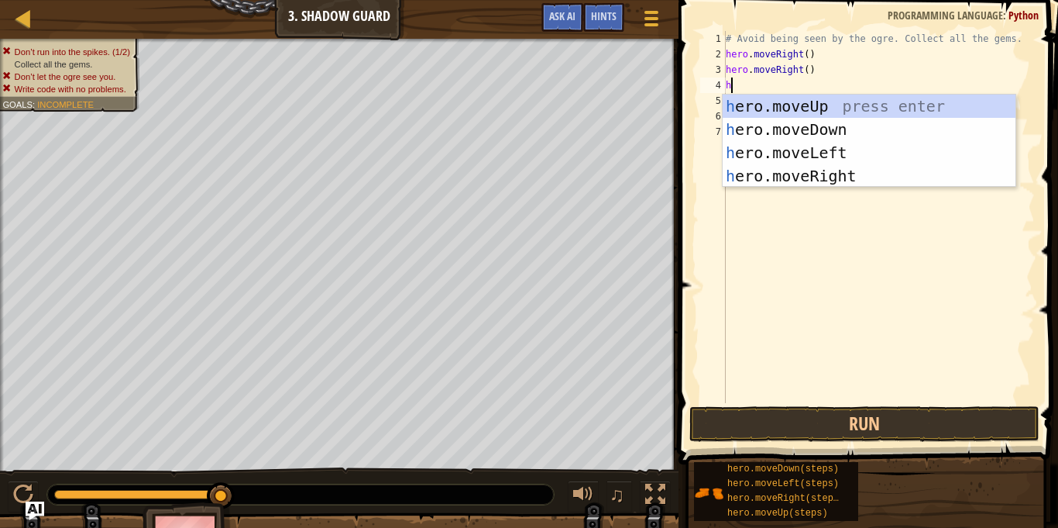
type textarea "h"
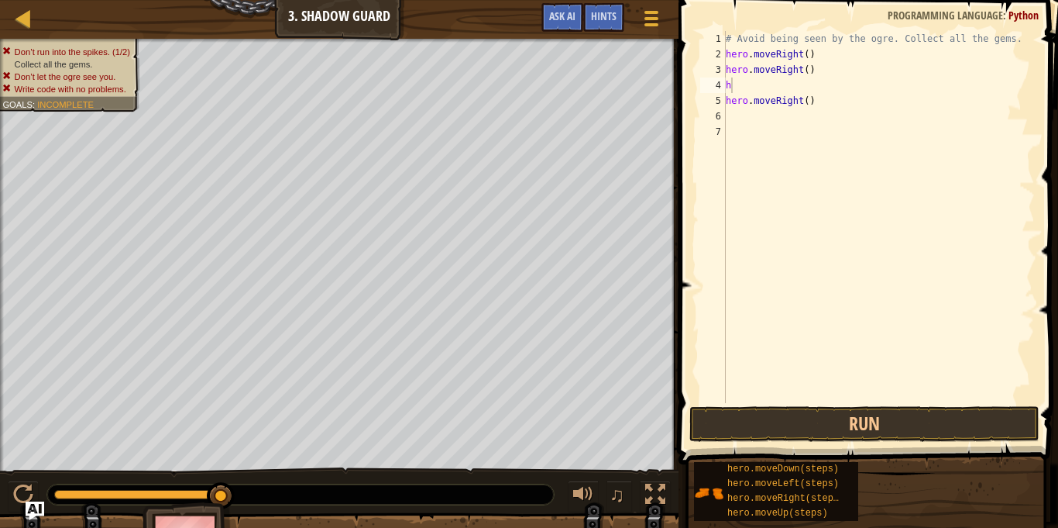
click at [851, 0] on body "Map Introduction to Computer Science 3. Shadow Guard Game Menu Done Hints Ask A…" at bounding box center [529, 0] width 1058 height 0
click at [766, 85] on div "# Avoid being seen by the ogre. Collect all the gems. hero . moveRight ( ) hero…" at bounding box center [879, 232] width 312 height 403
type textarea "h"
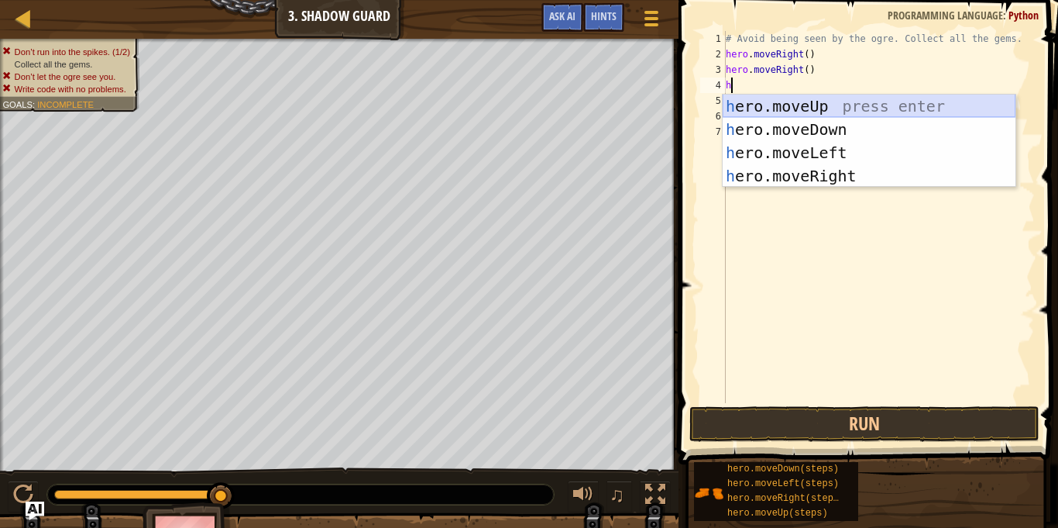
click at [745, 98] on div "h ero.moveUp press enter h ero.moveDown press enter h ero.moveLeft press enter …" at bounding box center [869, 164] width 293 height 139
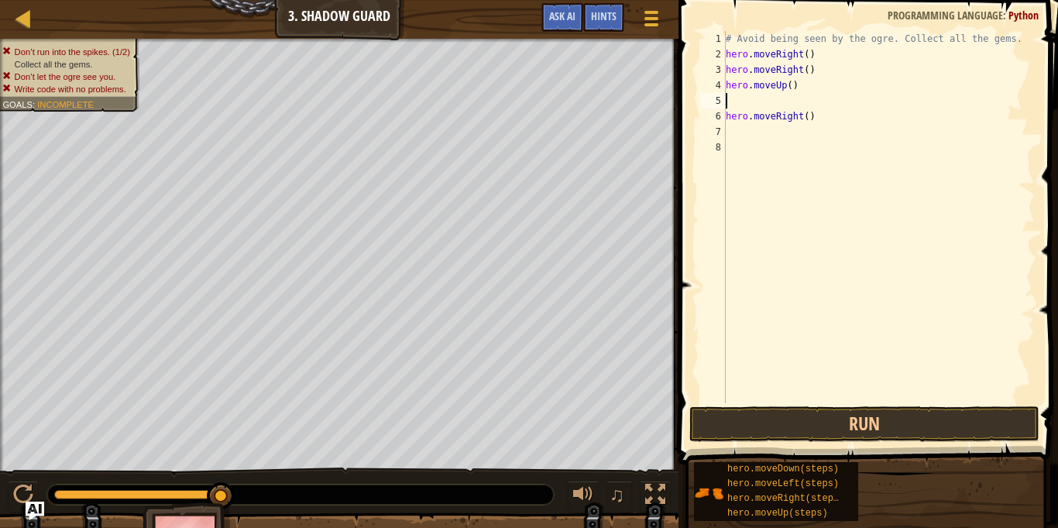
type textarea "h"
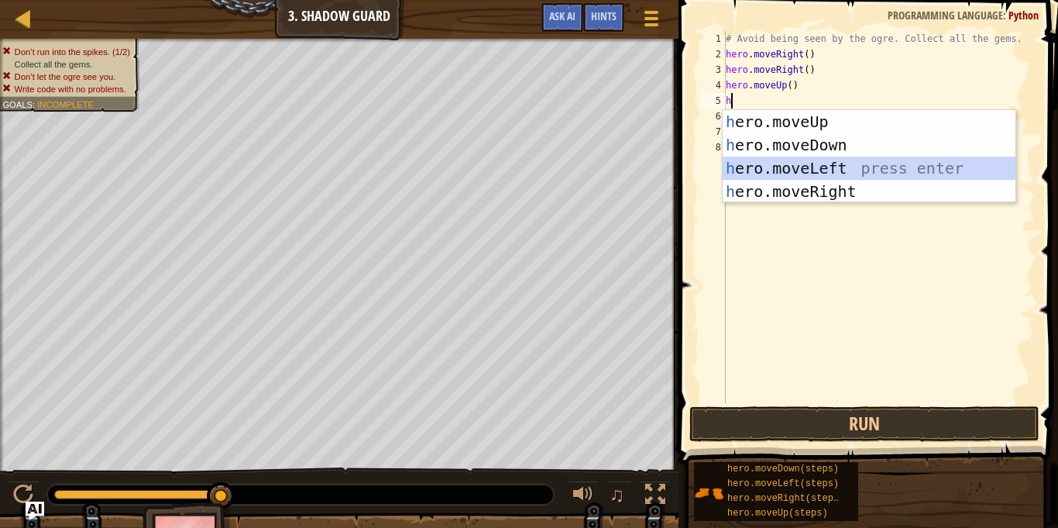
click at [827, 165] on div "h ero.moveUp press enter h ero.moveDown press enter h ero.moveLeft press enter …" at bounding box center [869, 179] width 293 height 139
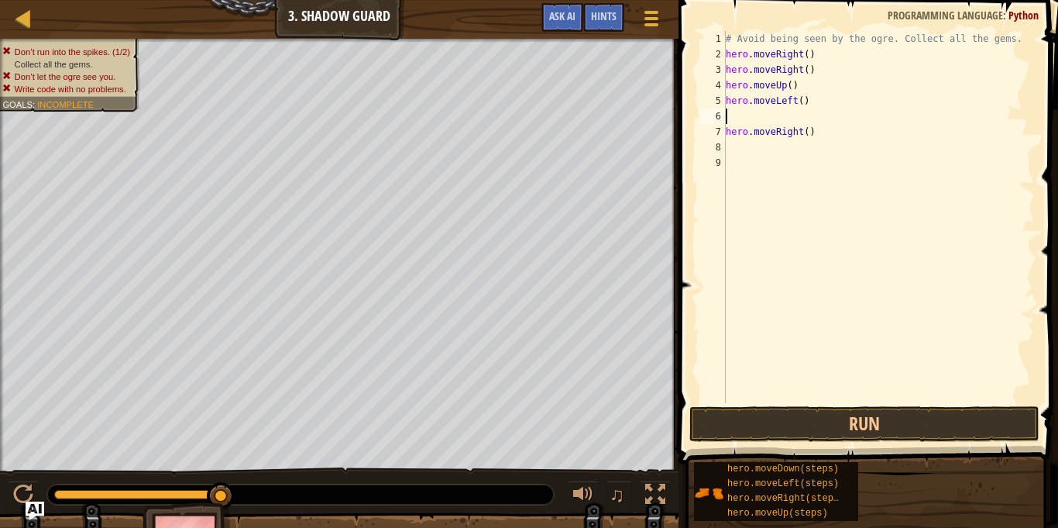
type textarea "h"
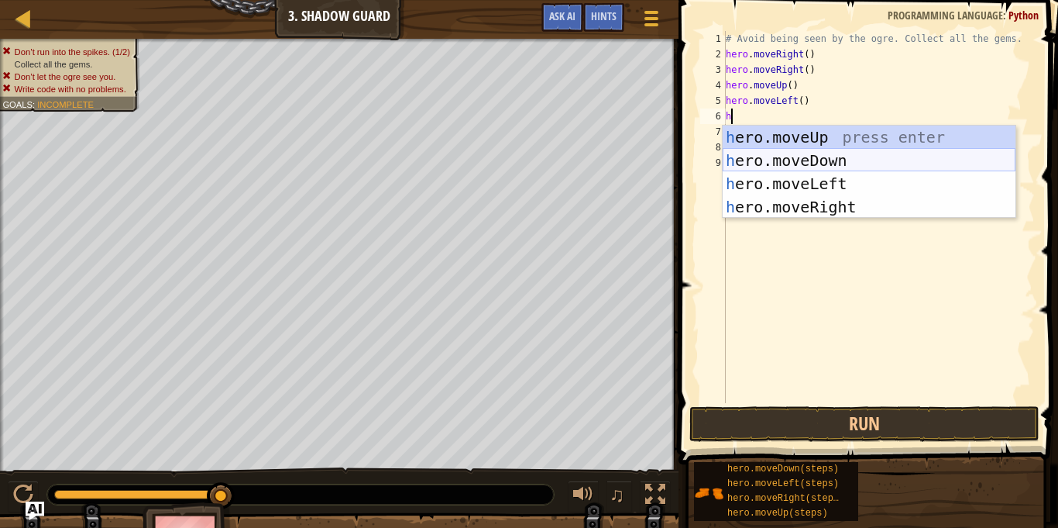
click at [874, 152] on div "h ero.moveUp press enter h ero.moveDown press enter h ero.moveLeft press enter …" at bounding box center [869, 195] width 293 height 139
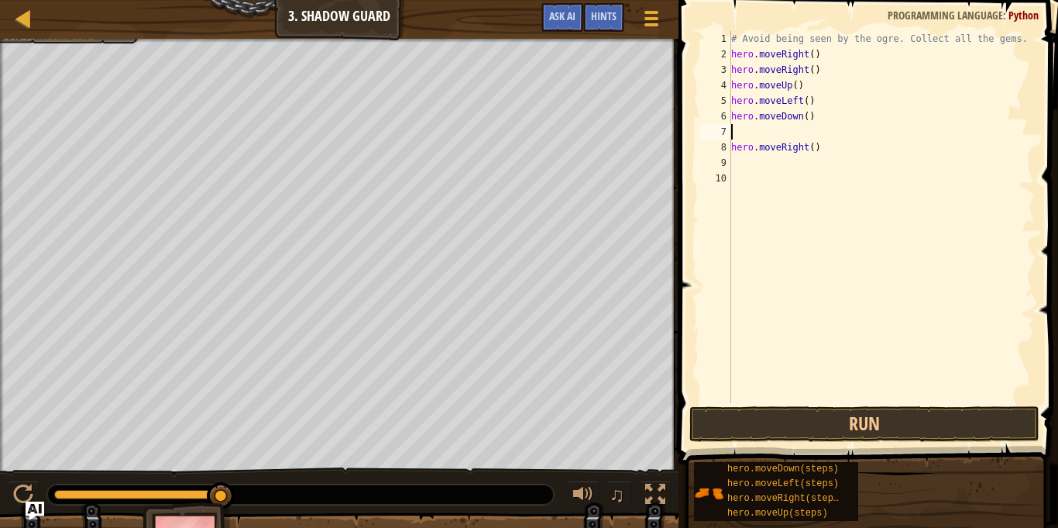
click at [783, 126] on div "# Avoid being seen by the ogre. Collect all the gems. hero . moveRight ( ) hero…" at bounding box center [881, 232] width 307 height 403
type textarea "h"
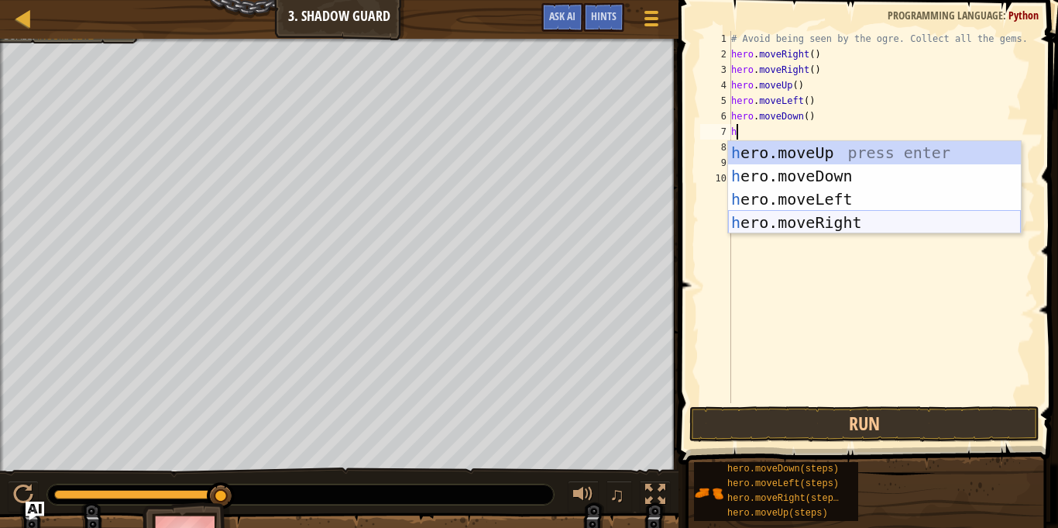
click at [888, 225] on div "h ero.moveUp press enter h ero.moveDown press enter h ero.moveLeft press enter …" at bounding box center [874, 210] width 293 height 139
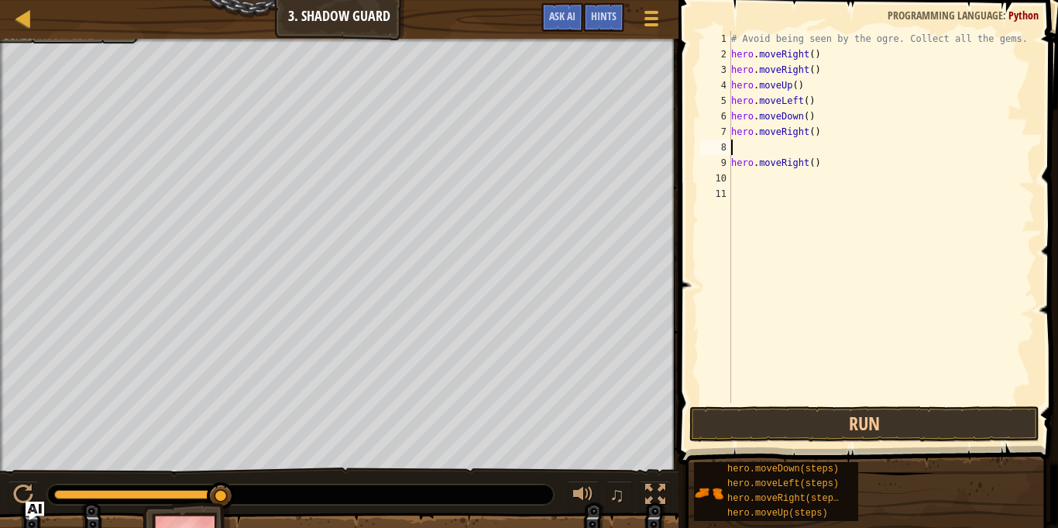
click at [747, 149] on div "# Avoid being seen by the ogre. Collect all the gems. hero . moveRight ( ) hero…" at bounding box center [881, 232] width 307 height 403
type textarea "h"
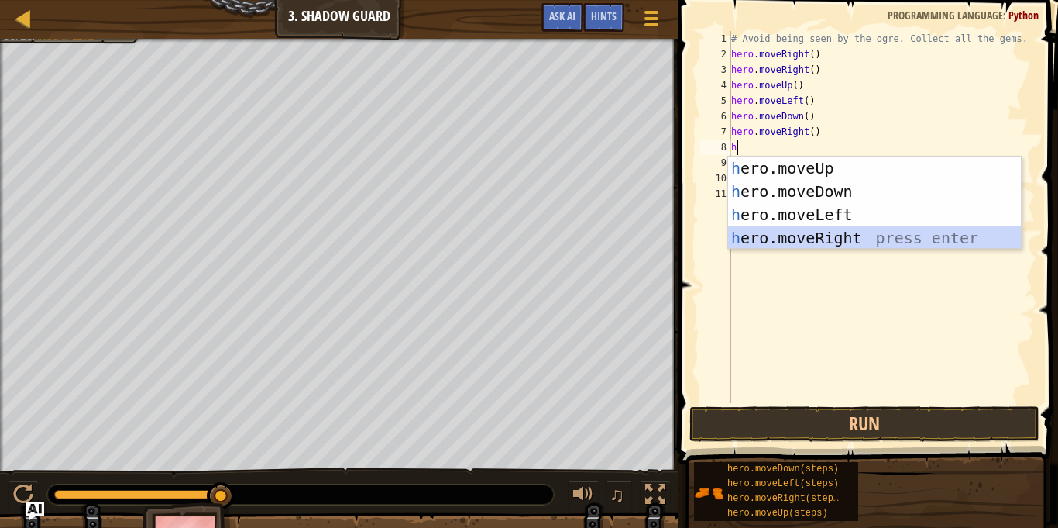
click at [862, 236] on div "h ero.moveUp press enter h ero.moveDown press enter h ero.moveLeft press enter …" at bounding box center [874, 225] width 293 height 139
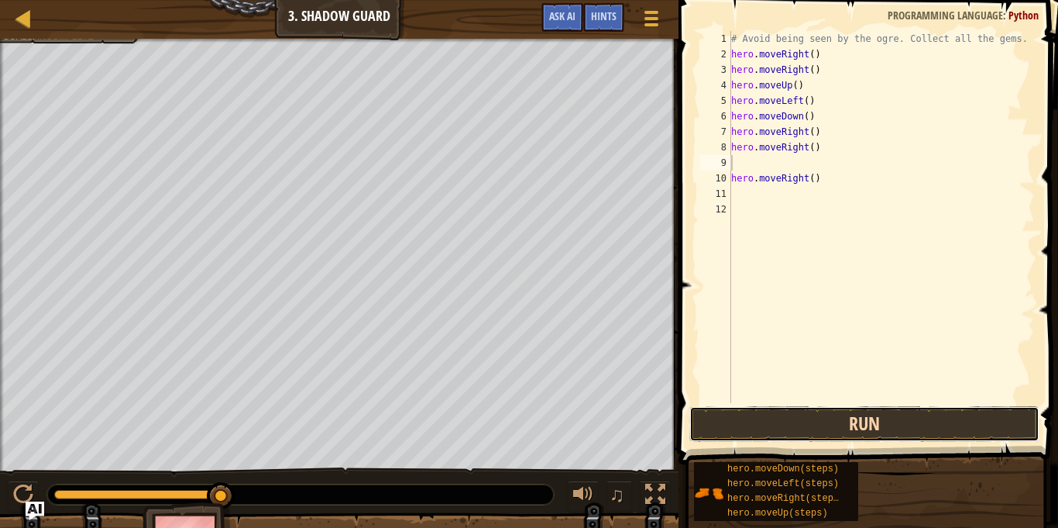
click at [854, 428] on button "Run" at bounding box center [865, 424] width 350 height 36
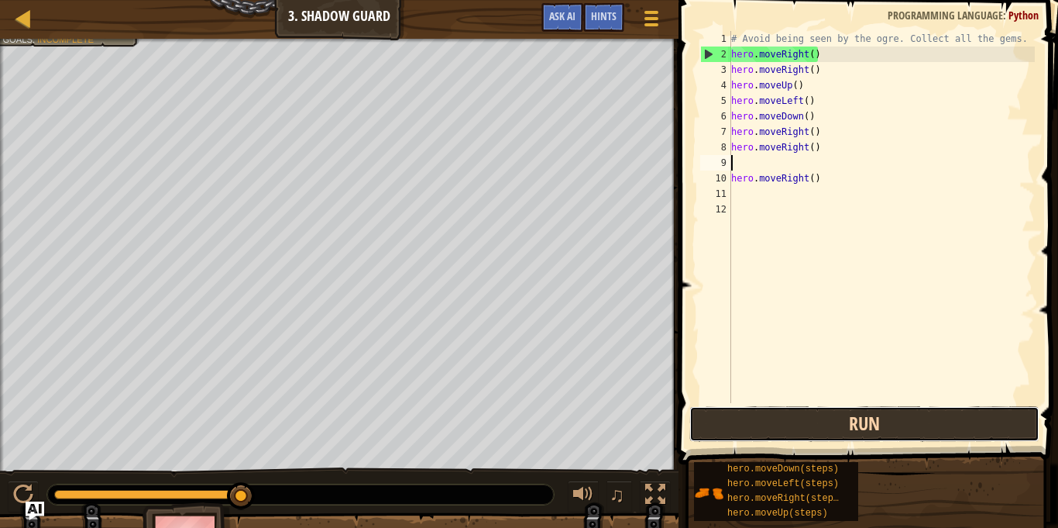
click at [877, 418] on button "Run" at bounding box center [865, 424] width 350 height 36
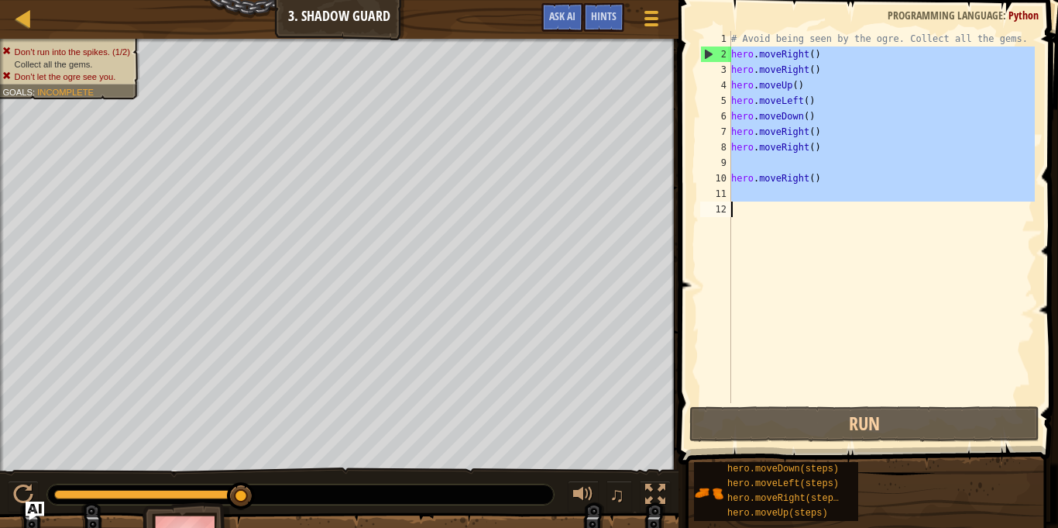
drag, startPoint x: 711, startPoint y: 51, endPoint x: 832, endPoint y: 243, distance: 227.0
click at [831, 253] on div "1 2 3 4 5 6 7 8 9 10 11 12 # Avoid being seen by the ogre. Collect all the gems…" at bounding box center [866, 217] width 338 height 372
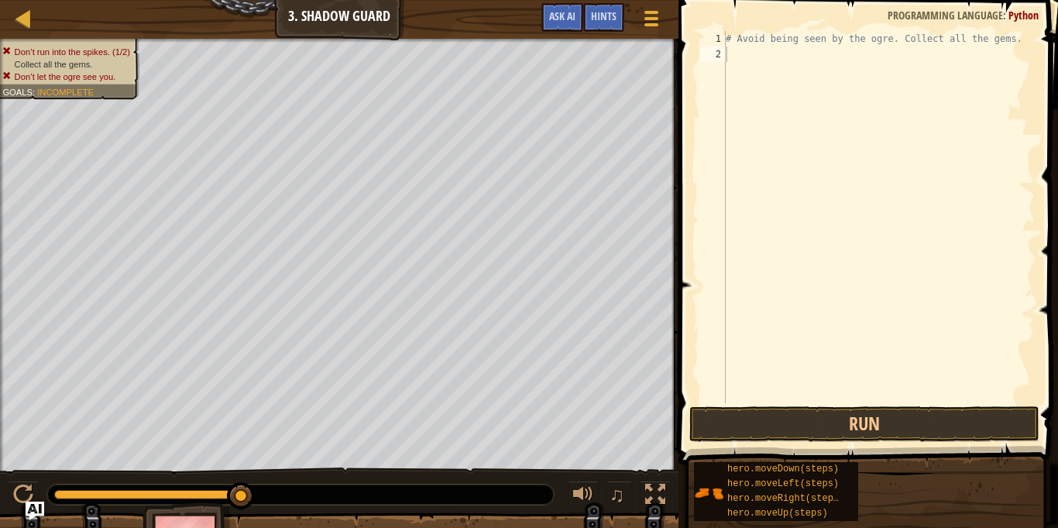
drag, startPoint x: 0, startPoint y: 15, endPoint x: 40, endPoint y: 19, distance: 39.7
click at [40, 19] on div "Map Introduction to Computer Science 3. Shadow Guard Game Menu Done Hints Ask AI" at bounding box center [339, 19] width 679 height 39
click at [34, 19] on link "Map" at bounding box center [35, 19] width 8 height 21
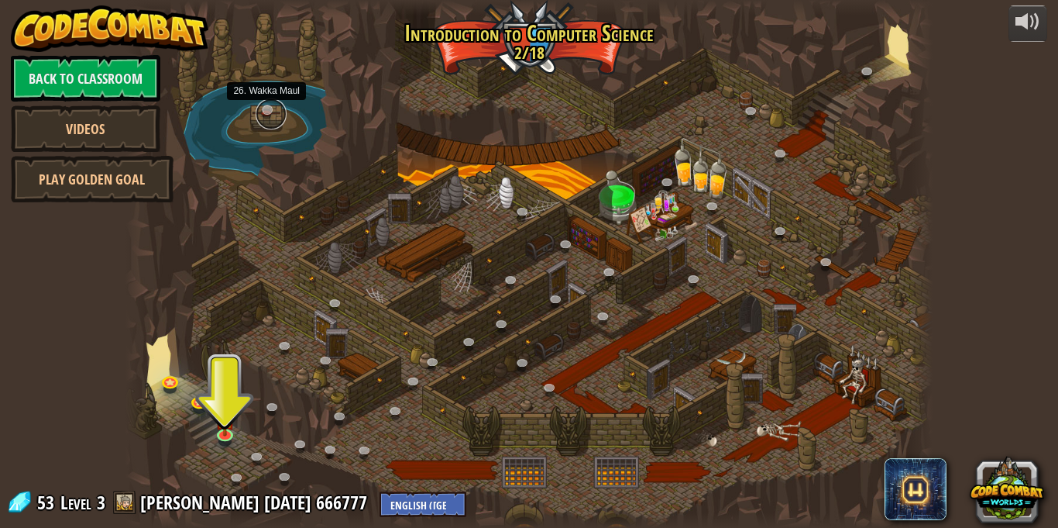
click at [265, 109] on link at bounding box center [271, 113] width 31 height 31
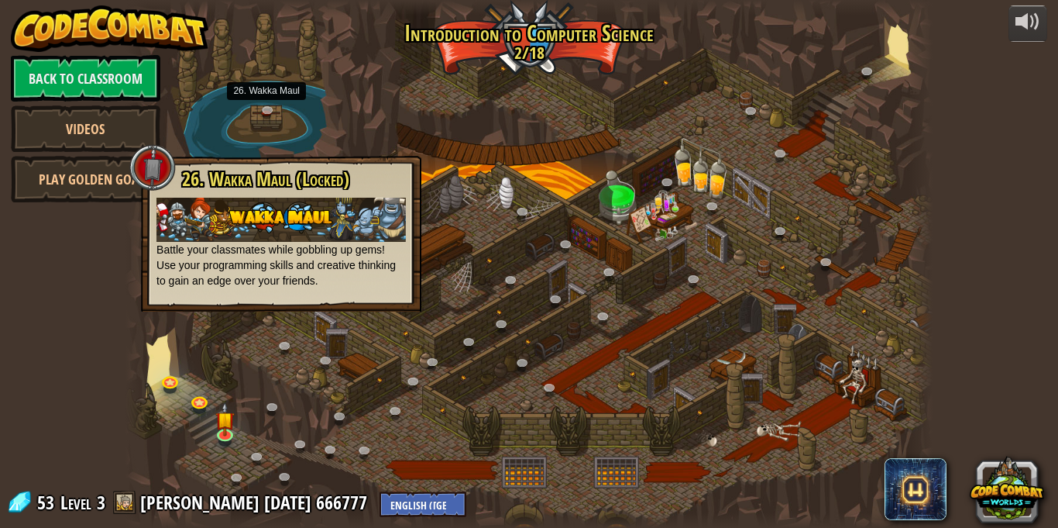
click at [263, 238] on img at bounding box center [280, 220] width 249 height 44
click at [88, 182] on link "Play Golden Goal" at bounding box center [92, 179] width 163 height 46
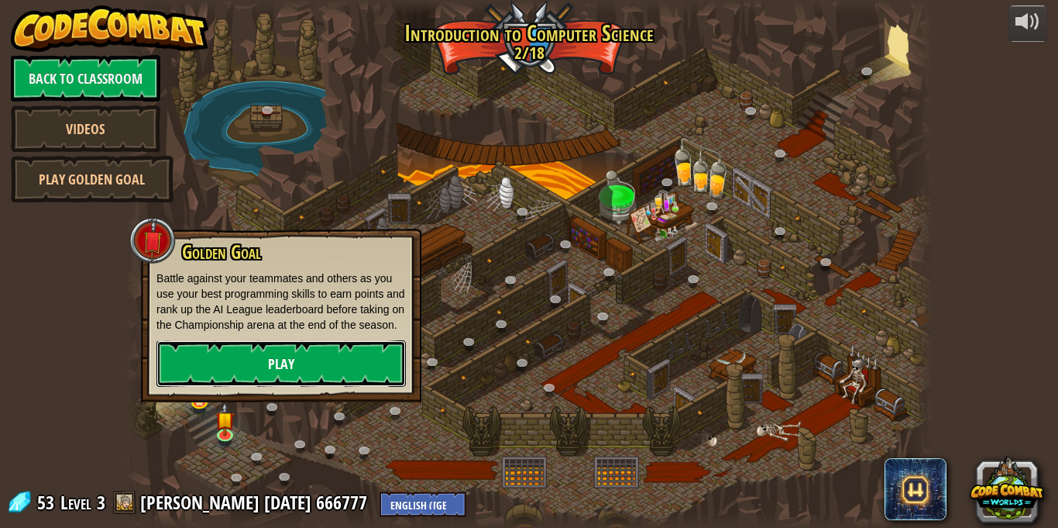
click at [246, 363] on link "Play" at bounding box center [280, 363] width 249 height 46
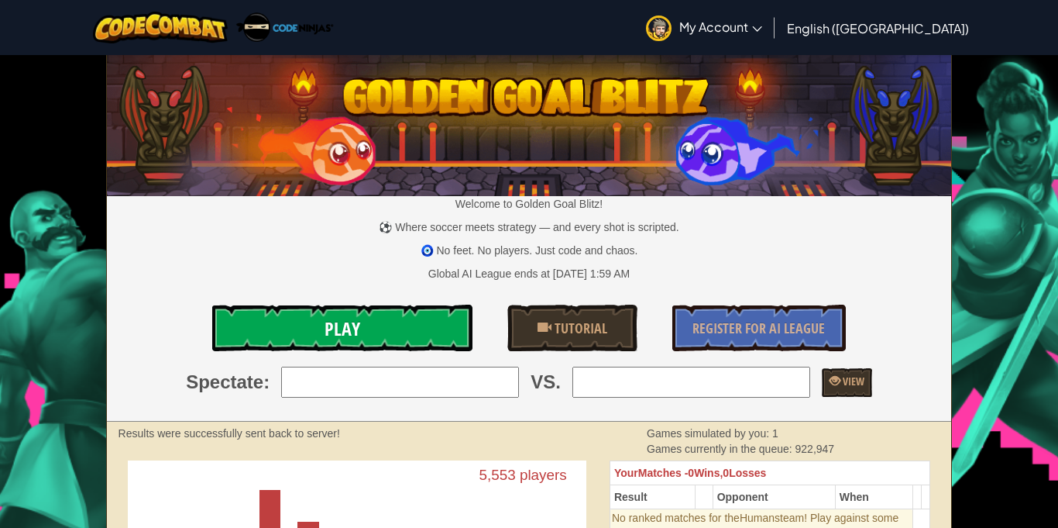
click at [411, 334] on link "Play" at bounding box center [342, 327] width 260 height 46
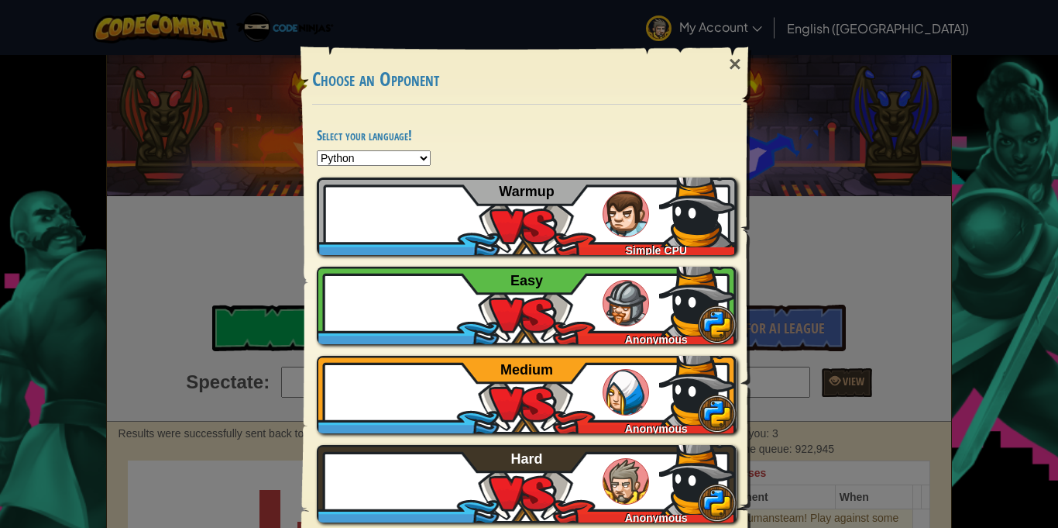
click at [380, 147] on div "Select your language! Python JavaScript CoffeeScript Lua C++ Java (Experimental…" at bounding box center [526, 327] width 451 height 445
click at [383, 159] on select "Python JavaScript CoffeeScript Lua C++ Java (Experimental)" at bounding box center [374, 157] width 114 height 15
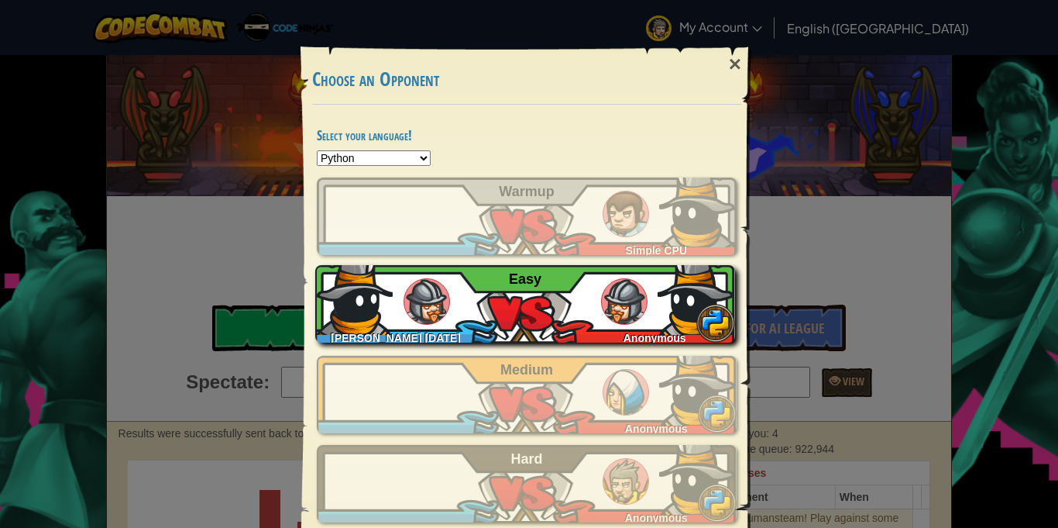
click at [317, 150] on select "Python JavaScript CoffeeScript Lua C++ Java (Experimental)" at bounding box center [374, 157] width 114 height 15
click at [587, 315] on div "[PERSON_NAME] [DATE] 666777 Anonymous Easy" at bounding box center [525, 303] width 420 height 77
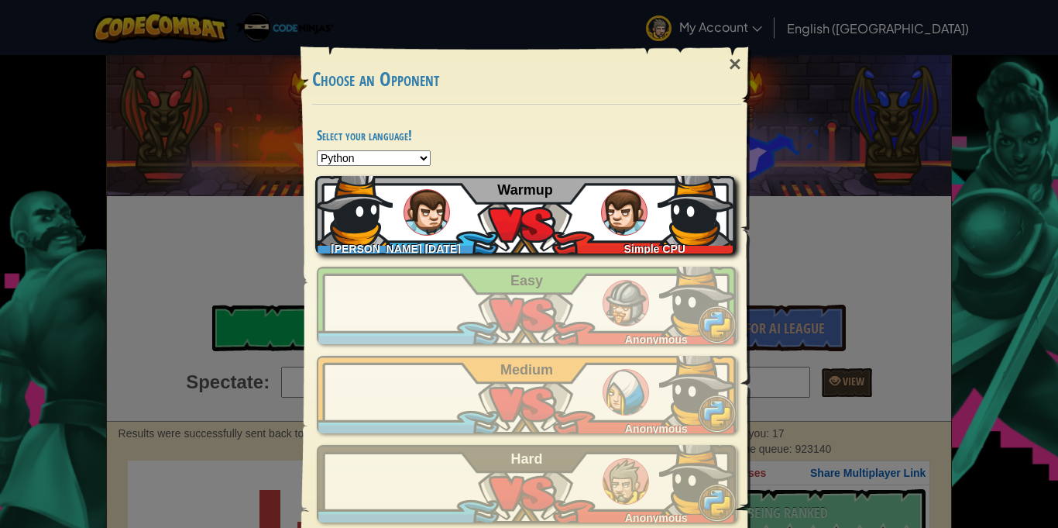
click at [503, 233] on div "[PERSON_NAME] [DATE] 666777 Simple CPU Warmup" at bounding box center [525, 214] width 420 height 77
